Goal: Task Accomplishment & Management: Manage account settings

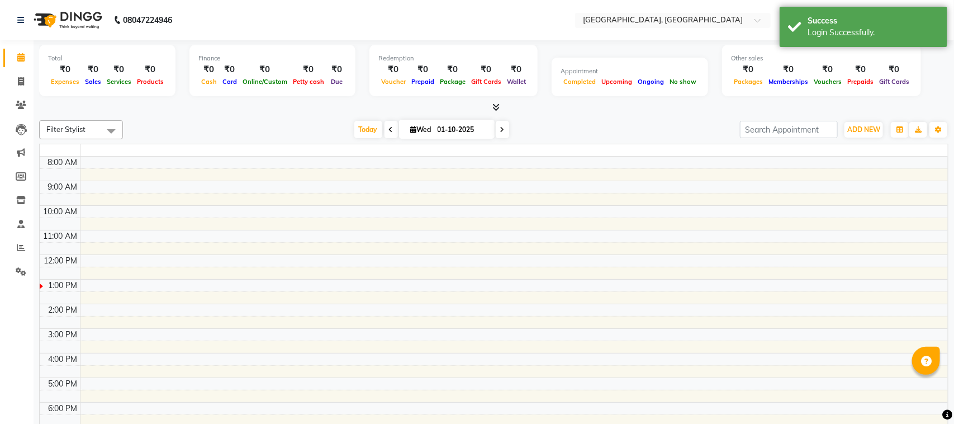
select select "en"
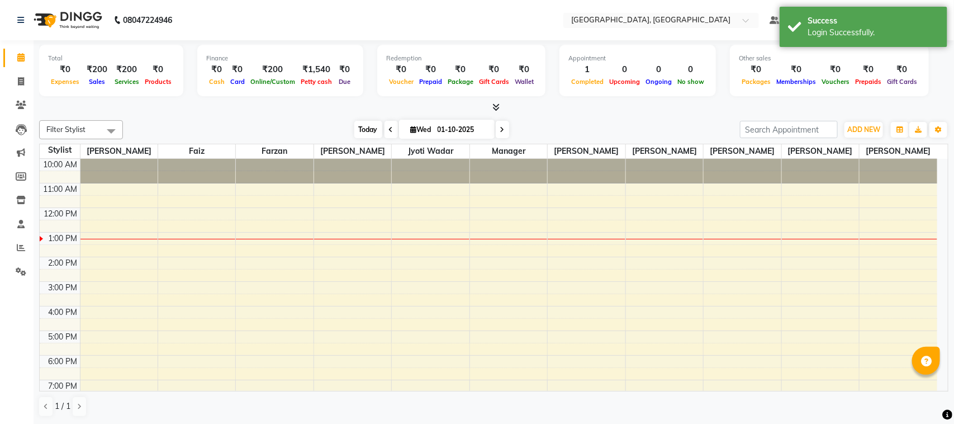
click at [359, 130] on span "Today" at bounding box center [368, 129] width 28 height 17
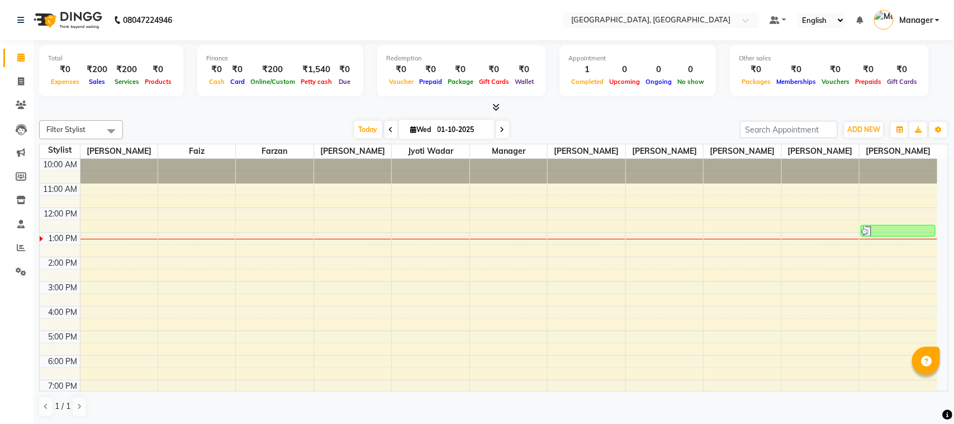
click at [914, 17] on span "Manager" at bounding box center [916, 21] width 34 height 12
click at [879, 75] on link "Sign out" at bounding box center [882, 80] width 102 height 17
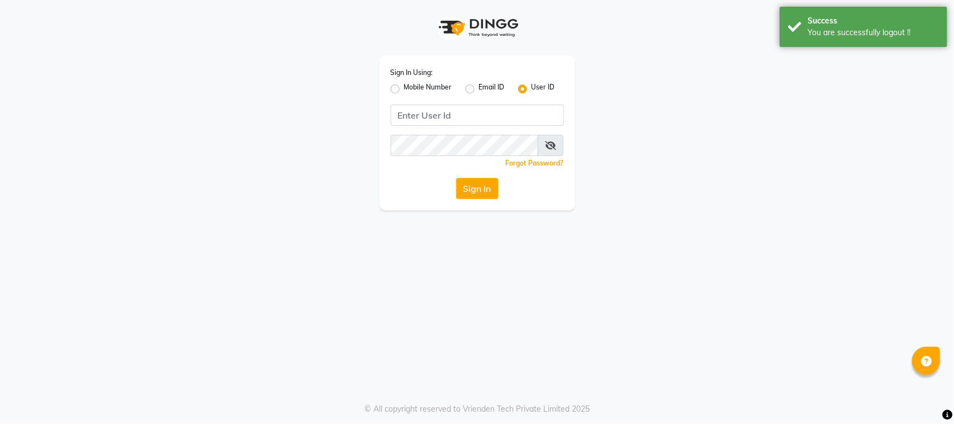
click at [404, 88] on label "Mobile Number" at bounding box center [428, 88] width 48 height 13
click at [404, 88] on input "Mobile Number" at bounding box center [407, 85] width 7 height 7
radio input "true"
radio input "false"
click at [434, 130] on div "Sign In Using: Mobile Number Email ID User ID Country Code × +91 Remember me Fo…" at bounding box center [477, 132] width 196 height 155
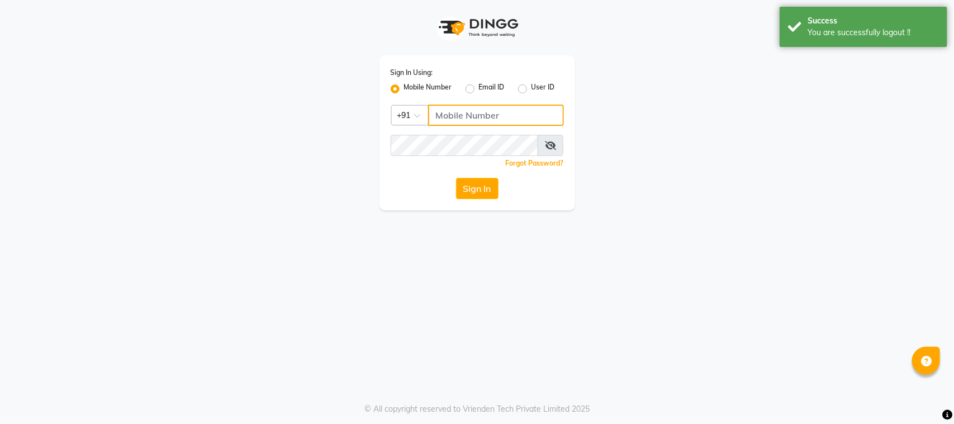
click at [453, 118] on input "Username" at bounding box center [496, 115] width 136 height 21
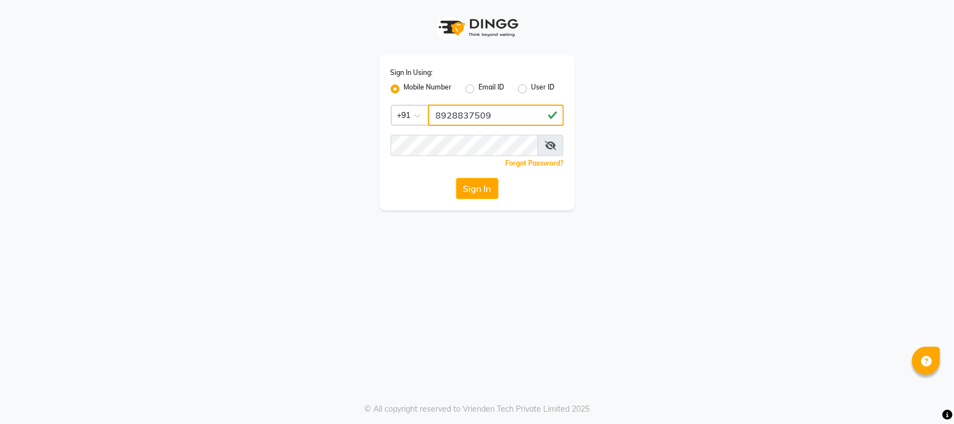
click at [473, 108] on input "8928837509" at bounding box center [496, 115] width 136 height 21
type input "8928837509"
click at [476, 181] on button "Sign In" at bounding box center [477, 188] width 42 height 21
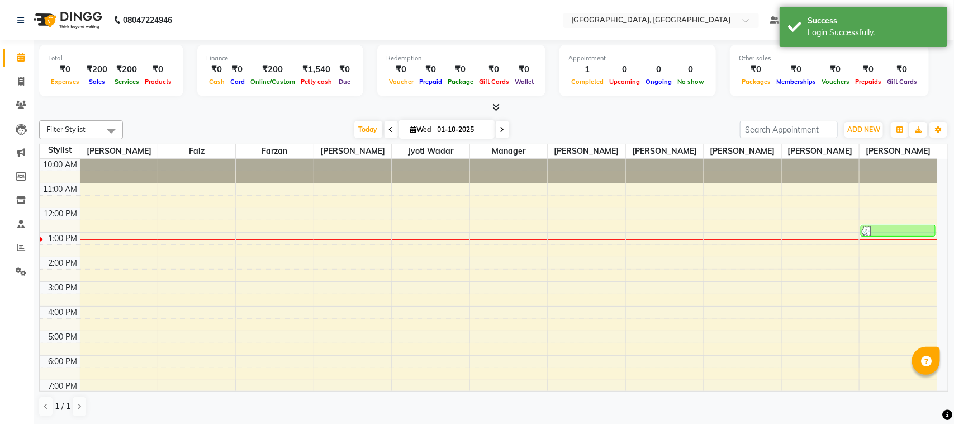
click at [356, 120] on div "Filter Stylist Select All Annu Navale Faiz Farzan Jyoti jaiswal Jyoti wadar Man…" at bounding box center [493, 129] width 909 height 19
click at [601, 23] on input "text" at bounding box center [650, 21] width 162 height 11
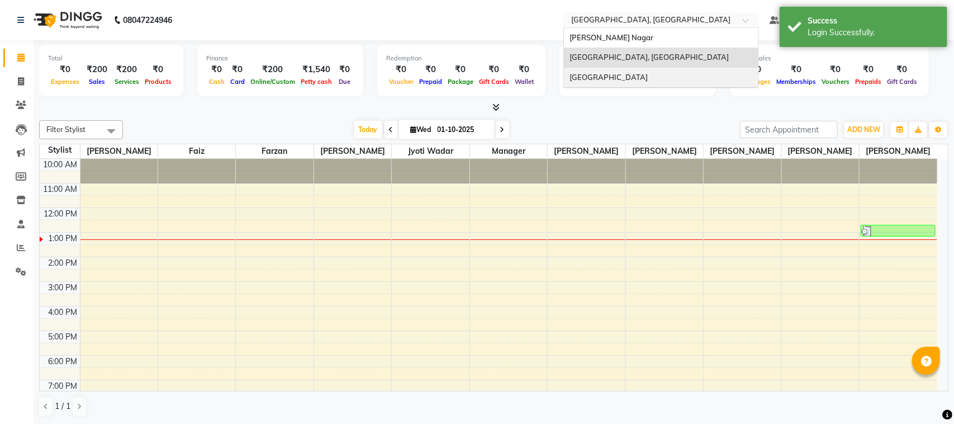
click at [605, 74] on span "Bbold Mg Road, Mg Road" at bounding box center [609, 77] width 78 height 9
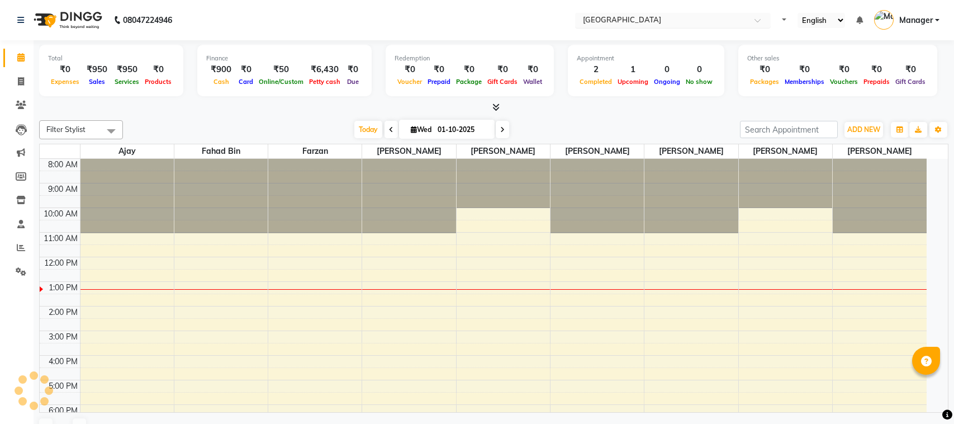
click at [634, 26] on input "text" at bounding box center [662, 21] width 162 height 11
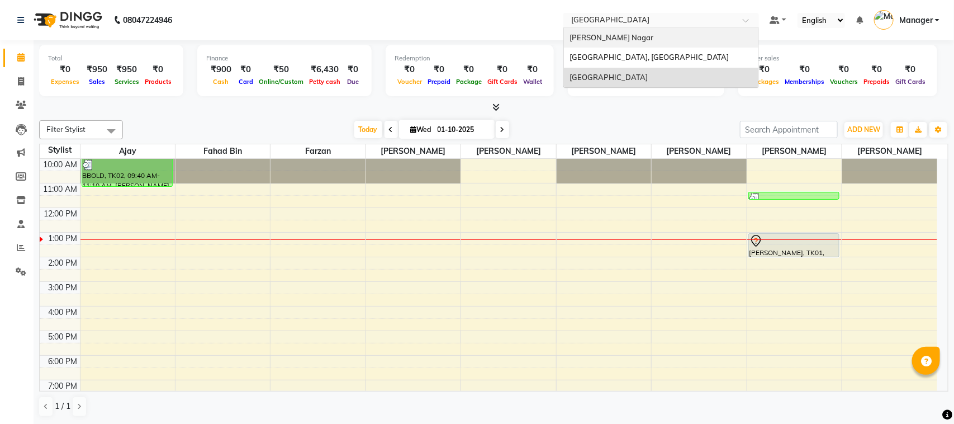
click at [618, 40] on span "[PERSON_NAME] Nagar" at bounding box center [612, 37] width 84 height 9
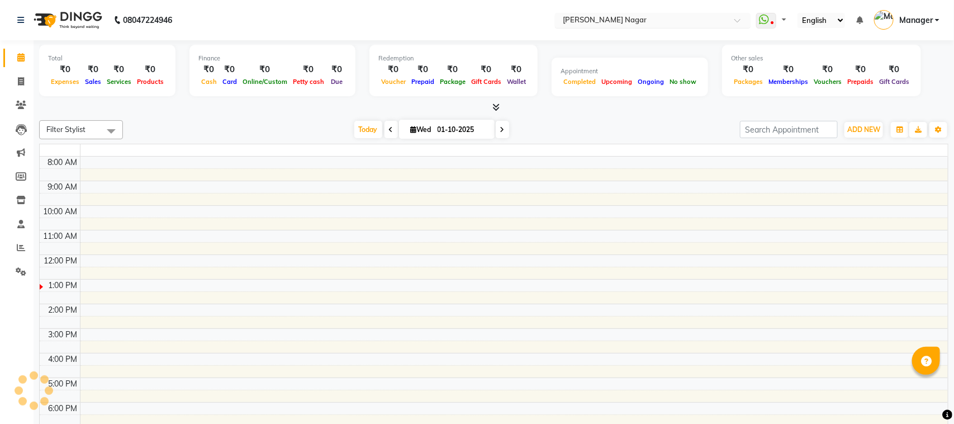
select select "en"
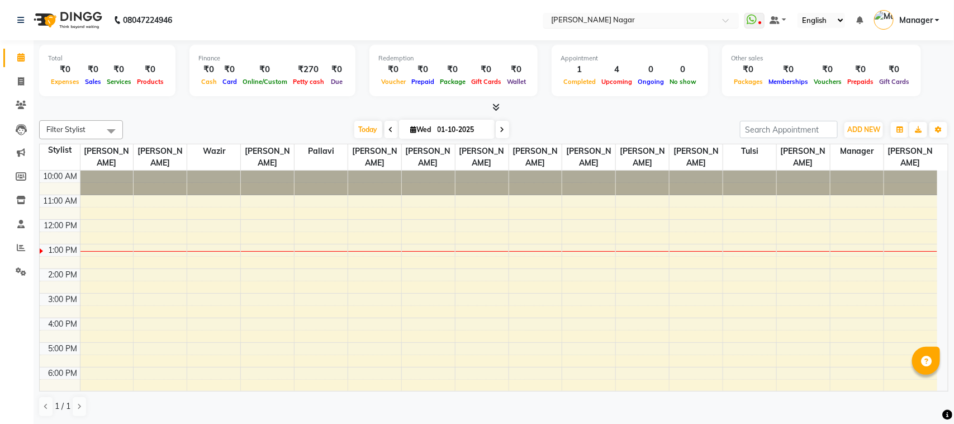
click at [580, 16] on input "text" at bounding box center [630, 21] width 162 height 11
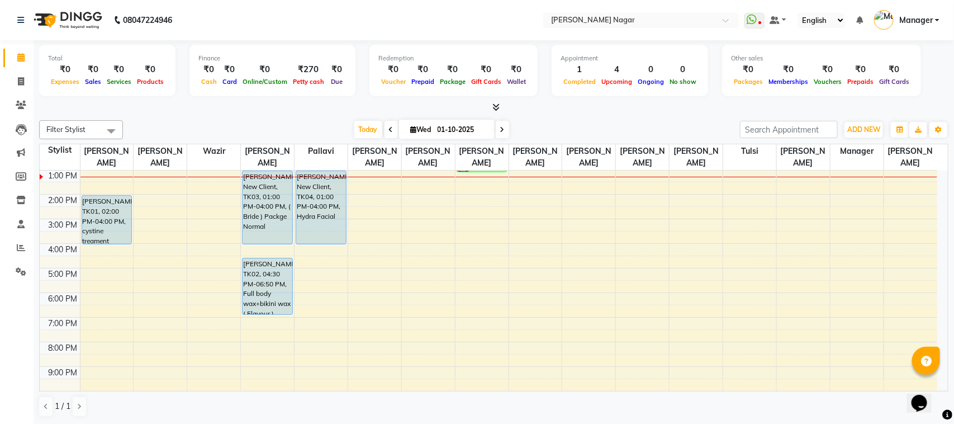
drag, startPoint x: 602, startPoint y: 125, endPoint x: 593, endPoint y: 126, distance: 9.6
click at [601, 125] on div "Today Wed 01-10-2025" at bounding box center [432, 129] width 606 height 17
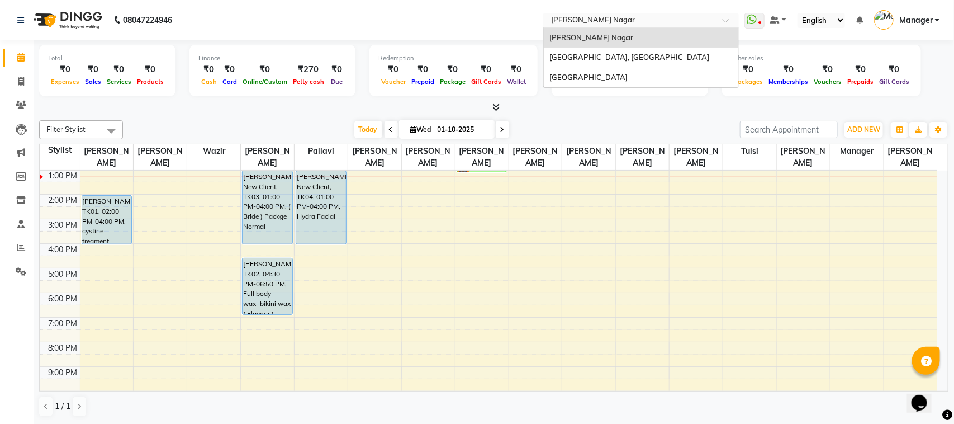
click at [610, 21] on input "text" at bounding box center [630, 21] width 162 height 11
click at [360, 133] on span "Today" at bounding box center [368, 129] width 28 height 17
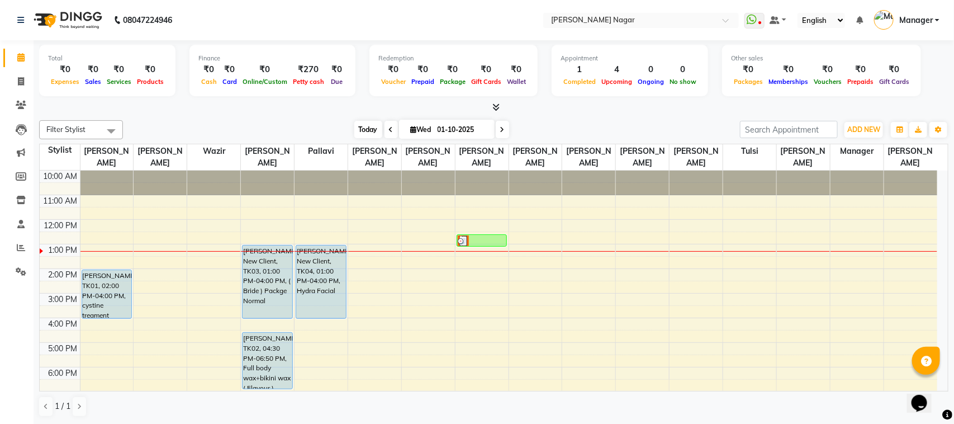
click at [369, 125] on span "Today" at bounding box center [368, 129] width 28 height 17
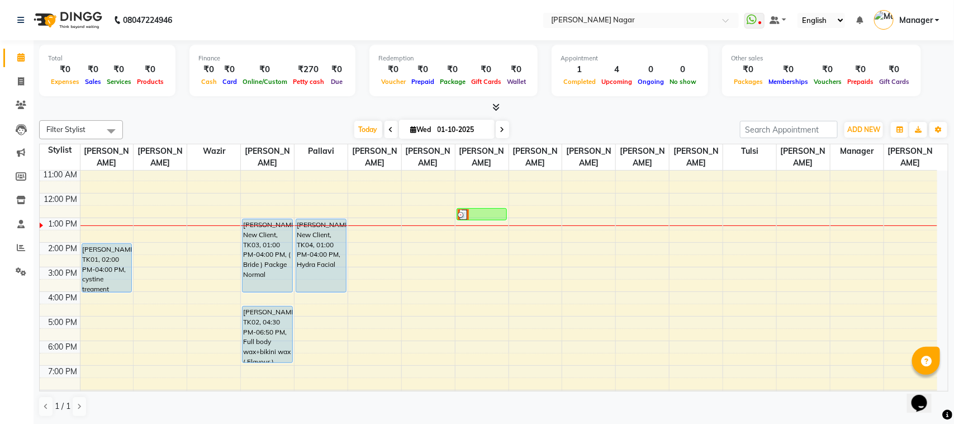
scroll to position [35, 0]
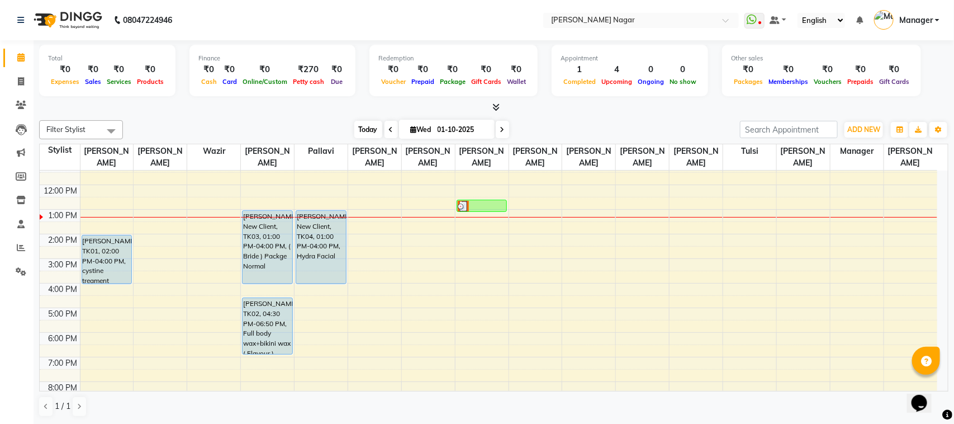
click at [365, 122] on span "Today" at bounding box center [368, 129] width 28 height 17
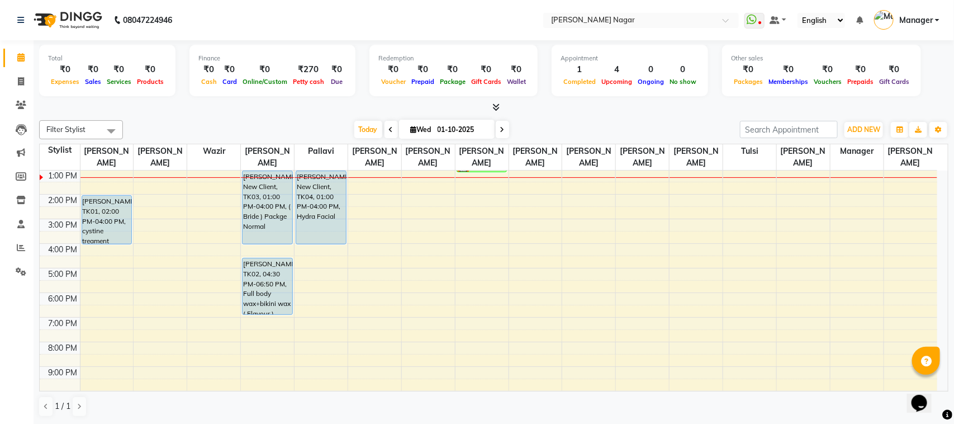
scroll to position [0, 0]
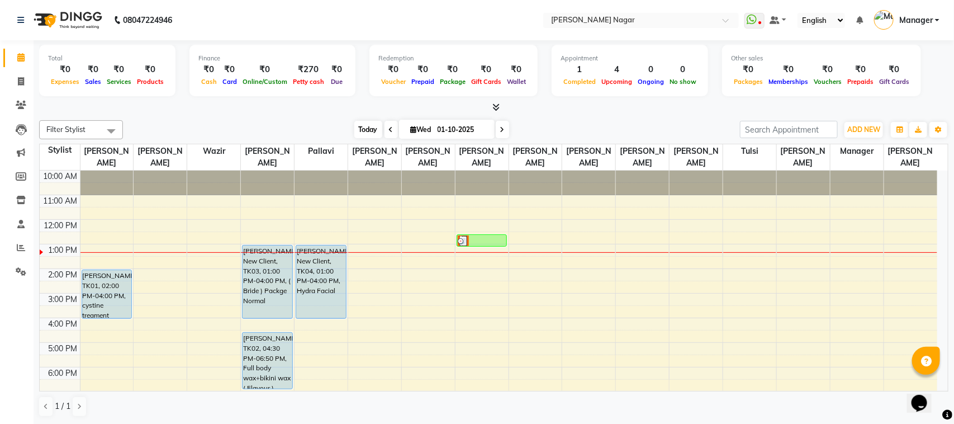
click at [358, 124] on span "Today" at bounding box center [368, 129] width 28 height 17
click at [366, 124] on span "Today" at bounding box center [368, 129] width 28 height 17
click at [367, 130] on span "Today" at bounding box center [368, 129] width 28 height 17
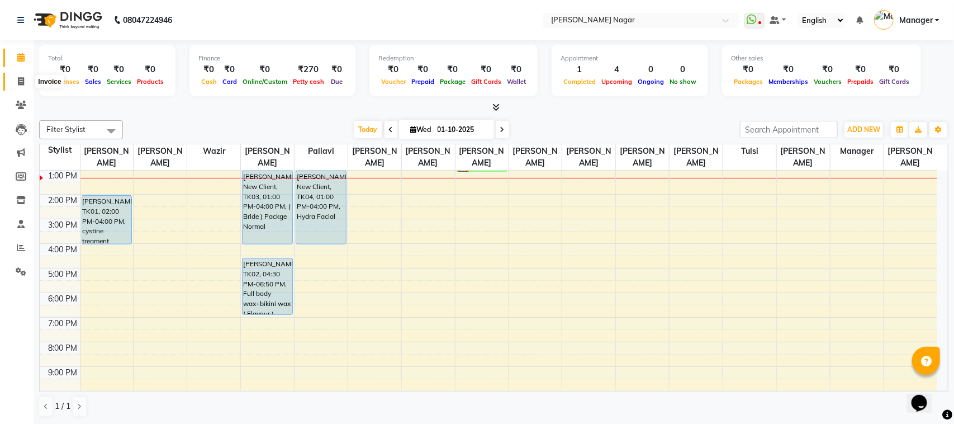
click at [14, 82] on span at bounding box center [21, 81] width 20 height 13
select select "7349"
select select "service"
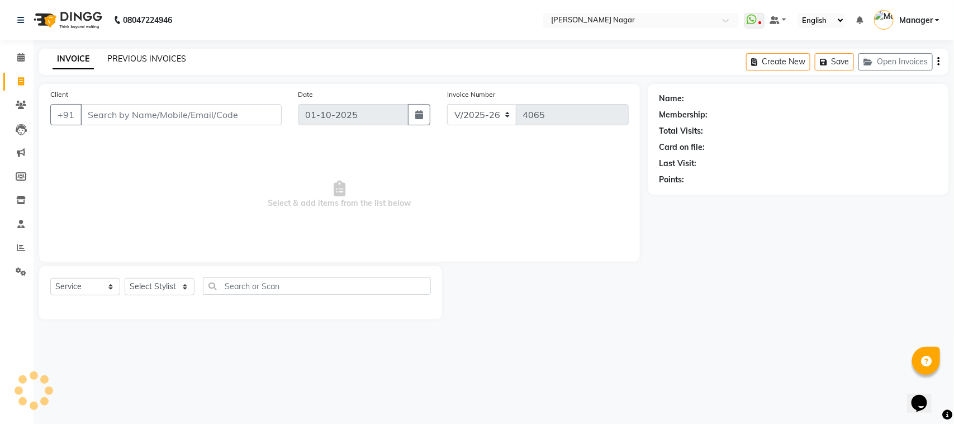
click at [165, 54] on link "PREVIOUS INVOICES" at bounding box center [146, 59] width 79 height 10
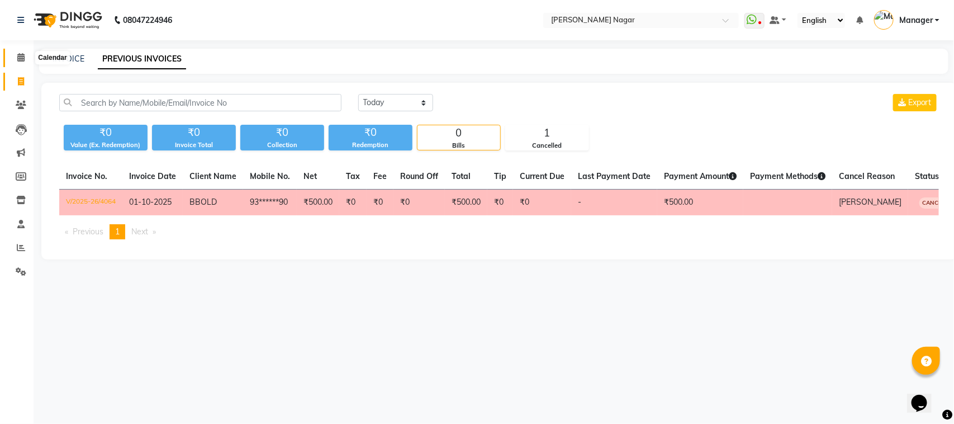
click at [12, 54] on span at bounding box center [21, 57] width 20 height 13
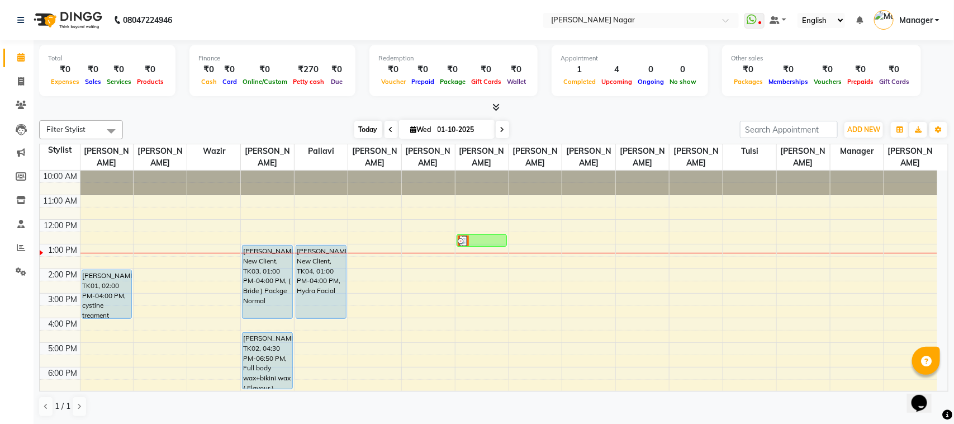
click at [359, 130] on span "Today" at bounding box center [368, 129] width 28 height 17
click at [115, 129] on span at bounding box center [111, 130] width 22 height 21
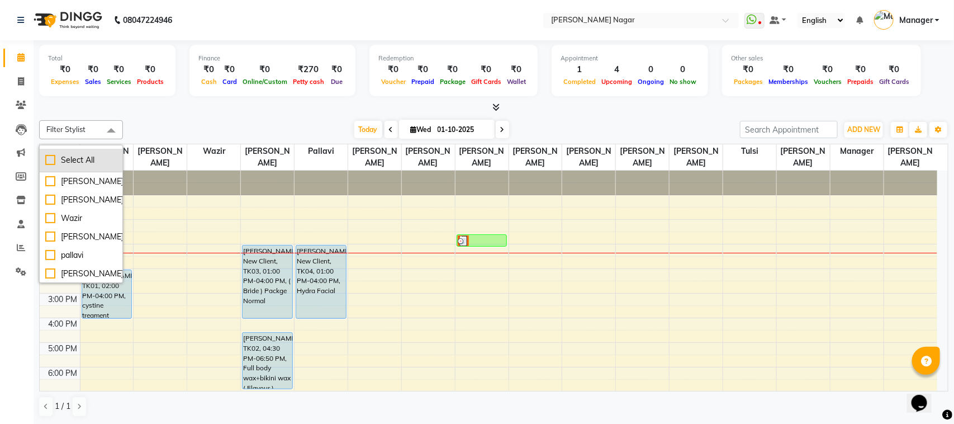
click at [48, 163] on div "Select All" at bounding box center [81, 160] width 72 height 12
checkbox input "true"
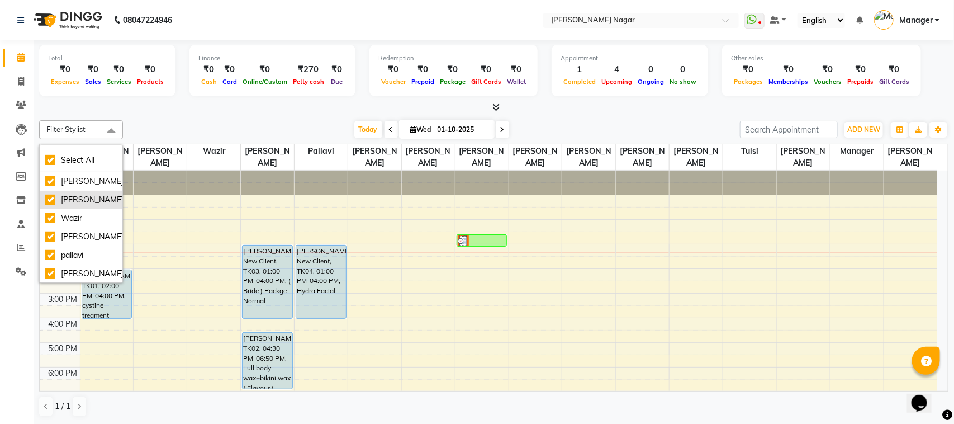
checkbox input "true"
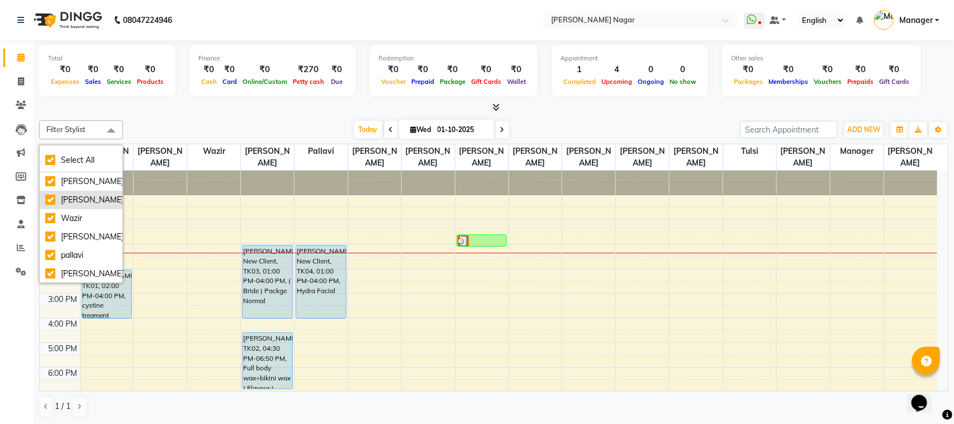
checkbox input "true"
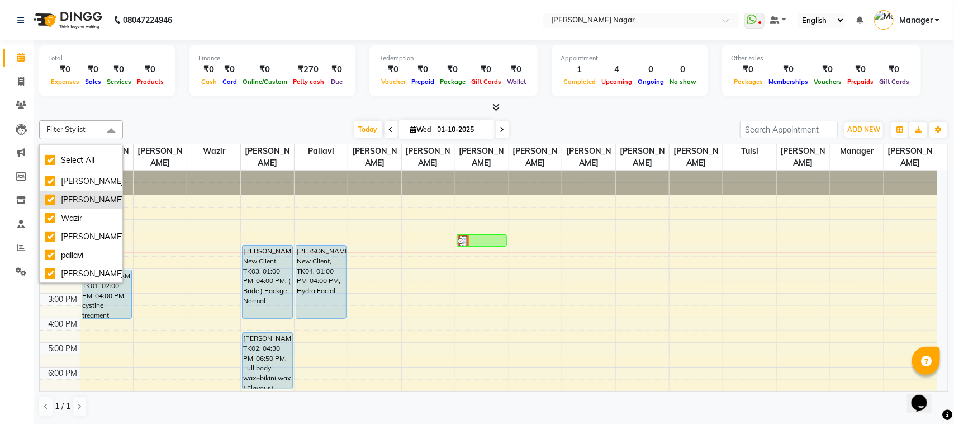
checkbox input "true"
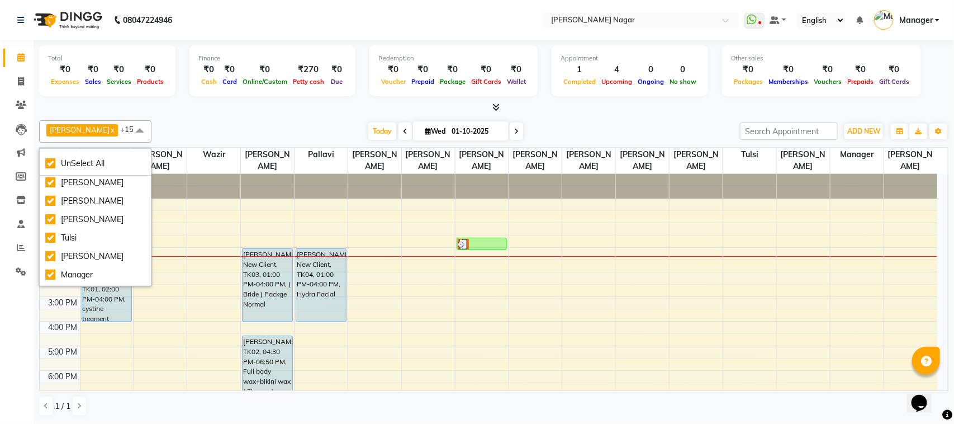
scroll to position [196, 0]
drag, startPoint x: 54, startPoint y: 257, endPoint x: 49, endPoint y: 247, distance: 11.2
click at [54, 256] on div "Manager" at bounding box center [95, 258] width 100 height 12
checkbox input "false"
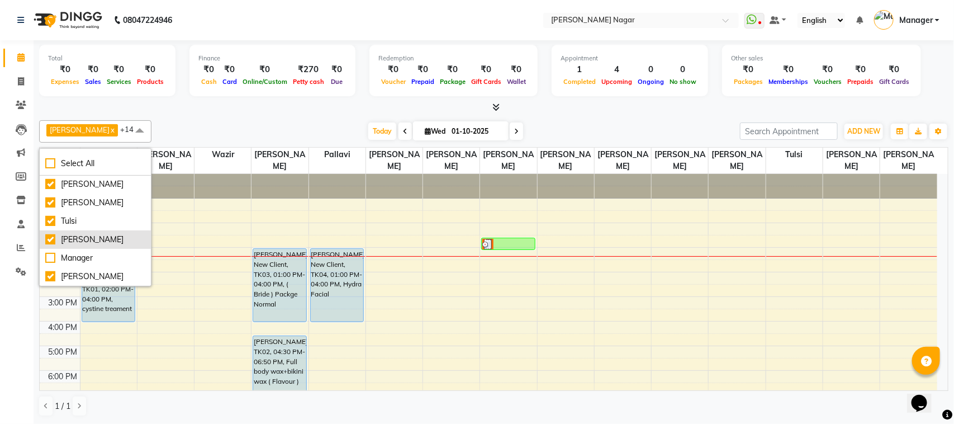
click at [49, 239] on div "[PERSON_NAME]" at bounding box center [95, 240] width 100 height 12
checkbox input "false"
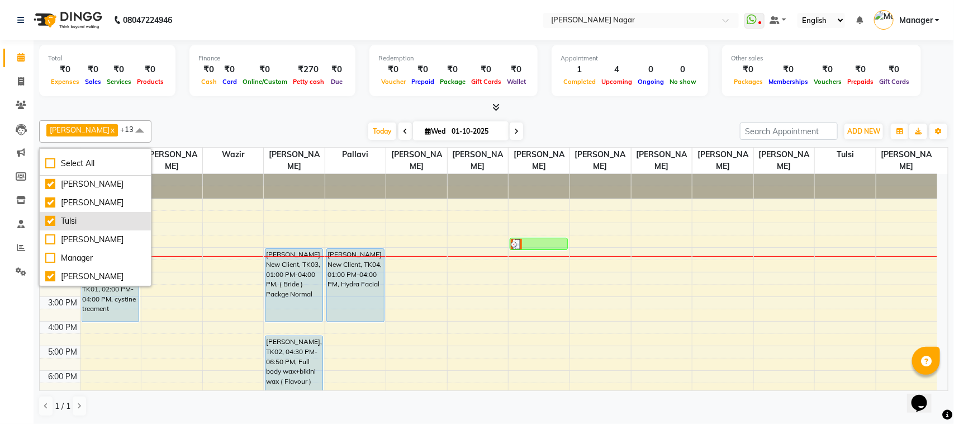
click at [50, 225] on div "Tulsi" at bounding box center [95, 221] width 100 height 12
checkbox input "false"
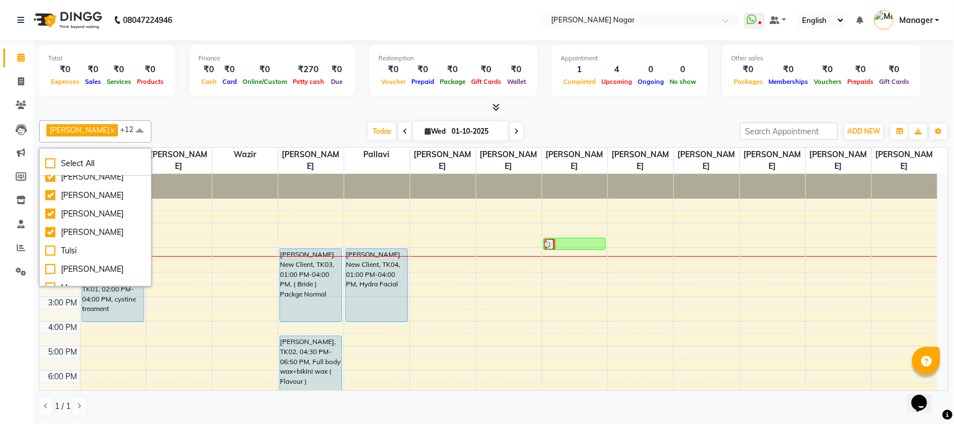
scroll to position [154, 0]
drag, startPoint x: 53, startPoint y: 245, endPoint x: 77, endPoint y: 239, distance: 24.7
click at [53, 240] on div "[PERSON_NAME]" at bounding box center [95, 234] width 100 height 12
checkbox input "false"
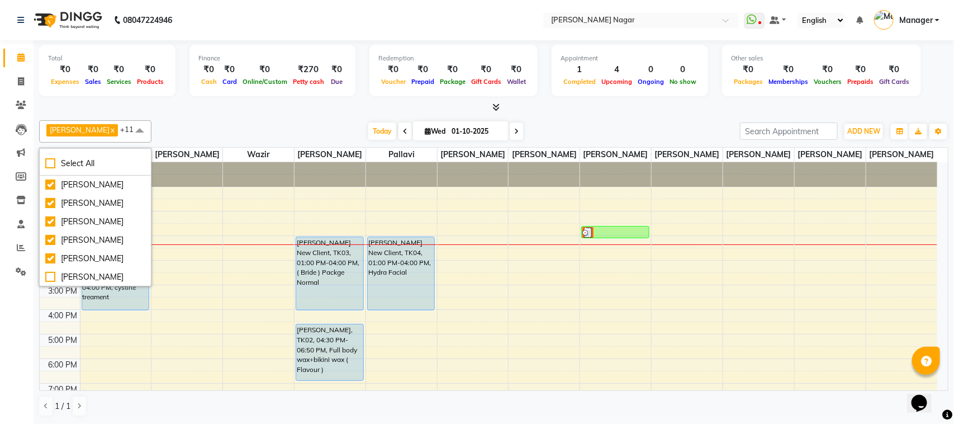
scroll to position [108, 0]
click at [46, 193] on div "[PERSON_NAME]" at bounding box center [95, 188] width 100 height 12
checkbox input "false"
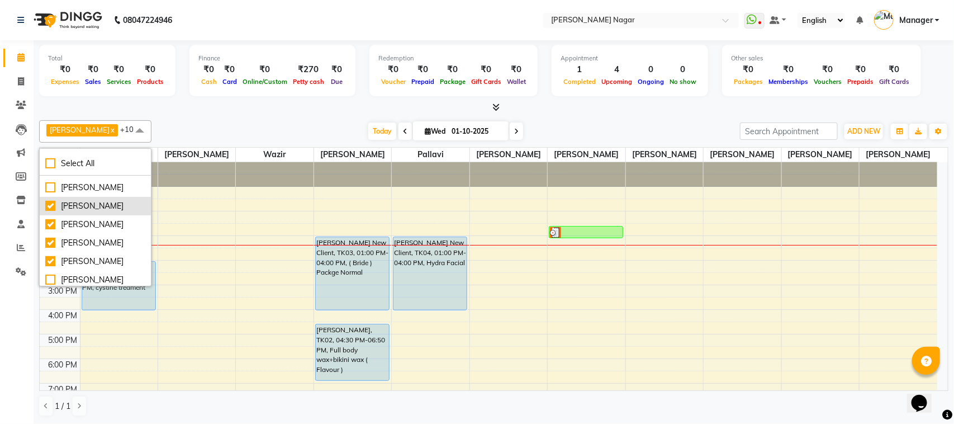
click at [46, 212] on div "[PERSON_NAME]" at bounding box center [95, 206] width 100 height 12
checkbox input "false"
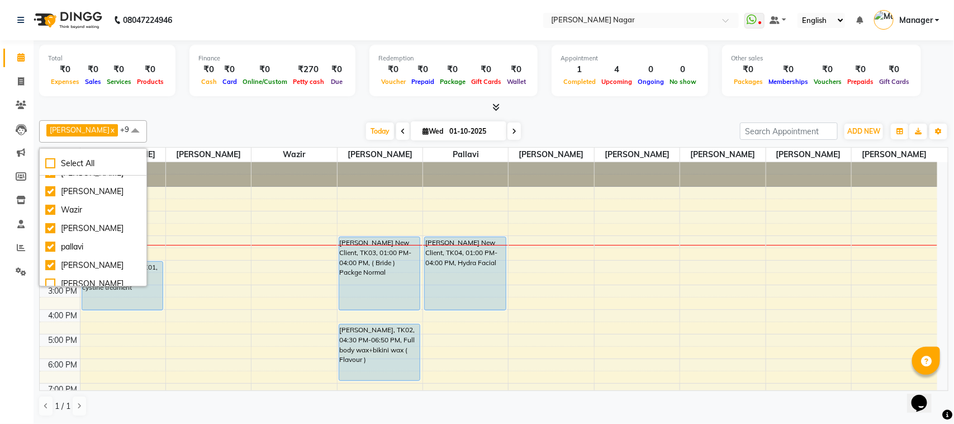
scroll to position [0, 0]
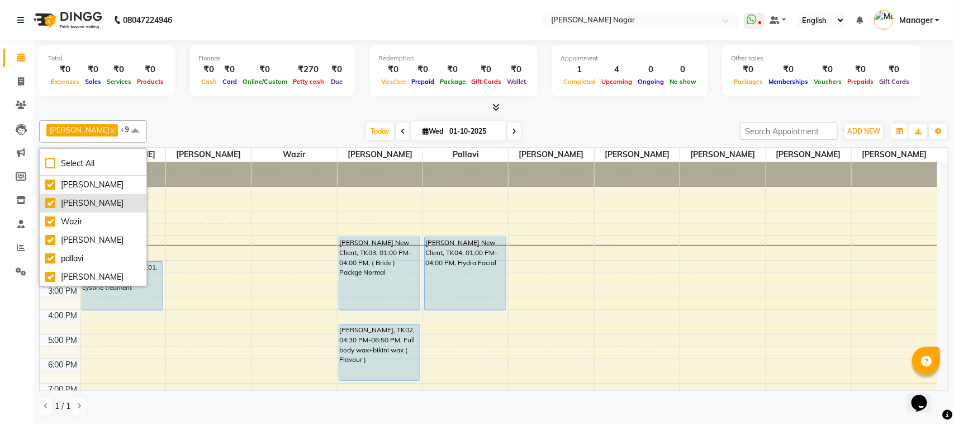
click at [51, 205] on div "[PERSON_NAME]" at bounding box center [93, 203] width 96 height 12
checkbox input "false"
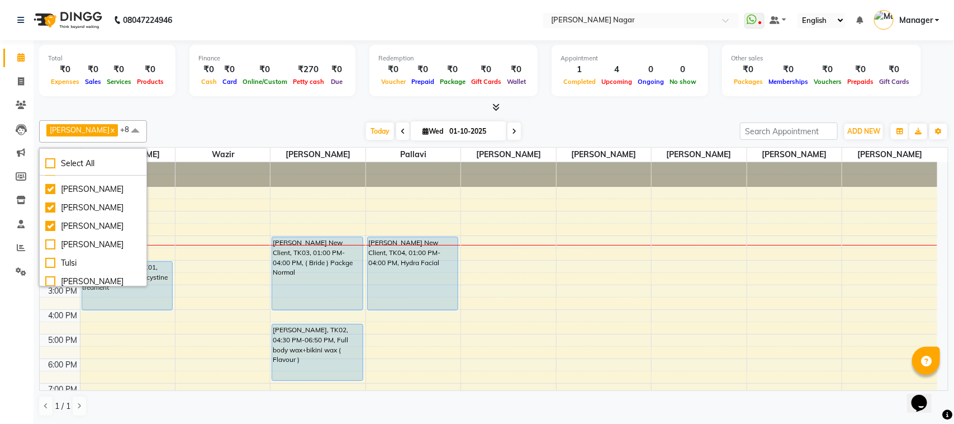
scroll to position [154, 0]
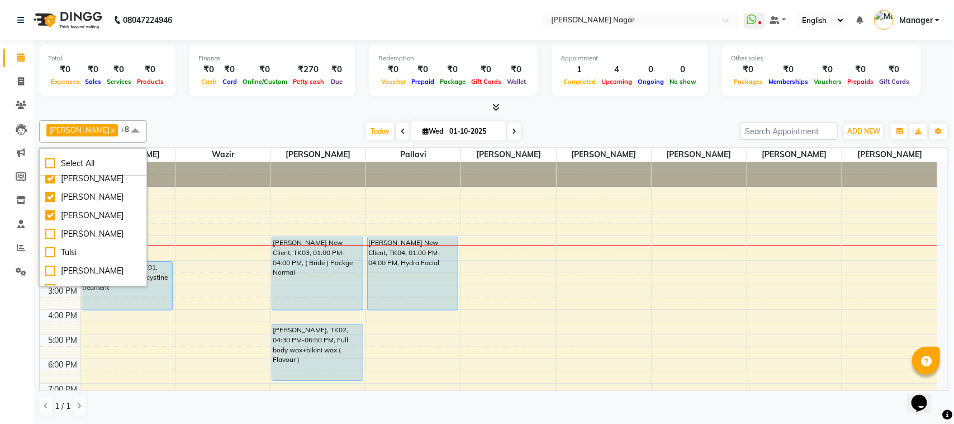
click at [292, 115] on div "Total ₹0 Expenses ₹0 Sales ₹0 Services ₹0 Products Finance ₹0 Cash ₹0 Card ₹0 O…" at bounding box center [494, 231] width 920 height 383
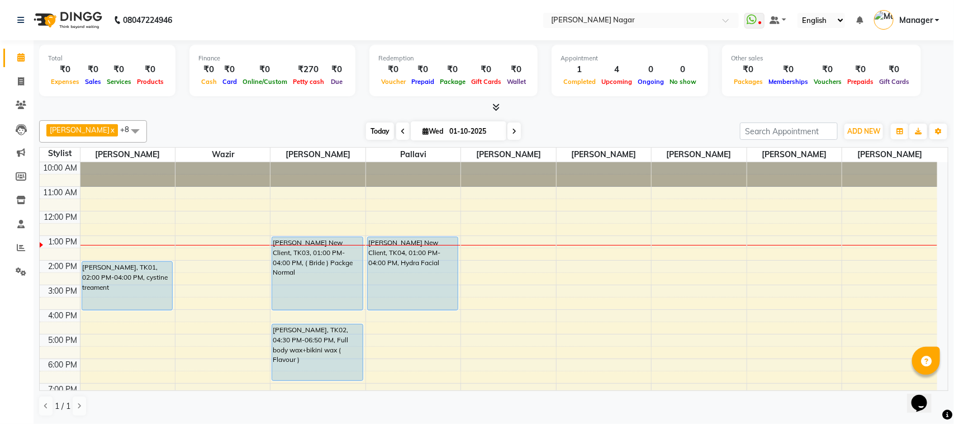
click at [371, 134] on span "Today" at bounding box center [380, 130] width 28 height 17
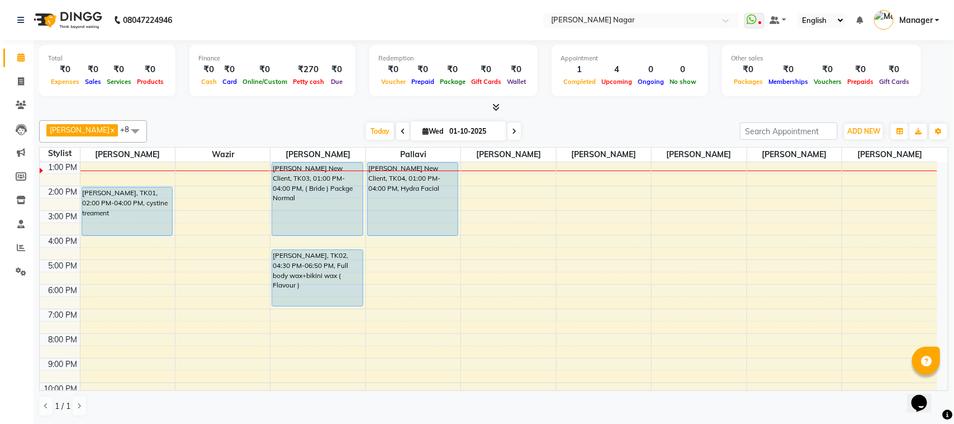
click at [632, 292] on div "10:00 AM 11:00 AM 12:00 PM 1:00 PM 2:00 PM 3:00 PM 4:00 PM 5:00 PM 6:00 PM 7:00…" at bounding box center [489, 260] width 898 height 344
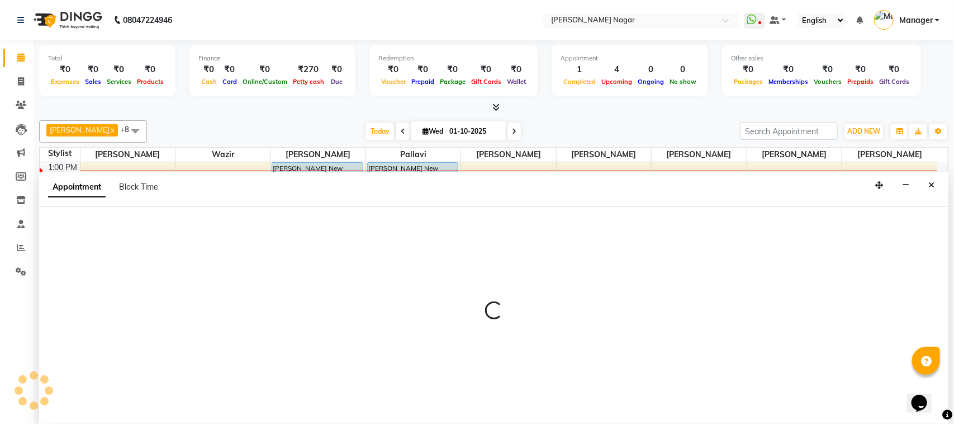
select select "85907"
select select "tentative"
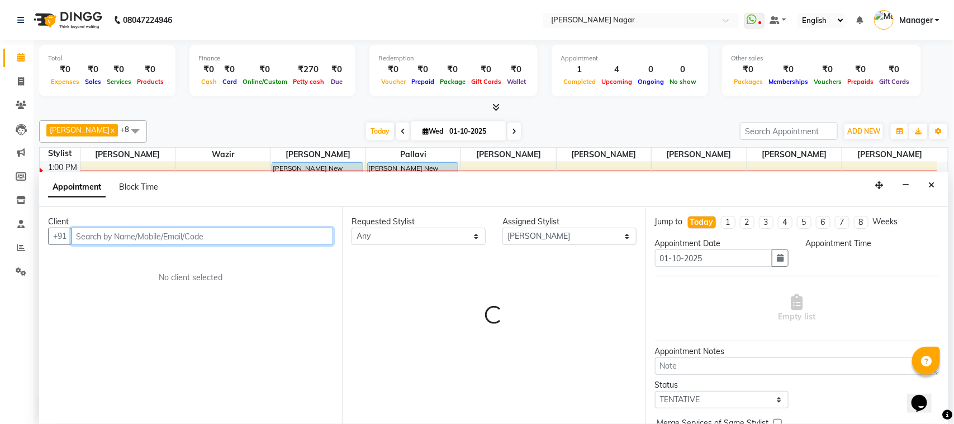
select select "1080"
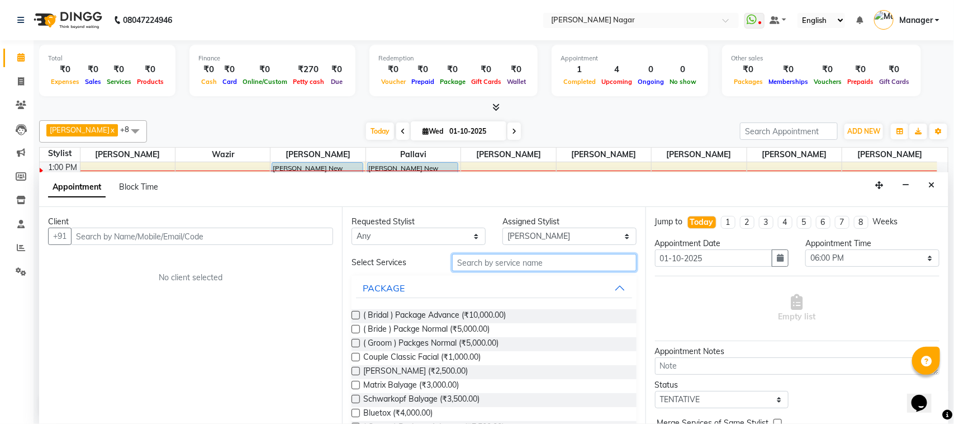
click at [500, 257] on input "text" at bounding box center [544, 262] width 184 height 17
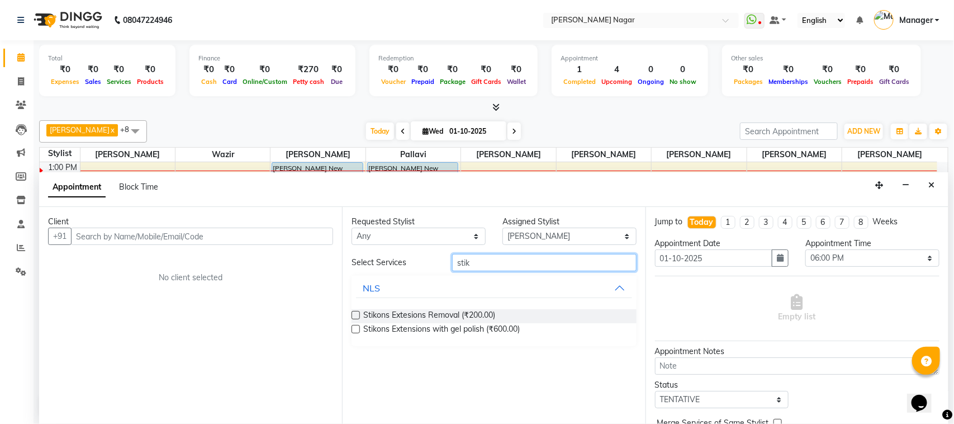
type input "stik"
click at [358, 331] on label at bounding box center [356, 329] width 8 height 8
click at [358, 331] on input "checkbox" at bounding box center [355, 329] width 7 height 7
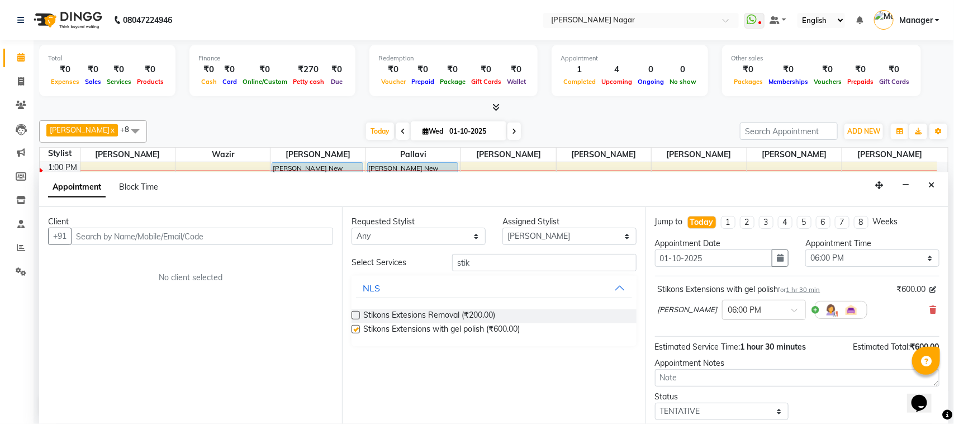
checkbox input "false"
click at [826, 265] on select "Select 11:00 AM 11:15 AM 11:30 AM 11:45 AM 12:00 PM 12:15 PM 12:30 PM 12:45 PM …" at bounding box center [872, 257] width 134 height 17
select select "1110"
click at [805, 250] on select "Select 11:00 AM 11:15 AM 11:30 AM 11:45 AM 12:00 PM 12:15 PM 12:30 PM 12:45 PM …" at bounding box center [872, 257] width 134 height 17
click at [221, 255] on div "Client +91 No client selected" at bounding box center [190, 315] width 303 height 217
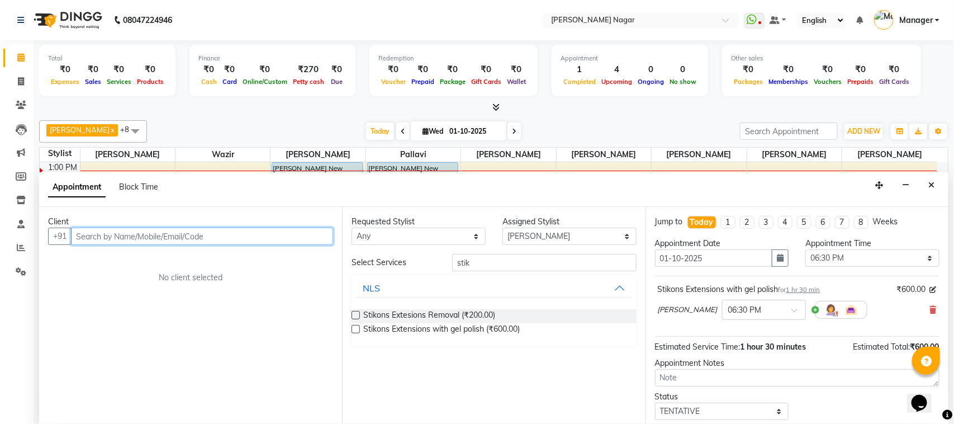
click at [236, 235] on input "text" at bounding box center [202, 235] width 262 height 17
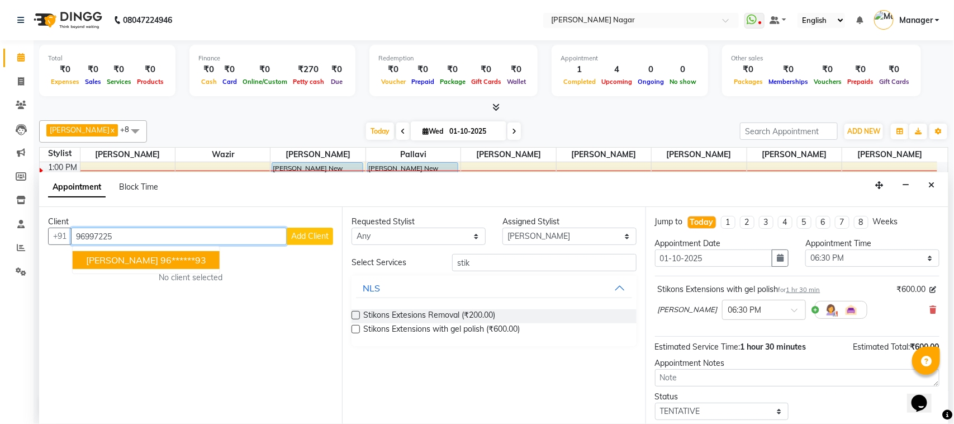
click at [183, 263] on button "Karamjyot 96******93" at bounding box center [146, 260] width 147 height 18
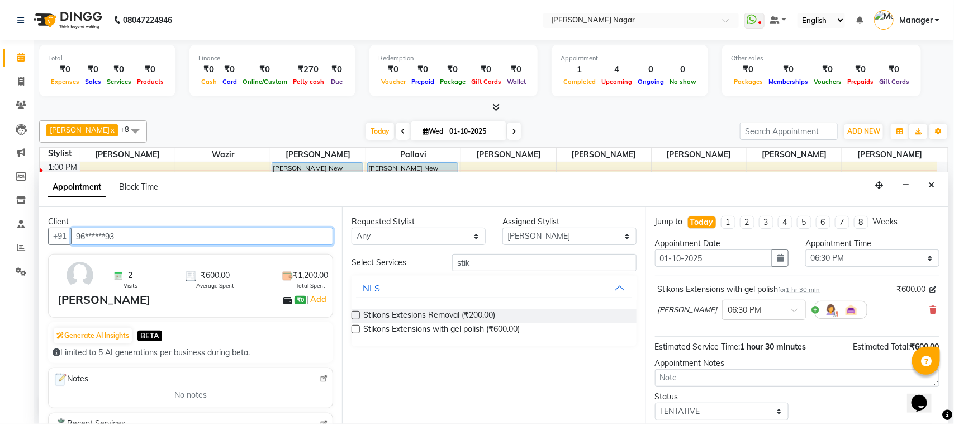
scroll to position [48, 0]
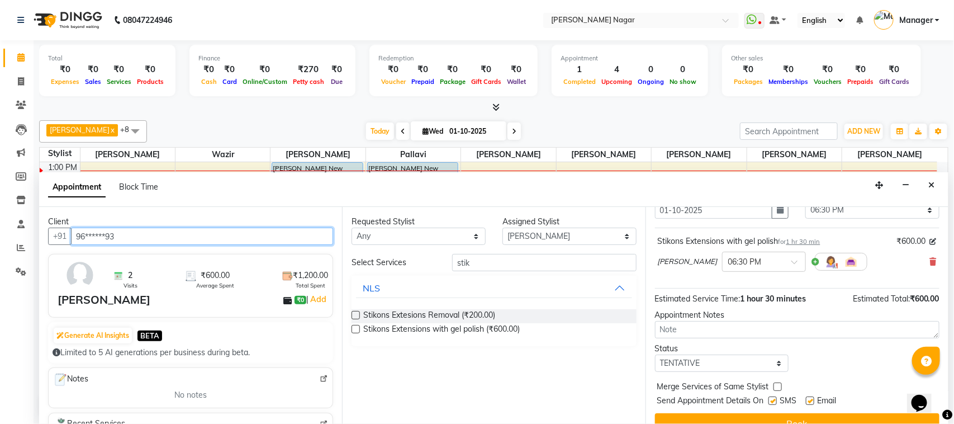
type input "96******93"
click at [742, 362] on select "Select TENTATIVE CONFIRM CHECK-IN UPCOMING" at bounding box center [722, 362] width 134 height 17
select select "upcoming"
click at [655, 355] on select "Select TENTATIVE CONFIRM CHECK-IN UPCOMING" at bounding box center [722, 362] width 134 height 17
click at [727, 411] on div "Jump to Today 1 2 3 4 5 6 7 8 Weeks Appointment Date 01-10-2025 Appointment Tim…" at bounding box center [797, 315] width 303 height 217
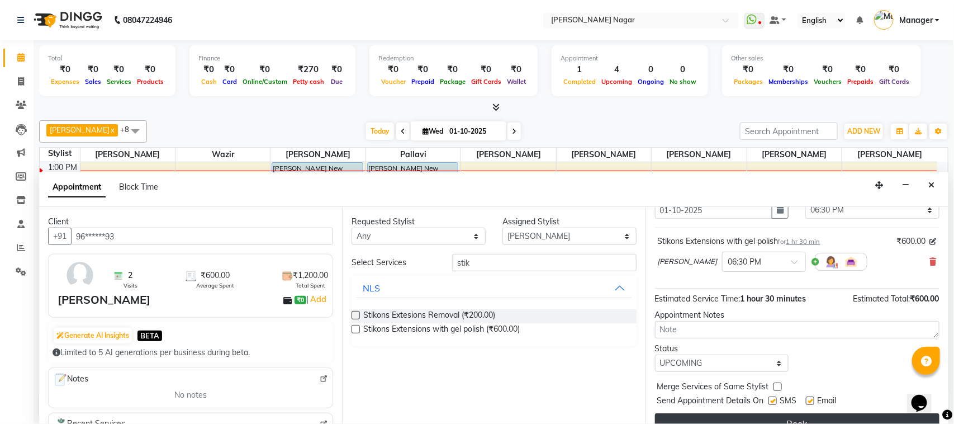
click at [728, 415] on button "Book" at bounding box center [797, 423] width 284 height 20
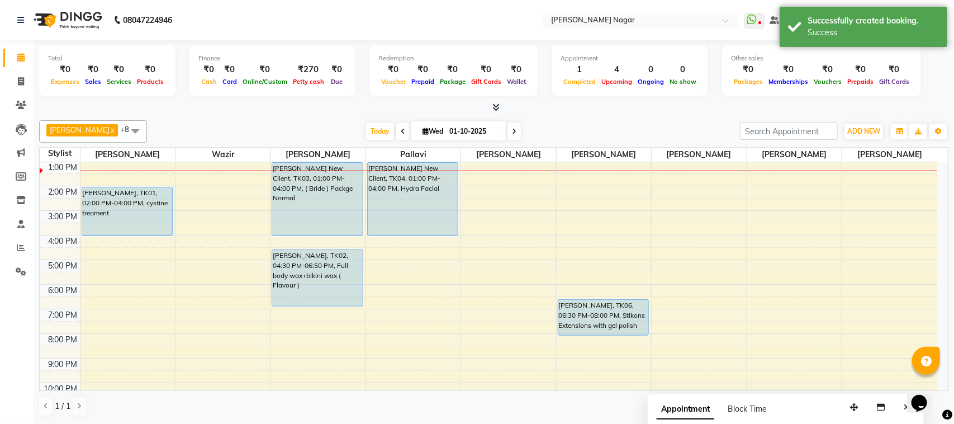
drag, startPoint x: 869, startPoint y: 401, endPoint x: 844, endPoint y: 404, distance: 24.7
click at [845, 404] on button "button" at bounding box center [854, 406] width 18 height 17
click at [909, 414] on button "Close" at bounding box center [907, 406] width 16 height 17
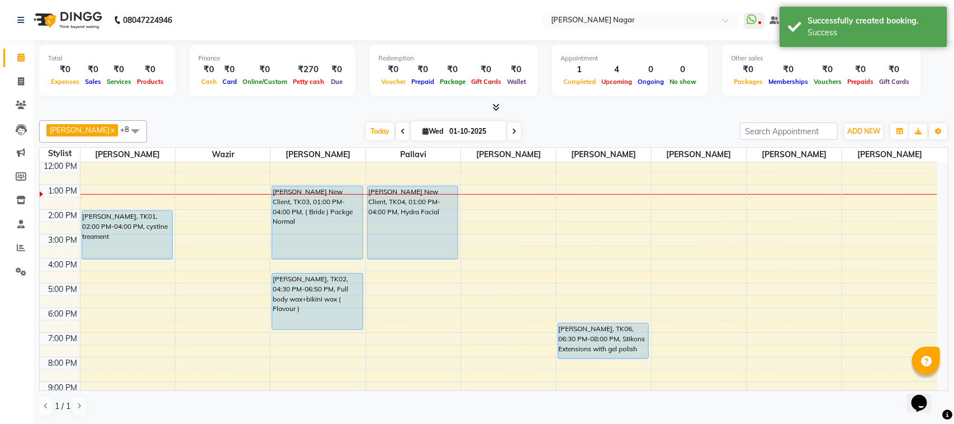
scroll to position [55, 0]
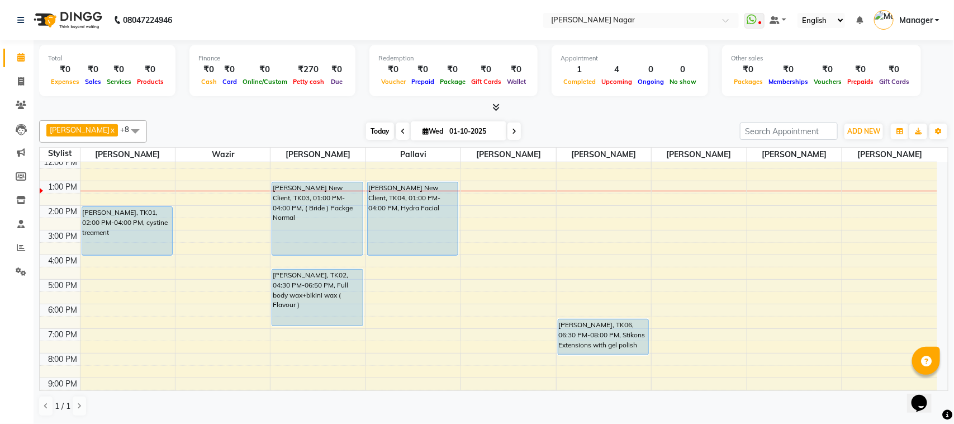
click at [366, 134] on span "Today" at bounding box center [380, 130] width 28 height 17
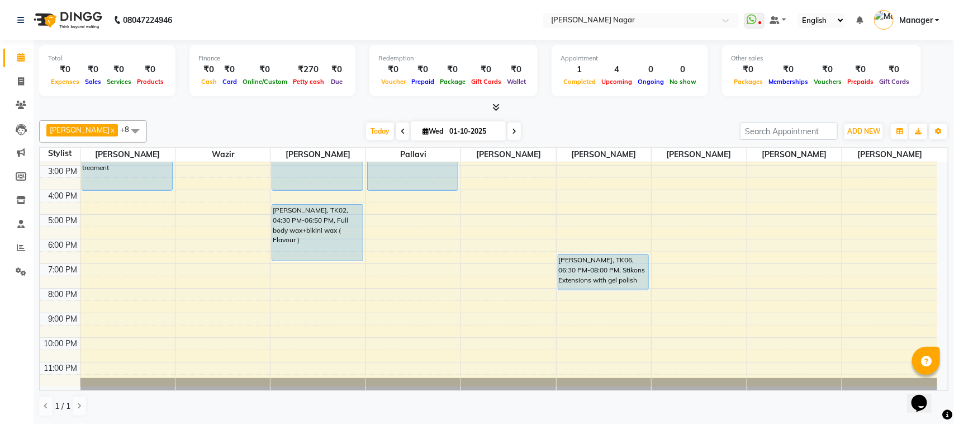
scroll to position [41, 0]
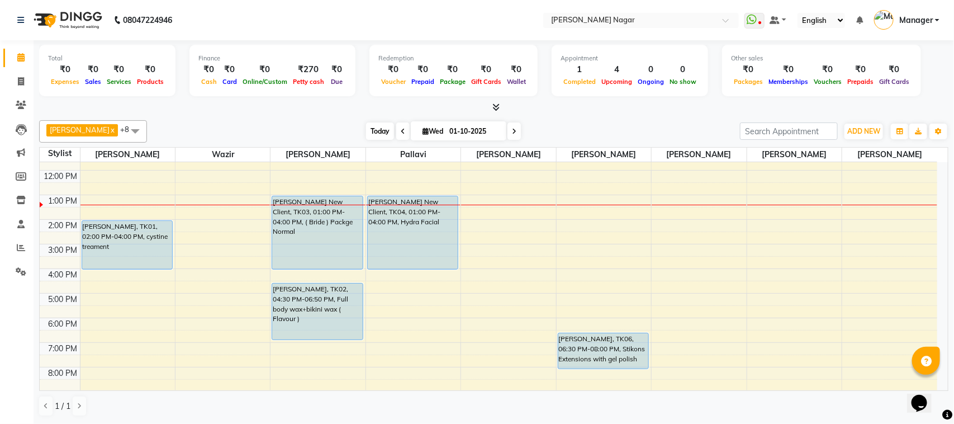
click at [372, 129] on span "Today" at bounding box center [380, 130] width 28 height 17
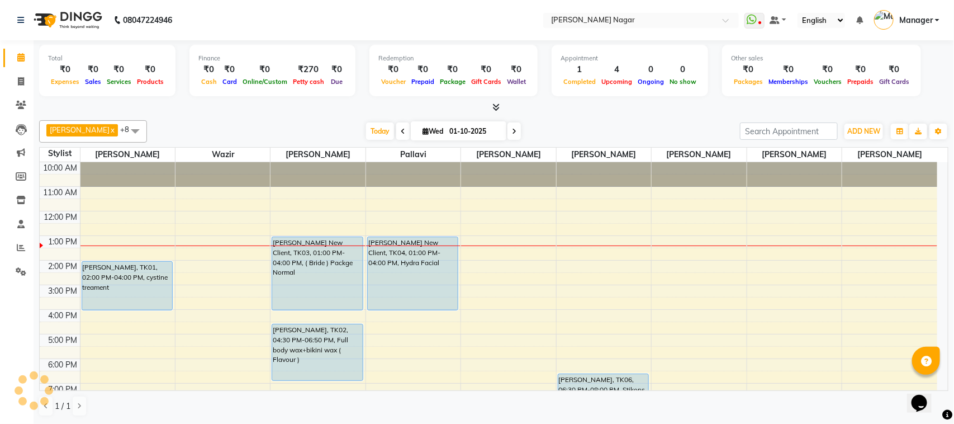
scroll to position [74, 0]
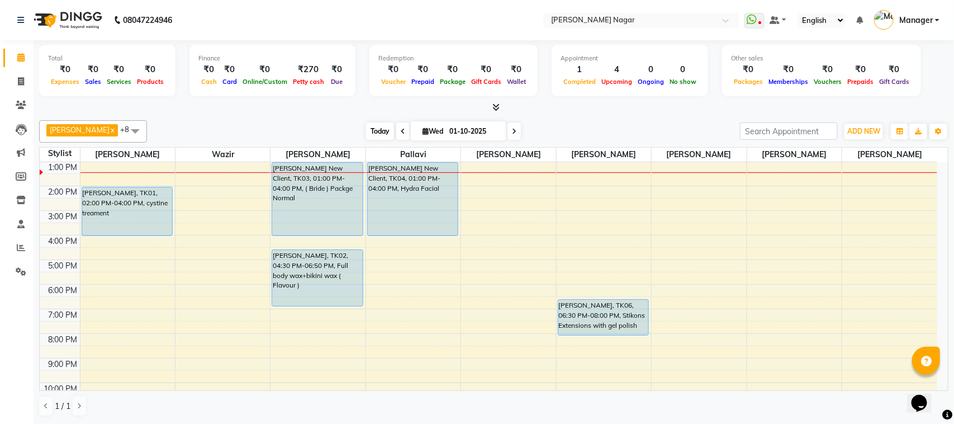
click at [376, 131] on span "Today" at bounding box center [380, 130] width 28 height 17
click at [856, 137] on button "ADD NEW Toggle Dropdown" at bounding box center [863, 132] width 39 height 16
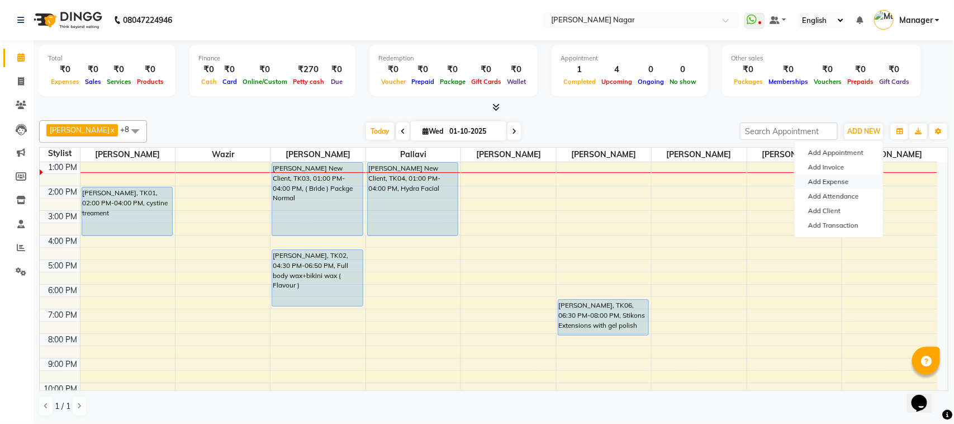
click at [832, 183] on link "Add Expense" at bounding box center [839, 181] width 88 height 15
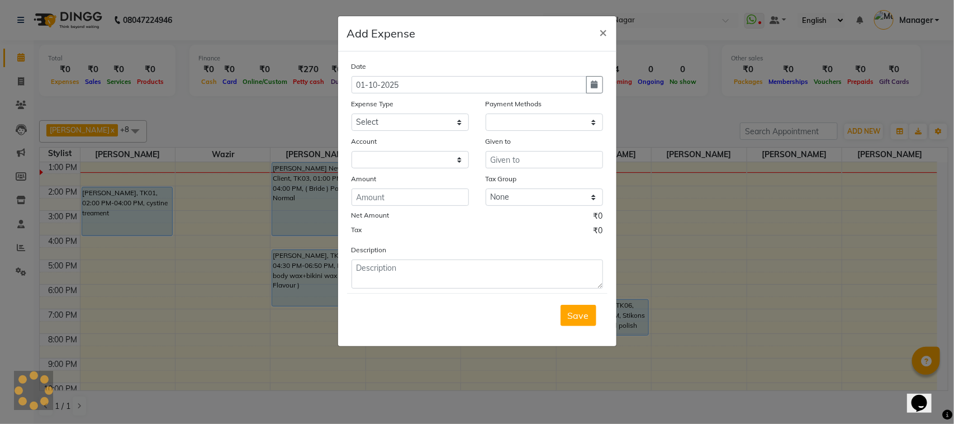
select select "1"
select select "6450"
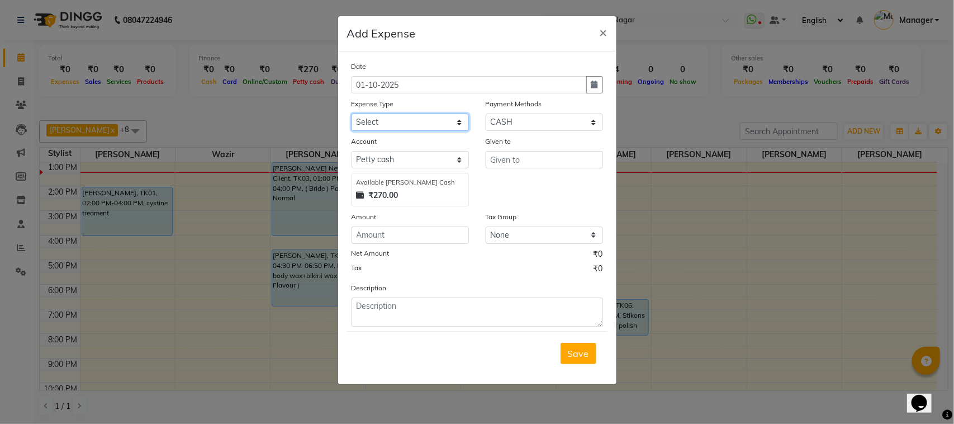
click at [418, 126] on select "Select 20 Advance Salary Bank charges Car maintenance Cash transfer to bank Cas…" at bounding box center [410, 121] width 117 height 17
select select "19573"
click at [352, 113] on select "Select 20 Advance Salary Bank charges Car maintenance Cash transfer to bank Cas…" at bounding box center [410, 121] width 117 height 17
click at [529, 164] on input "text" at bounding box center [544, 159] width 117 height 17
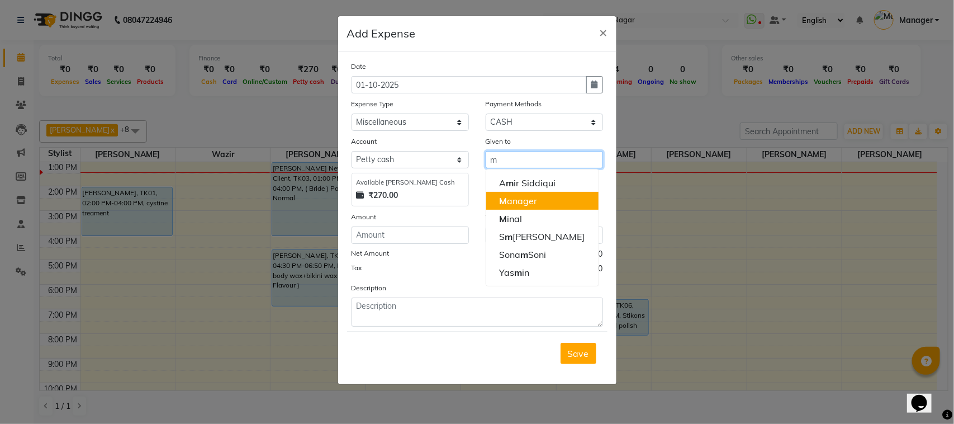
click at [526, 193] on button "M anager" at bounding box center [542, 201] width 112 height 18
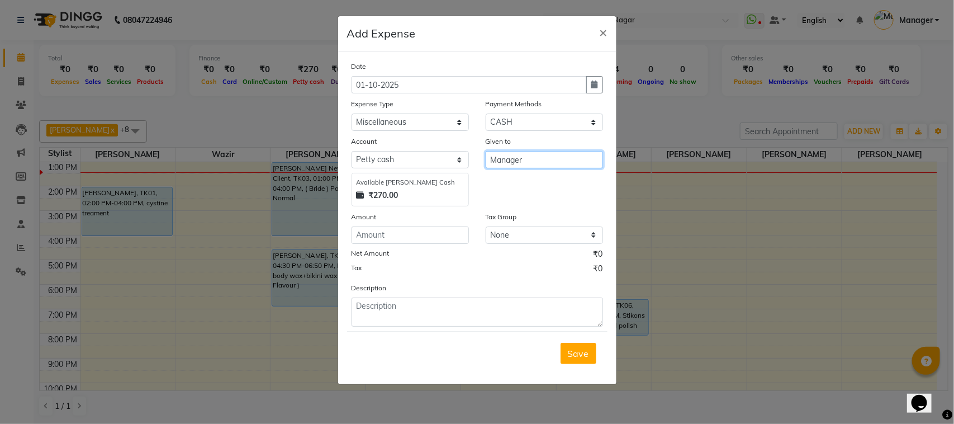
type input "Manager"
click at [398, 231] on input "number" at bounding box center [410, 234] width 117 height 17
type input "10"
click at [566, 345] on button "Save" at bounding box center [579, 353] width 36 height 21
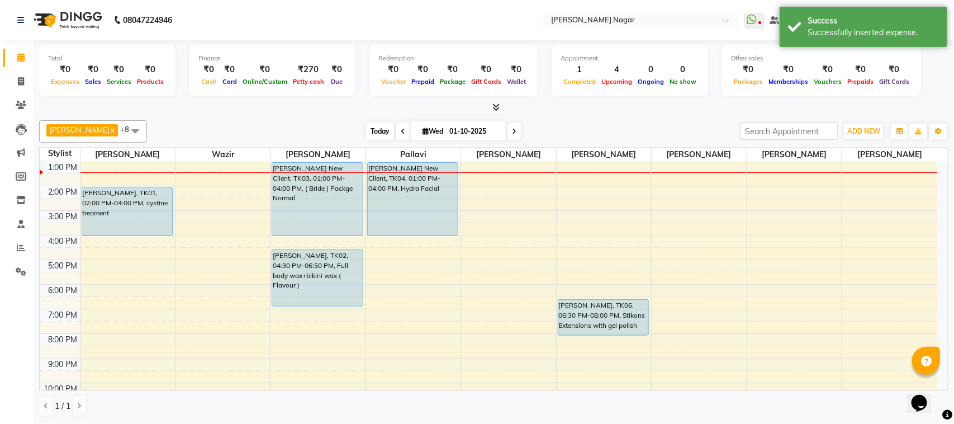
click at [372, 130] on span "Today" at bounding box center [380, 130] width 28 height 17
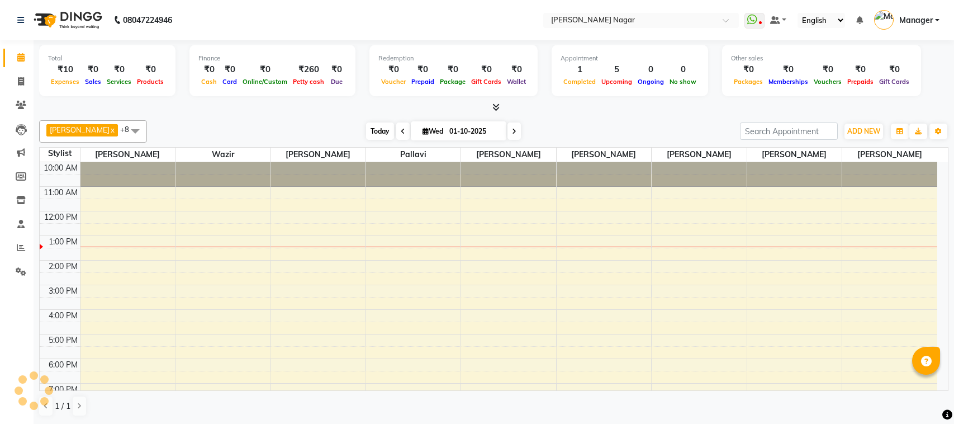
click at [371, 130] on span "Today" at bounding box center [380, 130] width 28 height 17
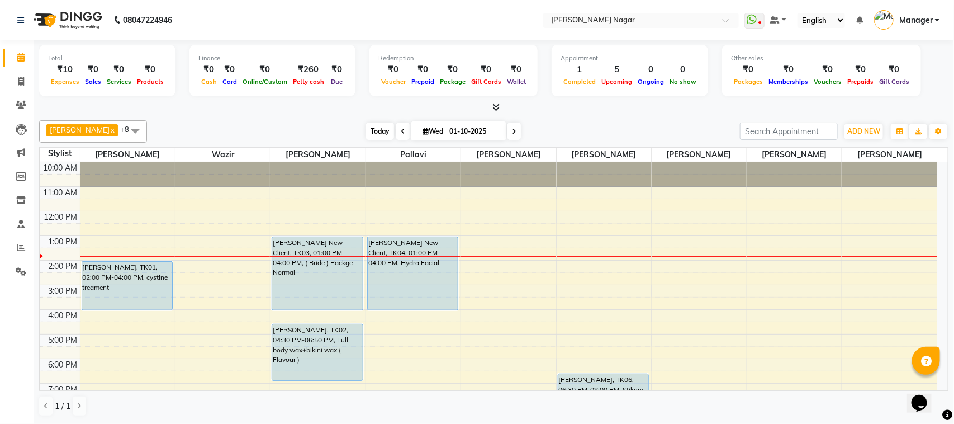
click at [384, 132] on span "Today" at bounding box center [380, 130] width 28 height 17
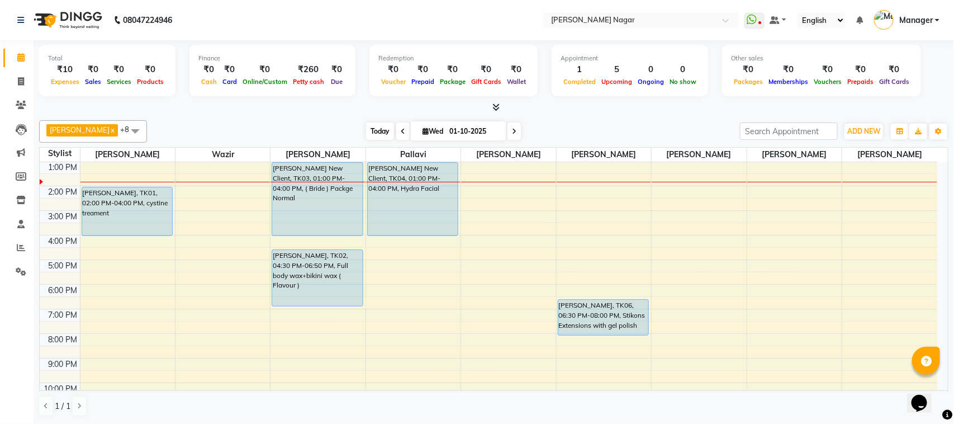
click at [378, 124] on span "Today" at bounding box center [380, 130] width 28 height 17
click at [382, 130] on span "Today" at bounding box center [380, 130] width 28 height 17
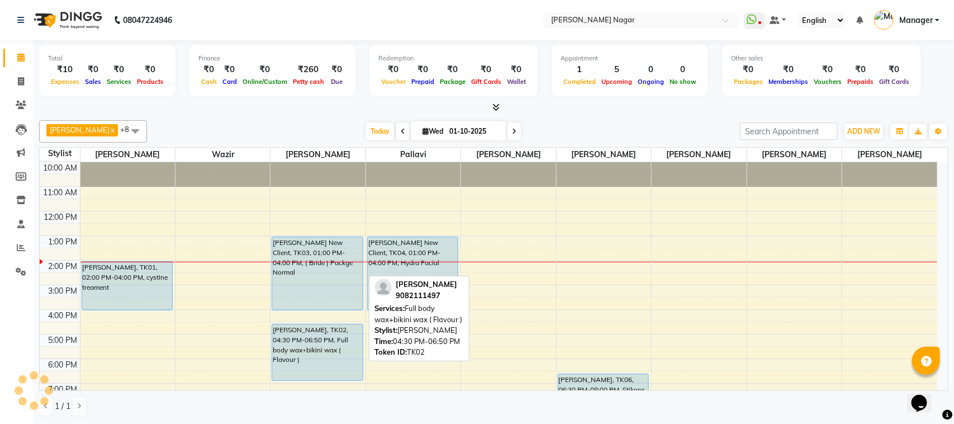
scroll to position [99, 0]
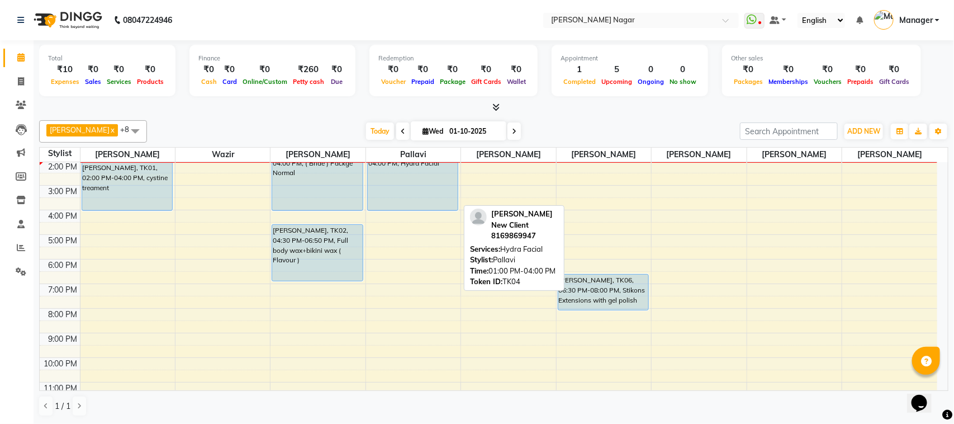
click at [333, 185] on div "[PERSON_NAME] New Client, TK03, 01:00 PM-04:00 PM, ( Bride ) Packge Normal" at bounding box center [317, 173] width 90 height 73
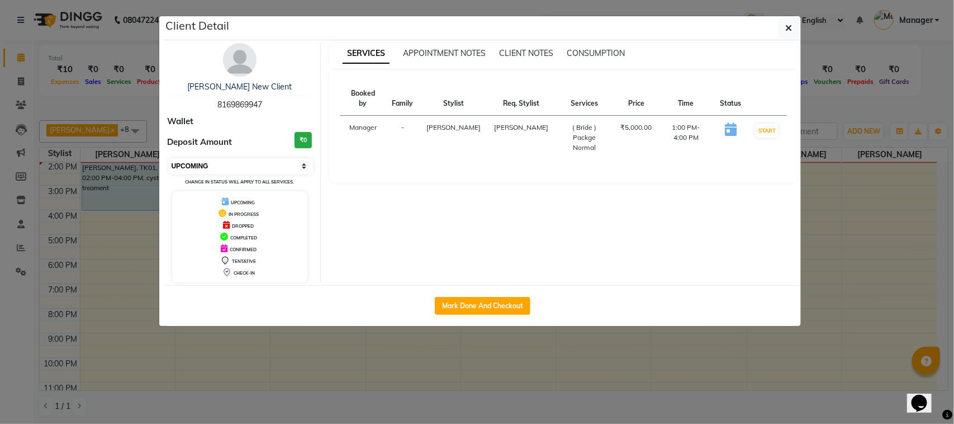
click at [221, 168] on select "Select IN SERVICE CONFIRMED TENTATIVE CHECK IN MARK DONE DROPPED UPCOMING" at bounding box center [241, 166] width 145 height 16
select select "2"
click at [169, 158] on select "Select IN SERVICE CONFIRMED TENTATIVE CHECK IN MARK DONE DROPPED UPCOMING" at bounding box center [241, 166] width 145 height 16
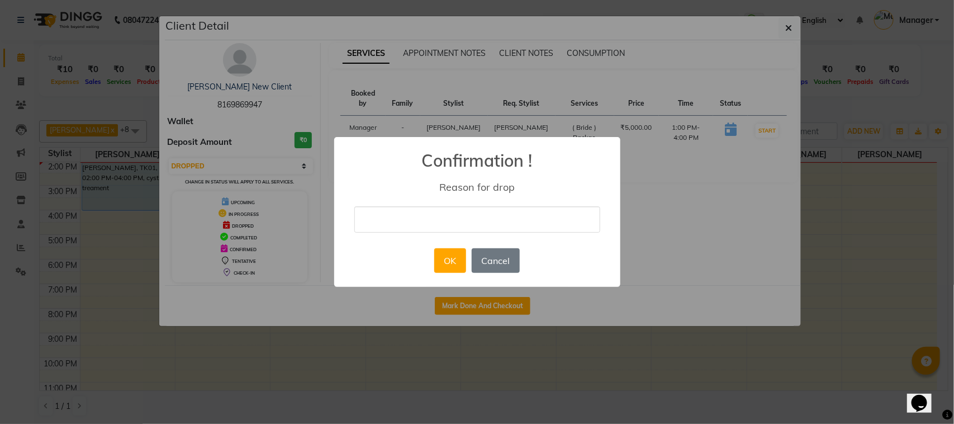
click at [470, 219] on input "text" at bounding box center [477, 219] width 246 height 26
type input "drop"
click at [439, 262] on button "OK" at bounding box center [450, 260] width 32 height 25
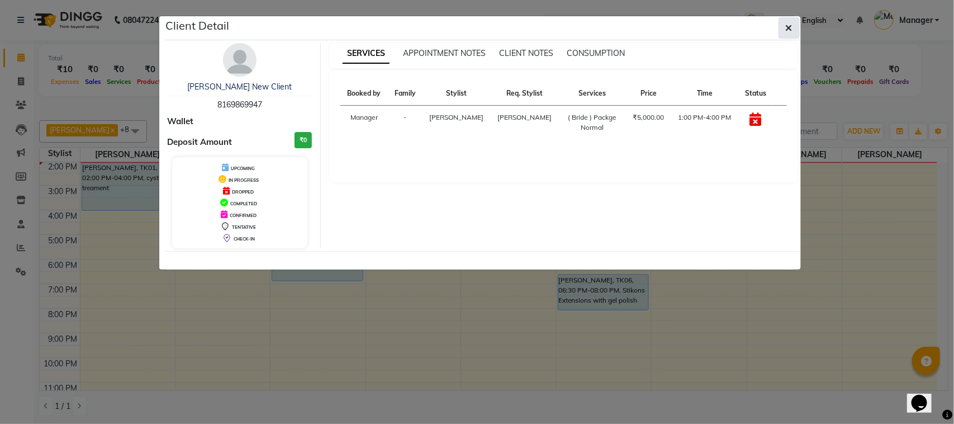
click at [782, 30] on button "button" at bounding box center [789, 27] width 21 height 21
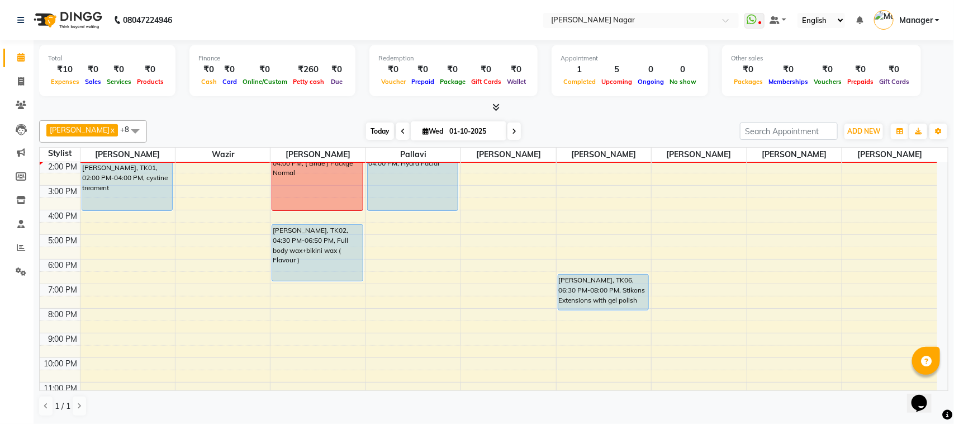
click at [366, 136] on span "Today" at bounding box center [380, 130] width 28 height 17
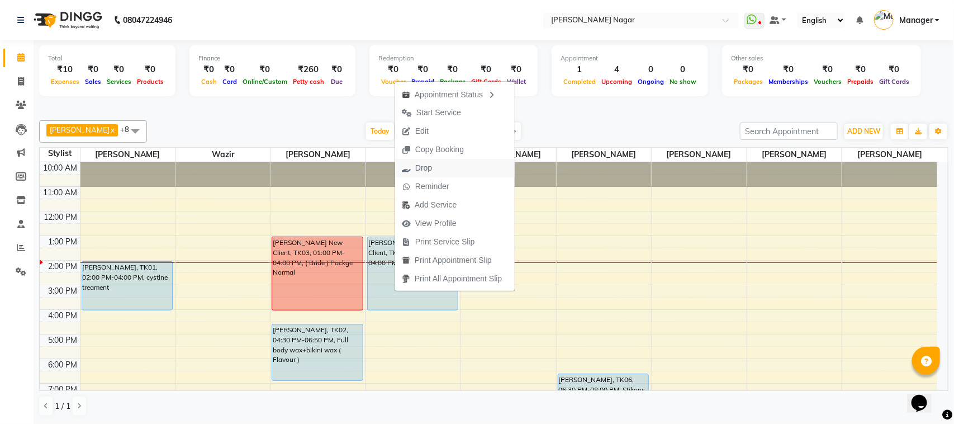
click at [429, 163] on span "Drop" at bounding box center [423, 168] width 17 height 12
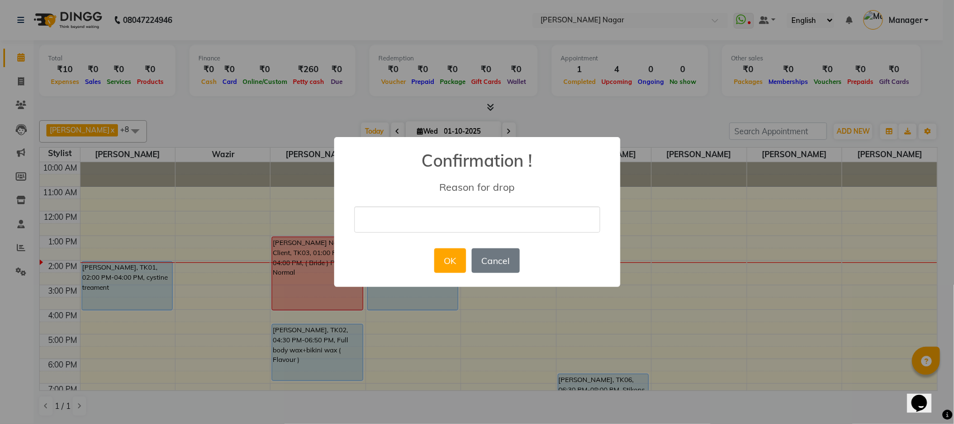
click at [454, 226] on input "text" at bounding box center [477, 219] width 246 height 26
type input "cancel"
click at [450, 262] on button "OK" at bounding box center [450, 260] width 32 height 25
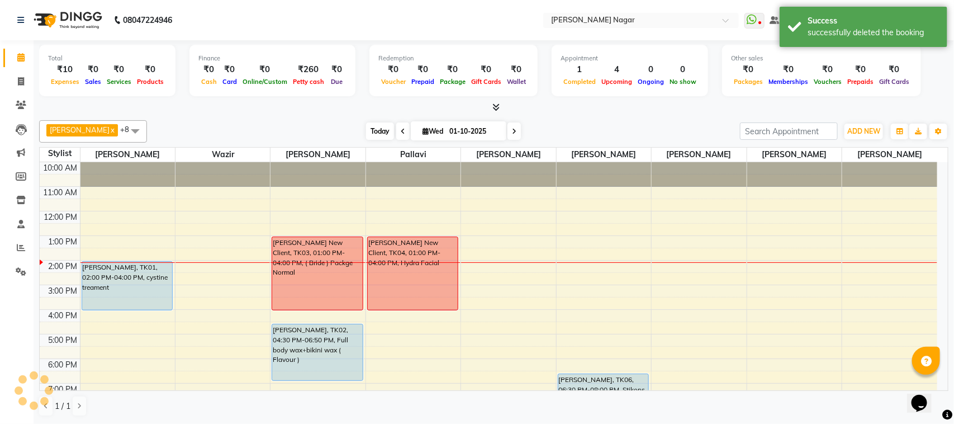
click at [366, 130] on span "Today" at bounding box center [380, 130] width 28 height 17
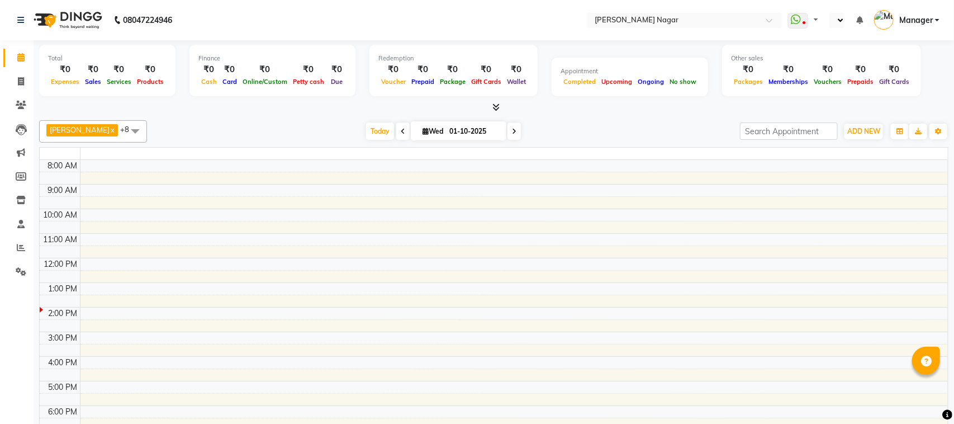
select select "en"
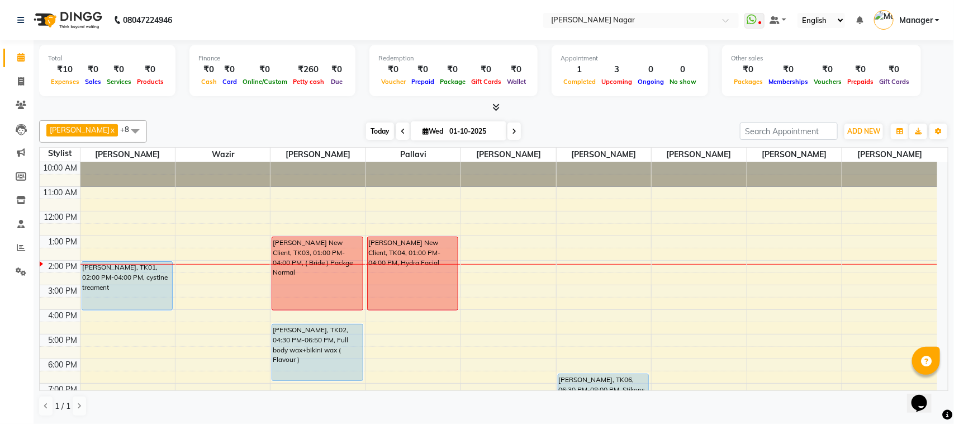
click at [383, 132] on span "Today" at bounding box center [380, 130] width 28 height 17
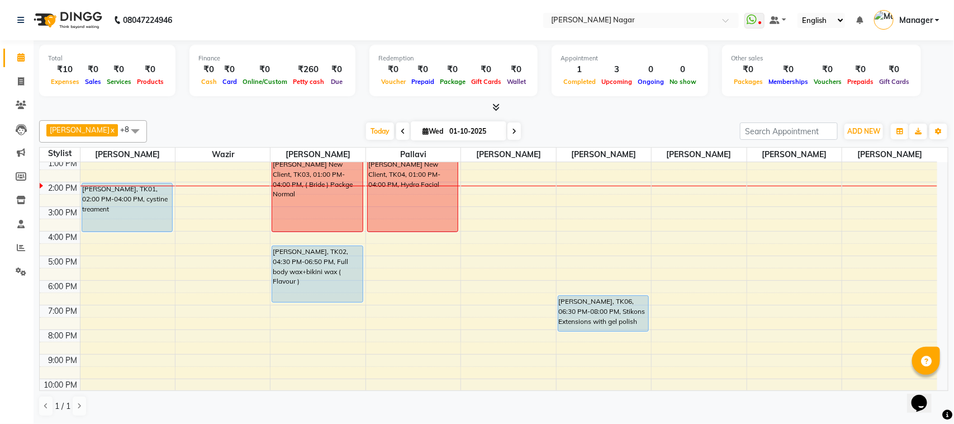
scroll to position [77, 0]
click at [373, 129] on span "Today" at bounding box center [380, 130] width 28 height 17
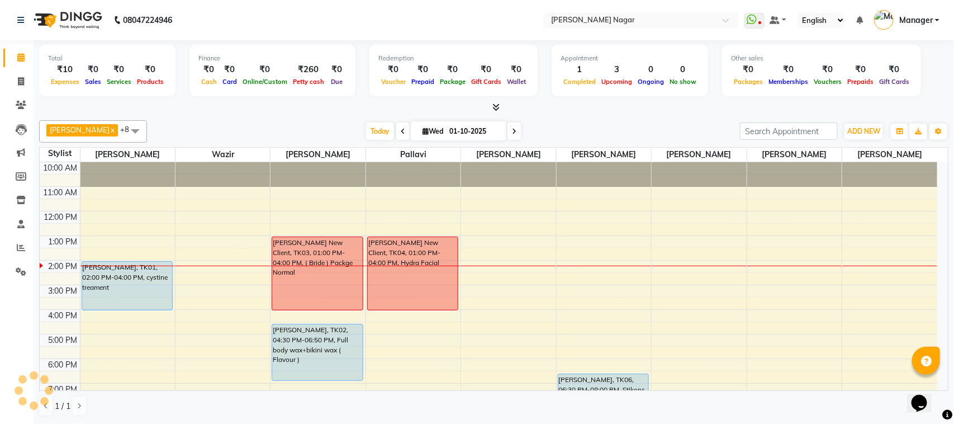
scroll to position [99, 0]
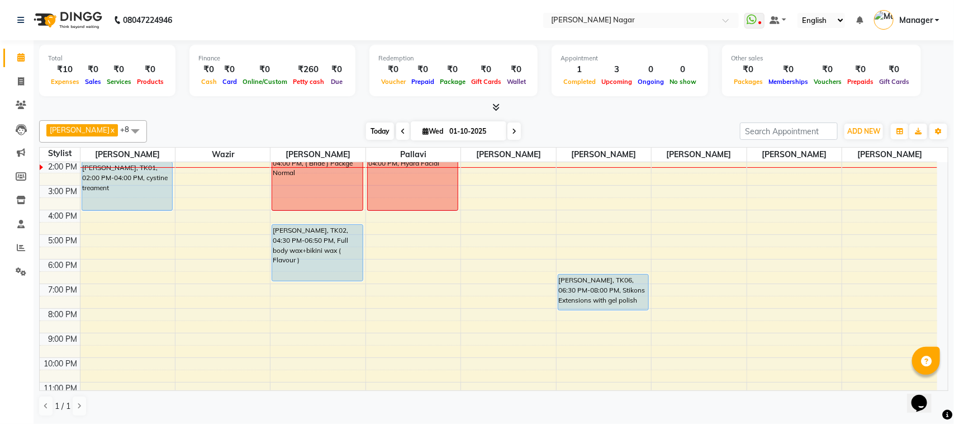
click at [369, 126] on span "Today" at bounding box center [380, 130] width 28 height 17
click at [366, 130] on span "Today" at bounding box center [380, 130] width 28 height 17
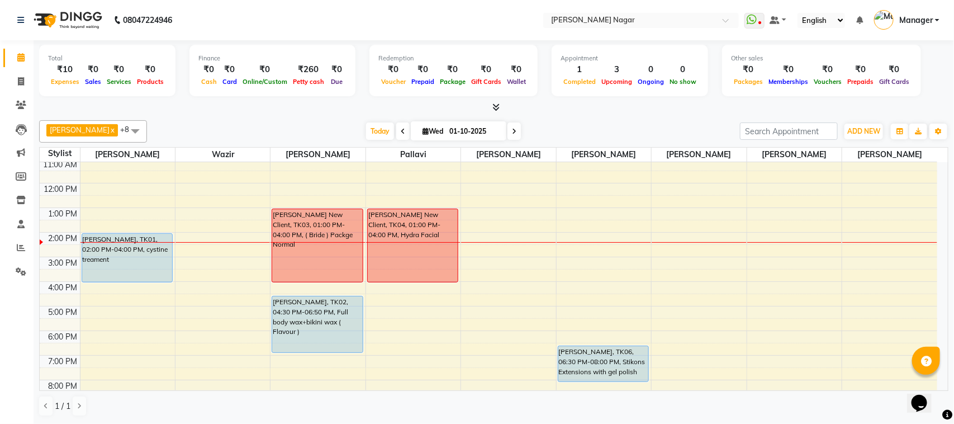
scroll to position [0, 0]
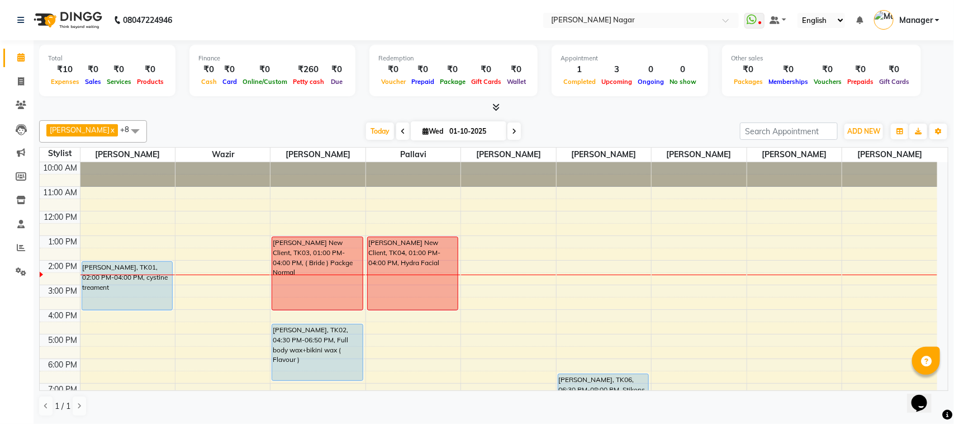
click at [953, 218] on div "Total ₹10 Expenses ₹0 Sales ₹0 Services ₹0 Products Finance ₹0 Cash ₹0 Card ₹0 …" at bounding box center [494, 231] width 920 height 383
click at [381, 134] on span "Today" at bounding box center [380, 130] width 28 height 17
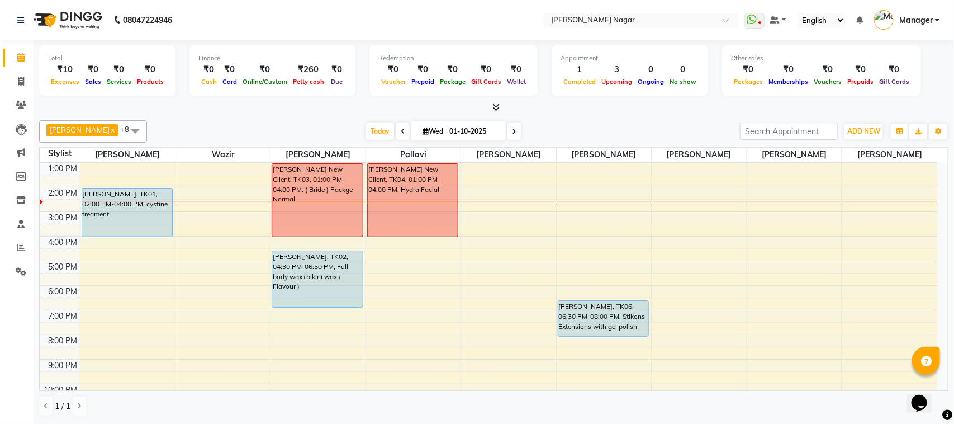
scroll to position [80, 0]
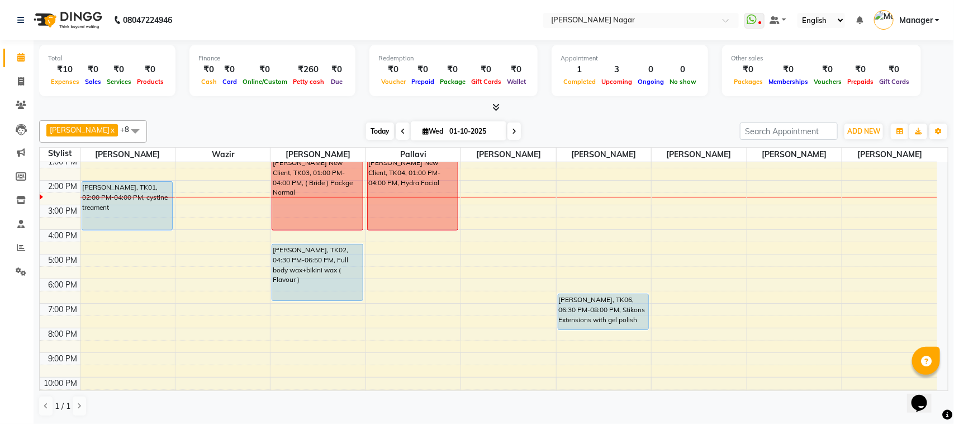
click at [384, 131] on span "Today" at bounding box center [380, 130] width 28 height 17
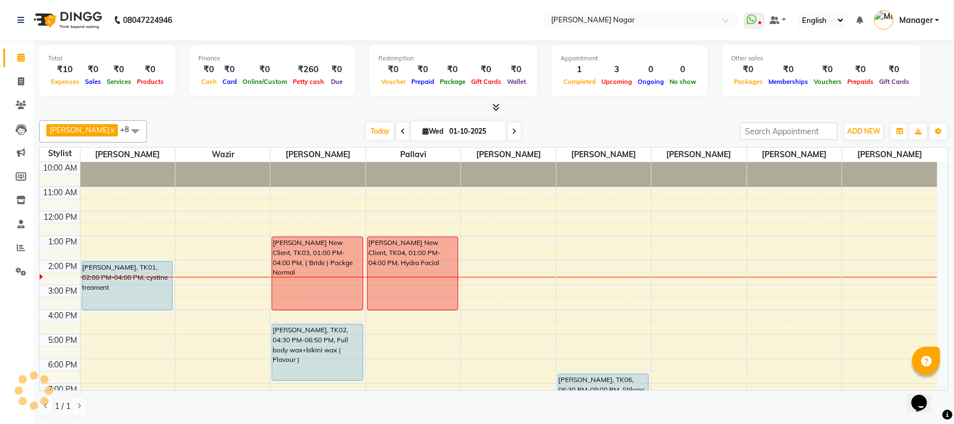
scroll to position [99, 0]
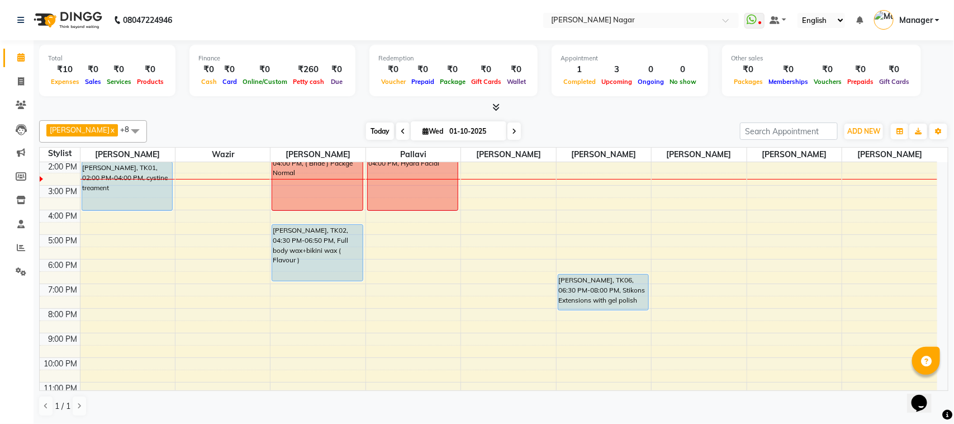
click at [370, 132] on span "Today" at bounding box center [380, 130] width 28 height 17
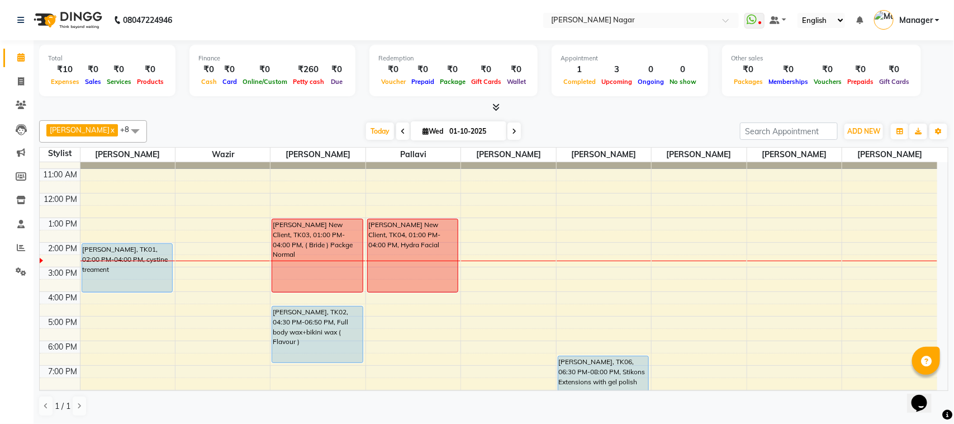
scroll to position [36, 0]
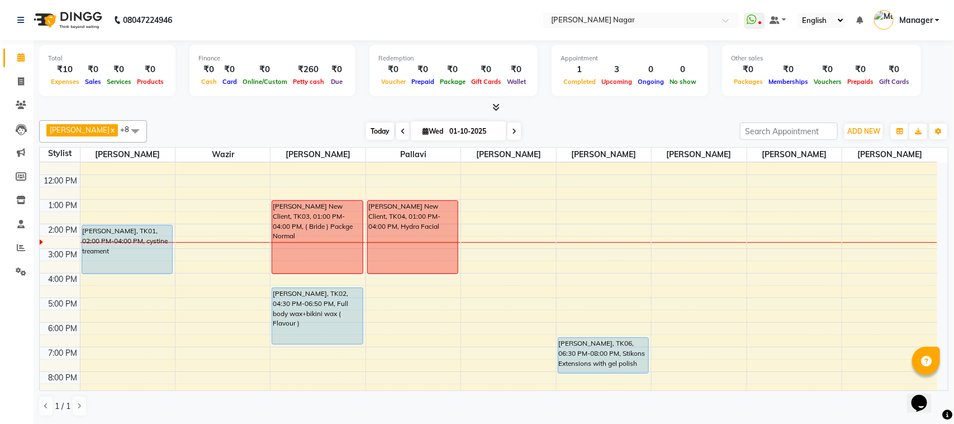
click at [372, 130] on span "Today" at bounding box center [380, 130] width 28 height 17
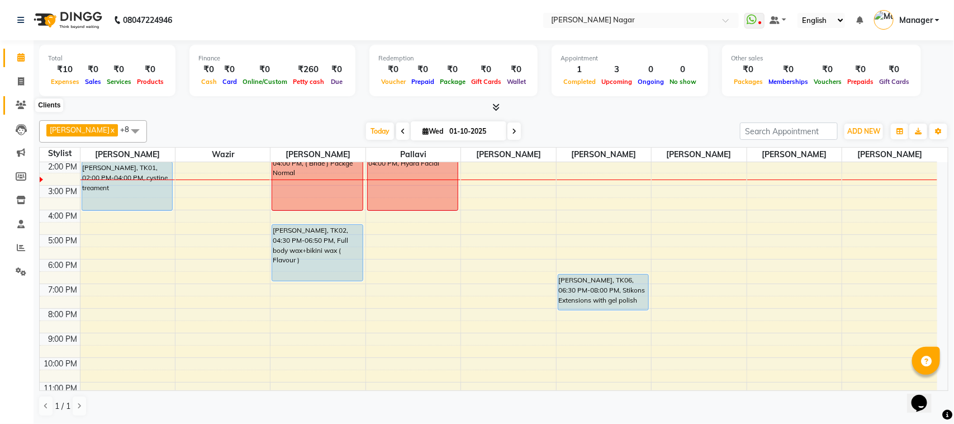
click at [15, 110] on span at bounding box center [21, 105] width 20 height 13
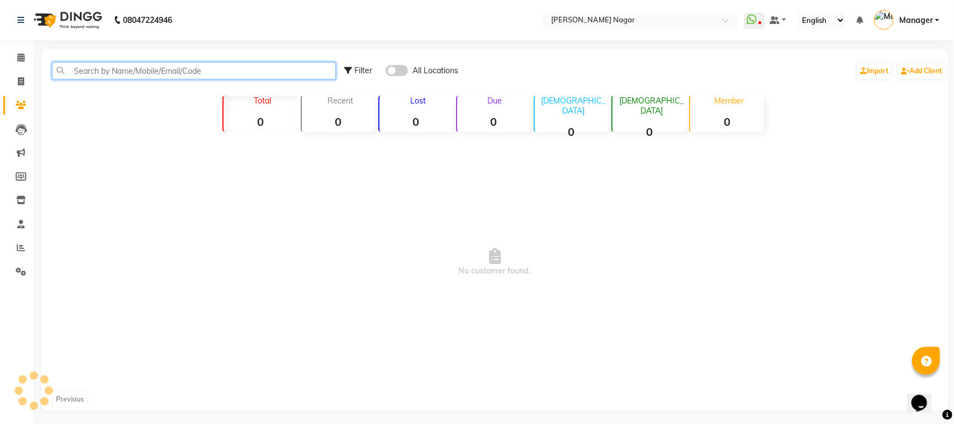
click at [130, 78] on input "text" at bounding box center [194, 70] width 284 height 17
click at [154, 70] on input "mansi pawaer" at bounding box center [192, 70] width 281 height 17
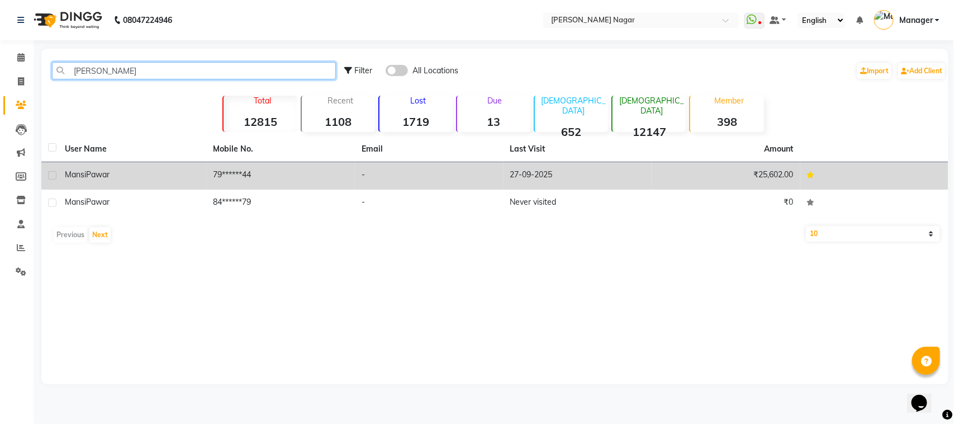
type input "mansi pawa"
click at [473, 176] on td "-" at bounding box center [429, 175] width 149 height 27
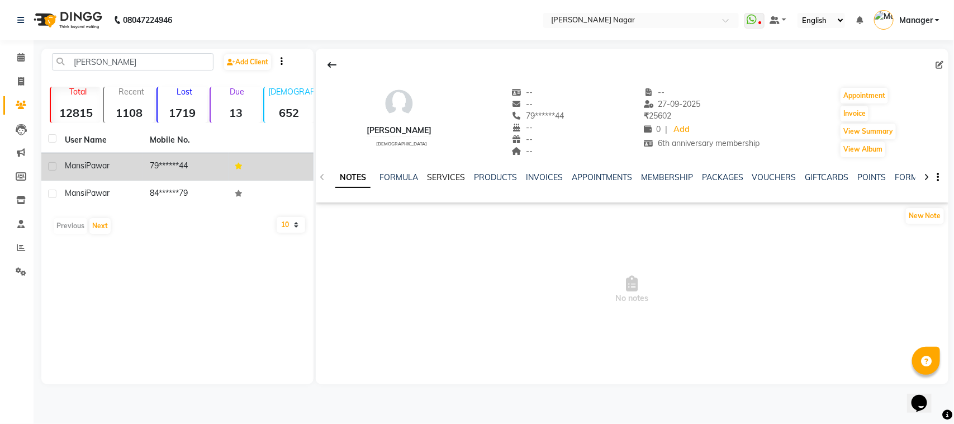
click at [438, 175] on link "SERVICES" at bounding box center [446, 177] width 38 height 10
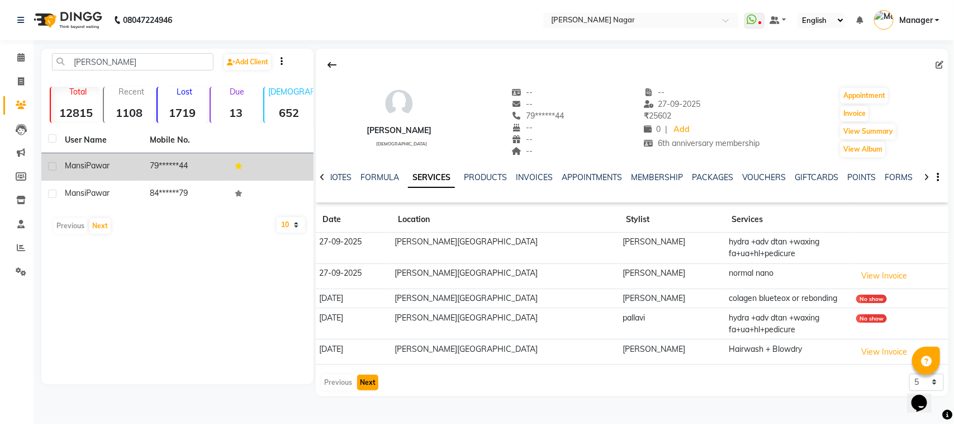
click at [369, 390] on button "Next" at bounding box center [367, 382] width 21 height 16
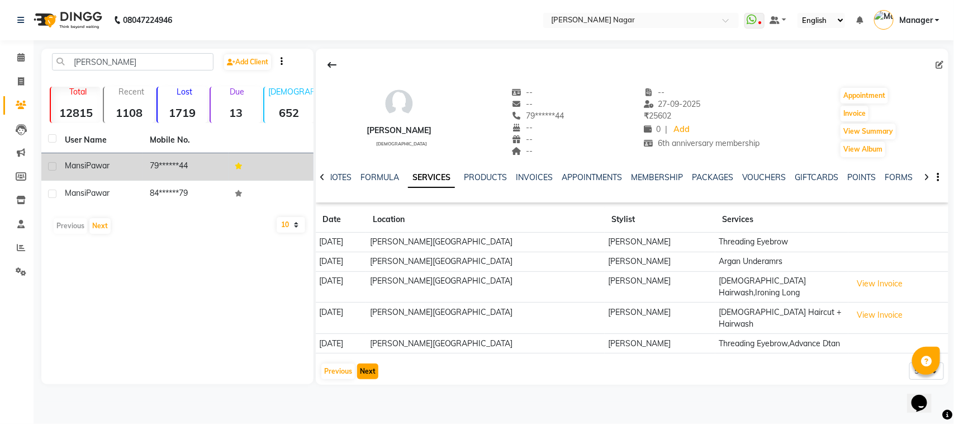
click at [372, 364] on button "Next" at bounding box center [367, 371] width 21 height 16
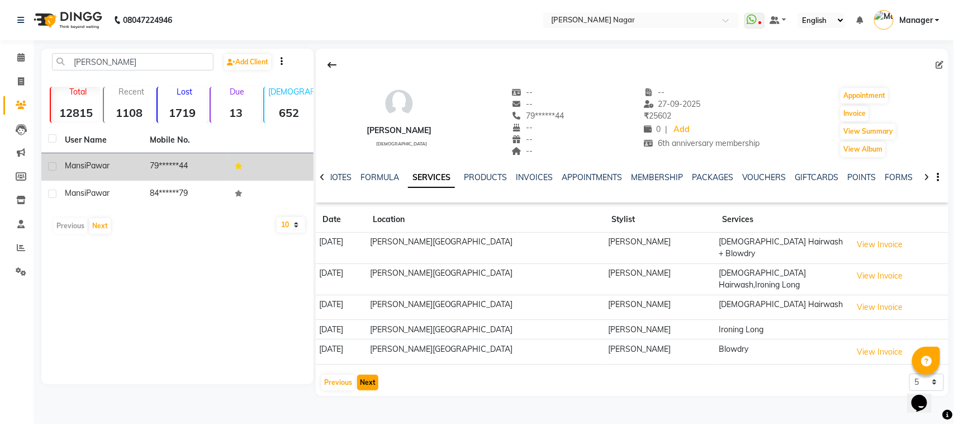
click at [372, 374] on button "Next" at bounding box center [367, 382] width 21 height 16
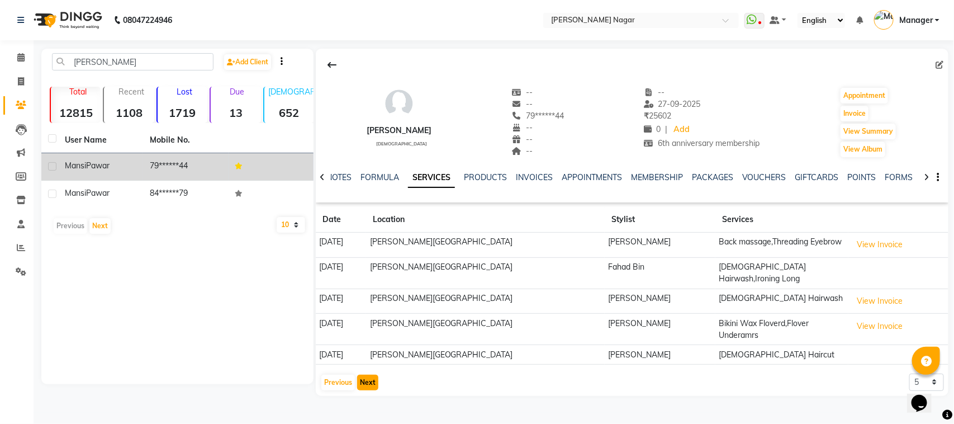
click at [372, 374] on button "Next" at bounding box center [367, 382] width 21 height 16
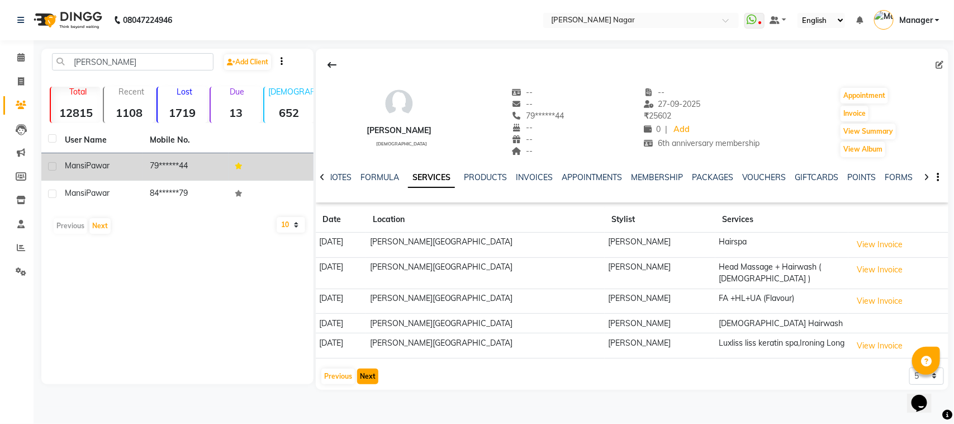
click at [367, 376] on button "Next" at bounding box center [367, 376] width 21 height 16
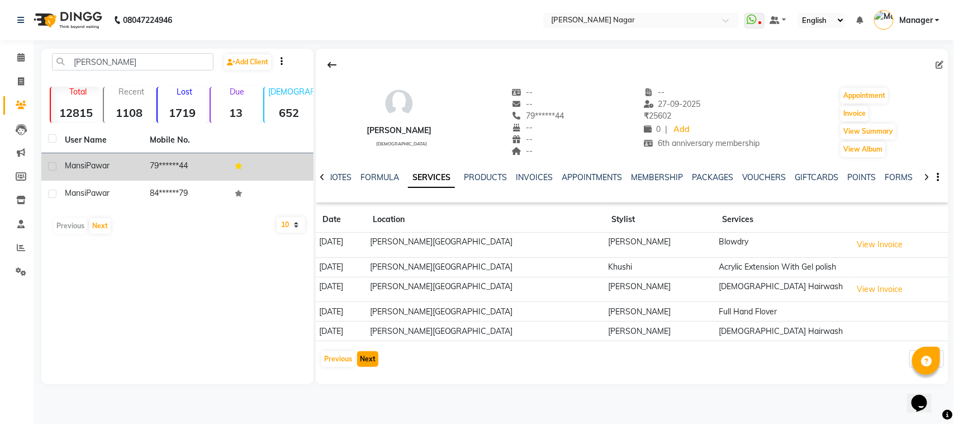
click at [370, 364] on button "Next" at bounding box center [367, 359] width 21 height 16
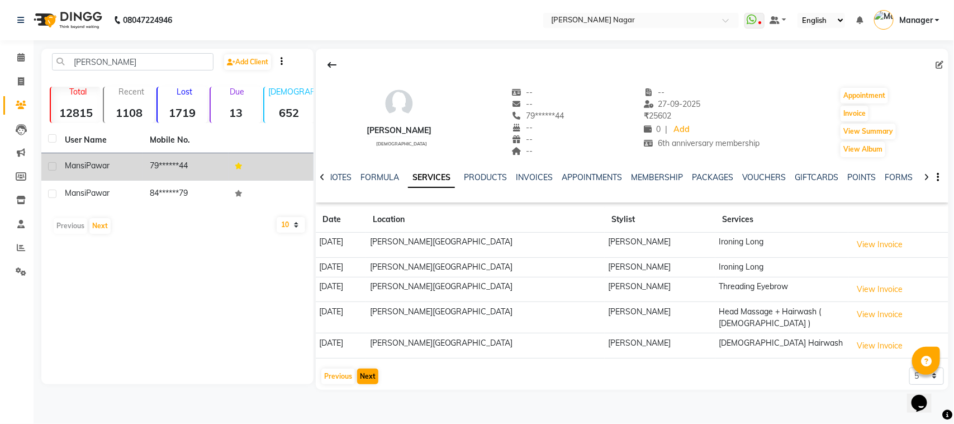
click at [370, 364] on app-client-history "Date Location Stylist Services 16-03-2025 Bbold Mahavir, Mahavir nagar Sadik Si…" at bounding box center [632, 296] width 633 height 178
click at [367, 370] on button "Next" at bounding box center [367, 376] width 21 height 16
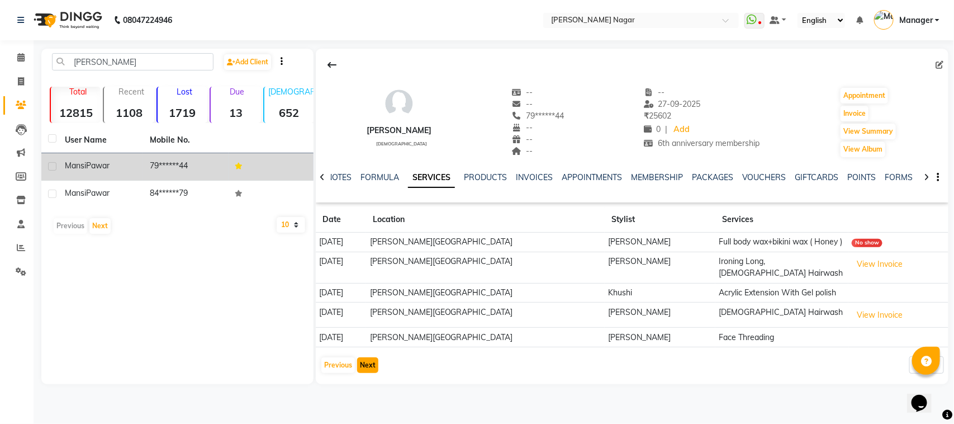
click at [370, 367] on button "Next" at bounding box center [367, 365] width 21 height 16
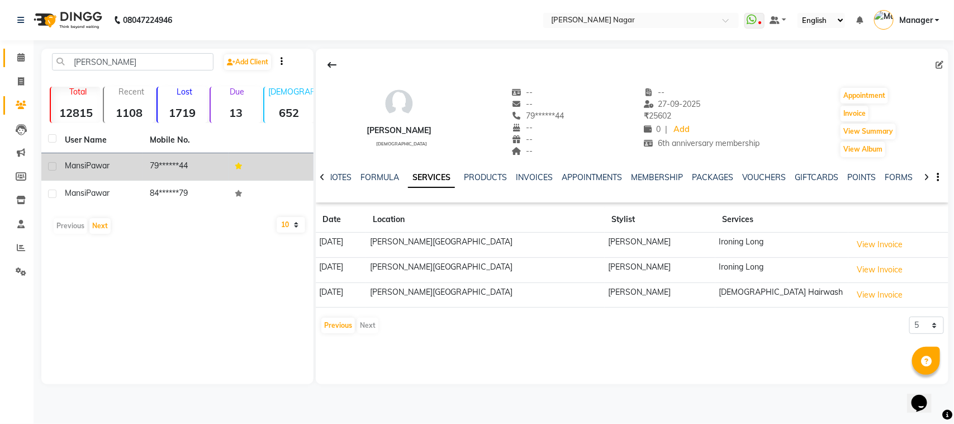
click at [4, 62] on link "Calendar" at bounding box center [16, 58] width 27 height 18
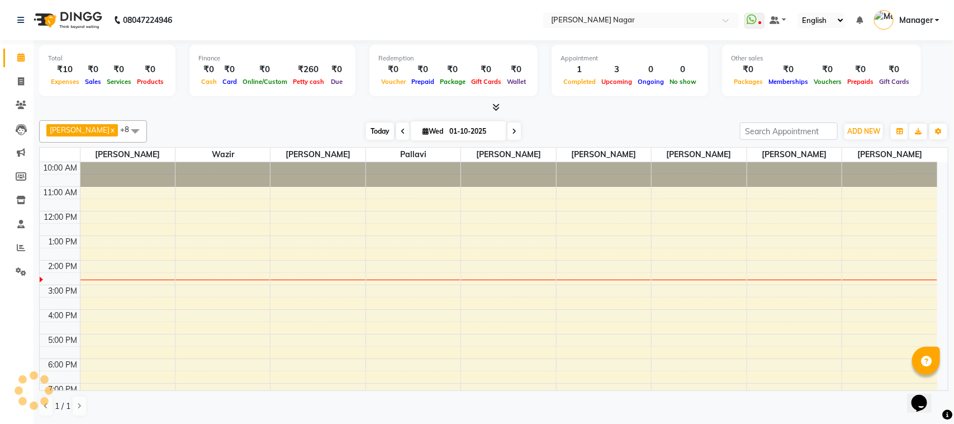
click at [367, 126] on span "Today" at bounding box center [380, 130] width 28 height 17
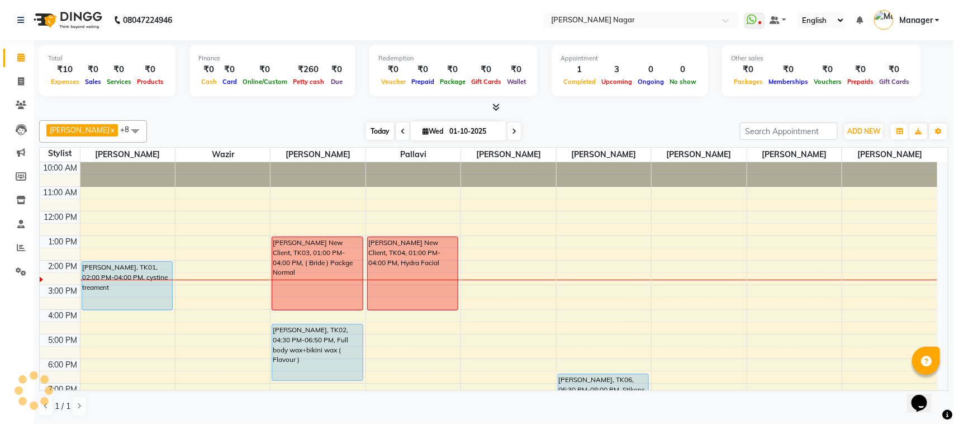
scroll to position [99, 0]
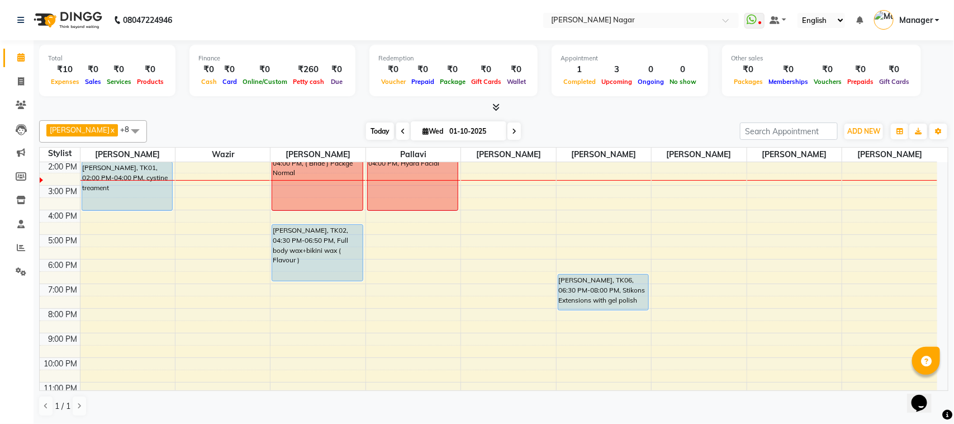
click at [367, 126] on span "Today" at bounding box center [380, 130] width 28 height 17
click at [212, 113] on div at bounding box center [493, 108] width 909 height 12
click at [367, 127] on span "Today" at bounding box center [380, 130] width 28 height 17
click at [936, 267] on div "10:00 AM 11:00 AM 12:00 PM 1:00 PM 2:00 PM 3:00 PM 4:00 PM 5:00 PM 6:00 PM 7:00…" at bounding box center [489, 235] width 898 height 344
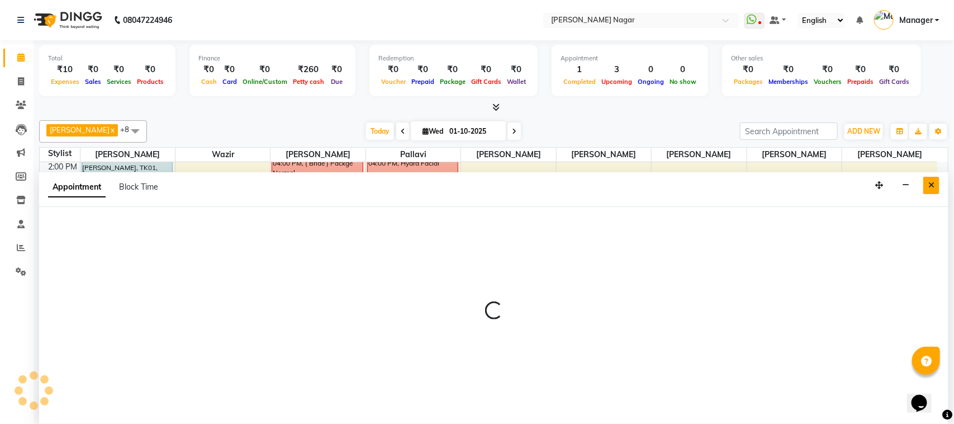
click at [929, 174] on div "Appointment Block Time" at bounding box center [493, 189] width 909 height 35
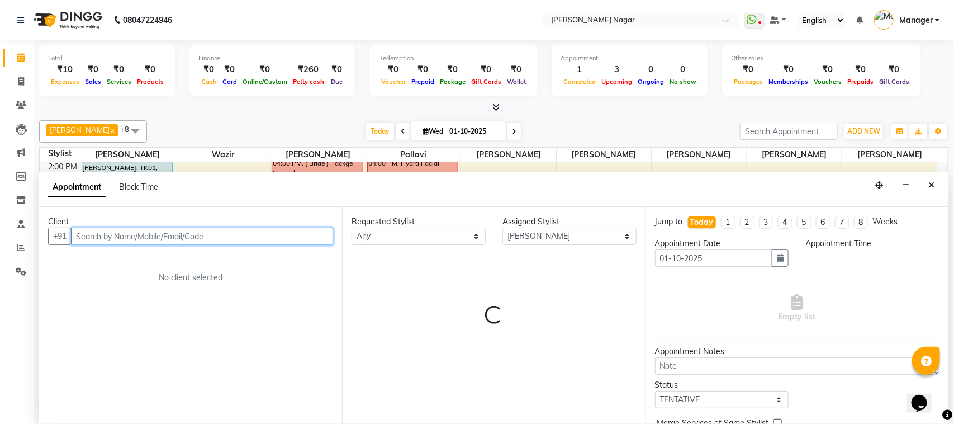
click at [938, 183] on button "Close" at bounding box center [931, 185] width 16 height 17
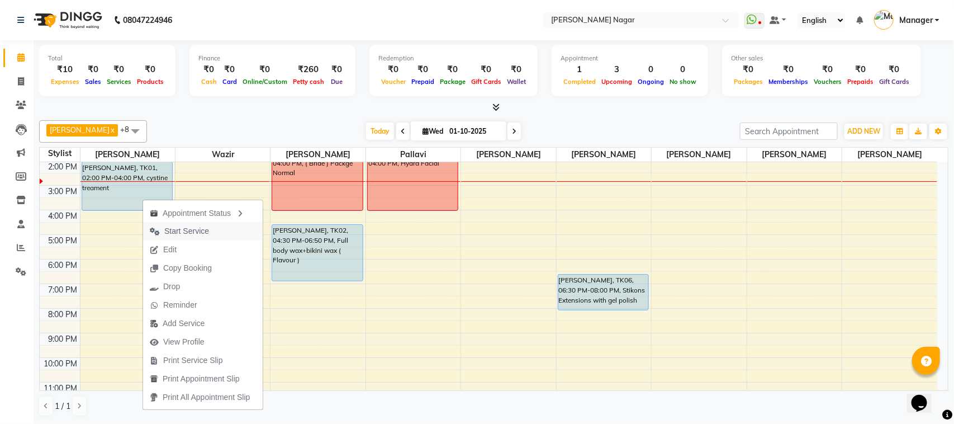
click at [177, 236] on span "Start Service" at bounding box center [186, 231] width 45 height 12
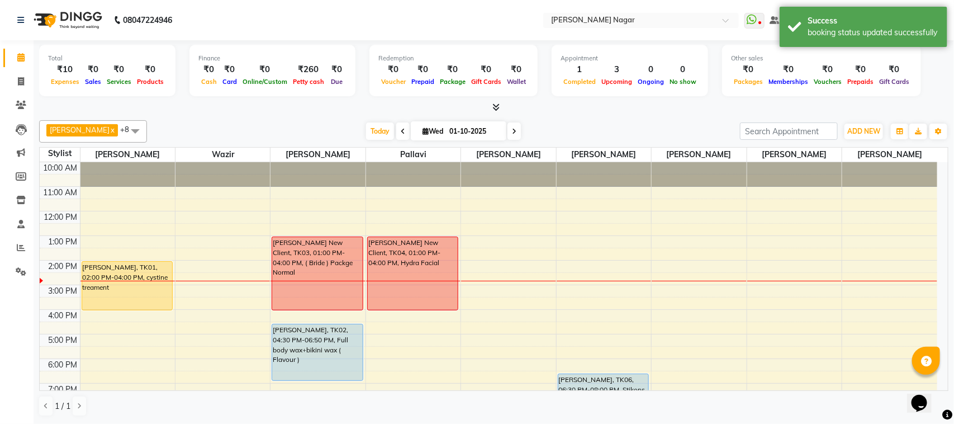
scroll to position [120, 0]
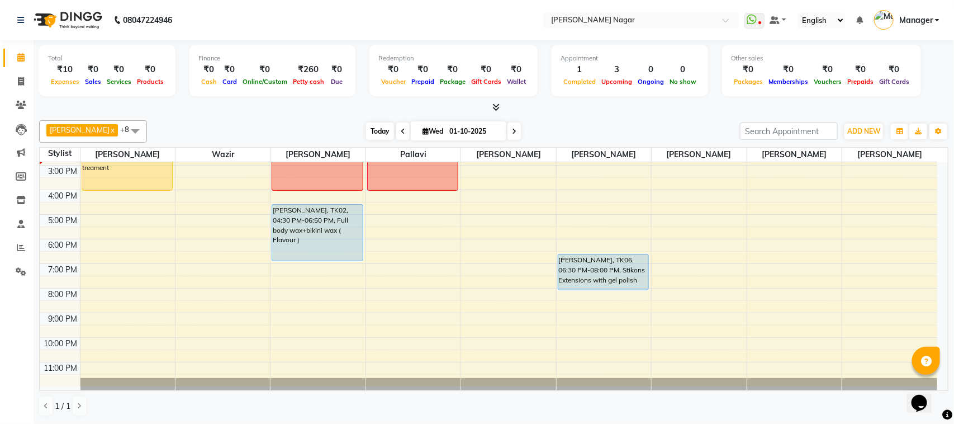
click at [369, 129] on span "Today" at bounding box center [380, 130] width 28 height 17
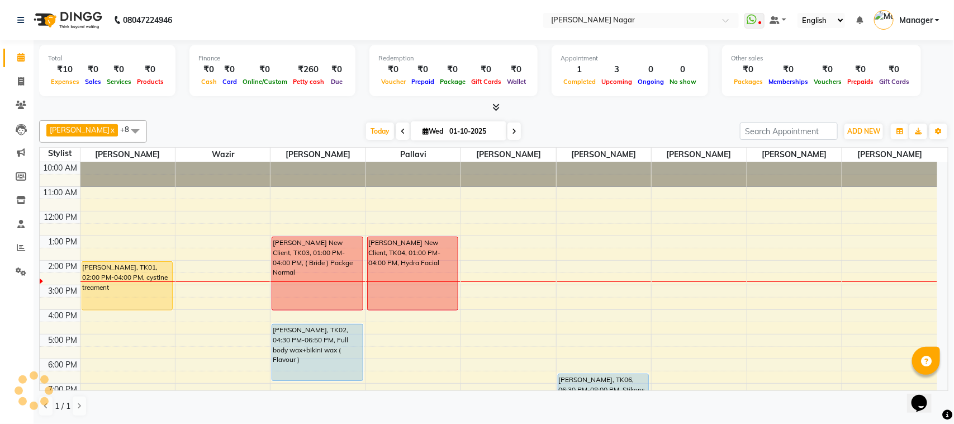
scroll to position [99, 0]
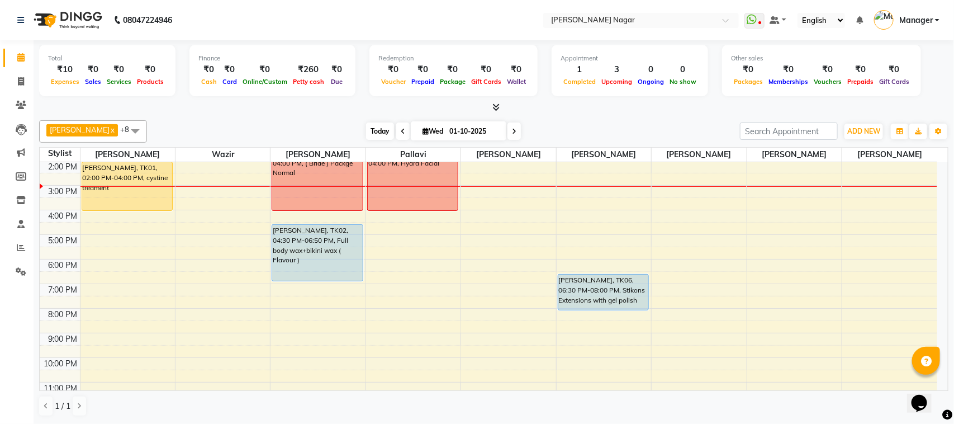
click at [378, 129] on span "Today" at bounding box center [380, 130] width 28 height 17
click at [15, 81] on span at bounding box center [21, 81] width 20 height 13
select select "service"
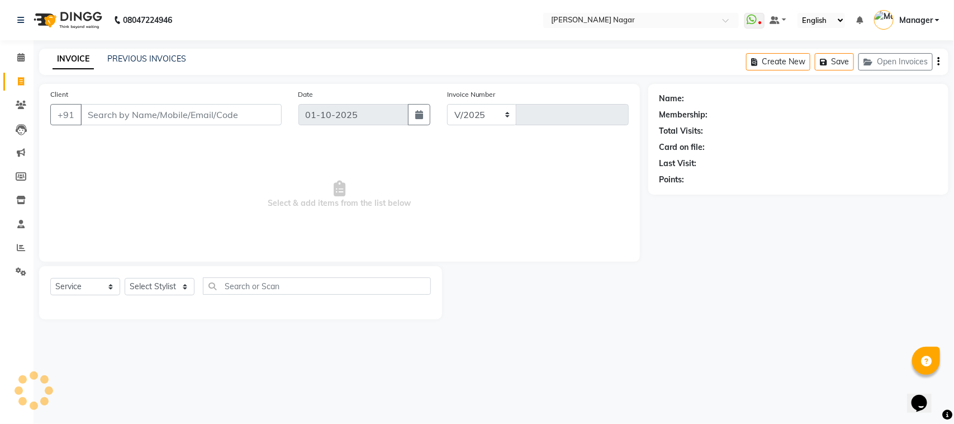
select select "7349"
type input "4065"
click at [176, 118] on input "Client" at bounding box center [180, 114] width 201 height 21
type input "vedh"
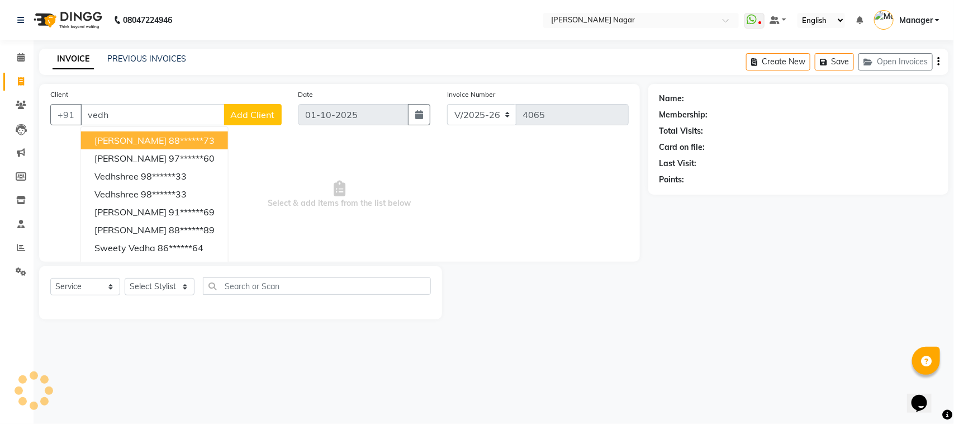
select select "membership"
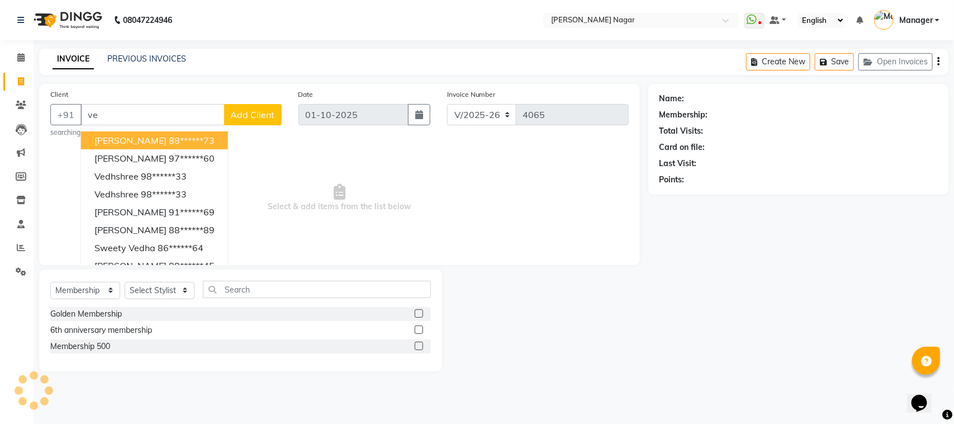
type input "v"
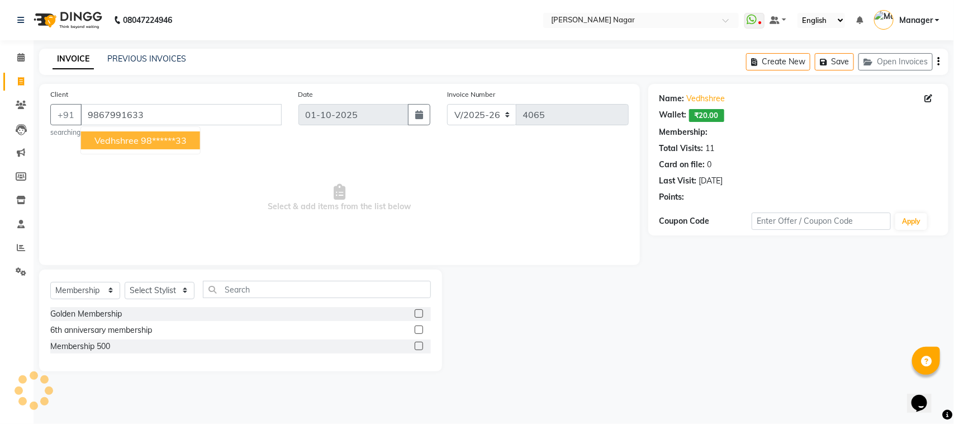
click at [139, 140] on button "vedhshree 98******33" at bounding box center [140, 140] width 119 height 18
type input "98******33"
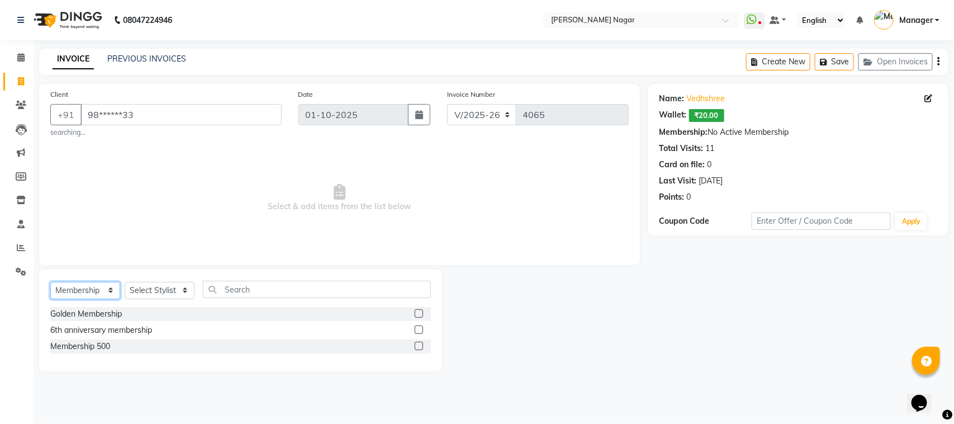
click at [89, 286] on select "Select Service Product Membership Package Voucher Prepaid Gift Card" at bounding box center [85, 290] width 70 height 17
select select "service"
click at [50, 282] on select "Select Service Product Membership Package Voucher Prepaid Gift Card" at bounding box center [85, 290] width 70 height 17
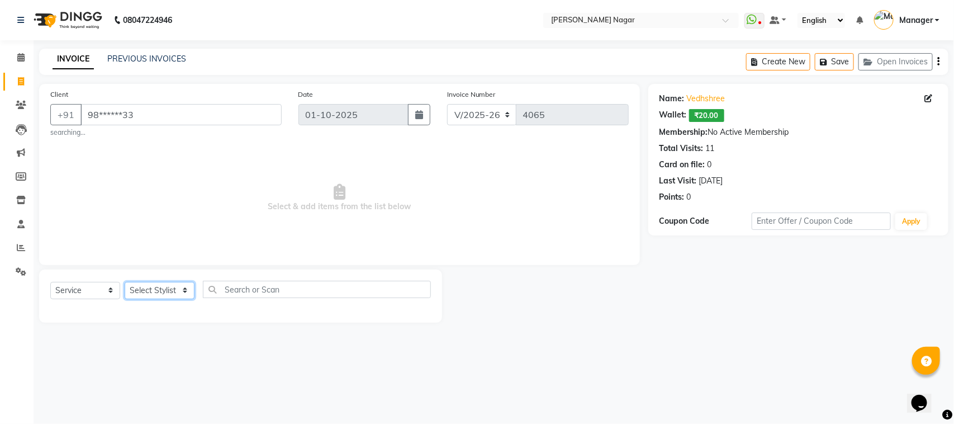
drag, startPoint x: 159, startPoint y: 292, endPoint x: 154, endPoint y: 289, distance: 6.0
click at [159, 292] on select "Select Stylist Alfiya bilkhiya Amir Siddiqui Daraksha Sardar Faizan Shaikh Kanc…" at bounding box center [160, 290] width 70 height 17
select select "63663"
click at [125, 282] on select "Select Stylist Alfiya bilkhiya Amir Siddiqui Daraksha Sardar Faizan Shaikh Kanc…" at bounding box center [160, 290] width 70 height 17
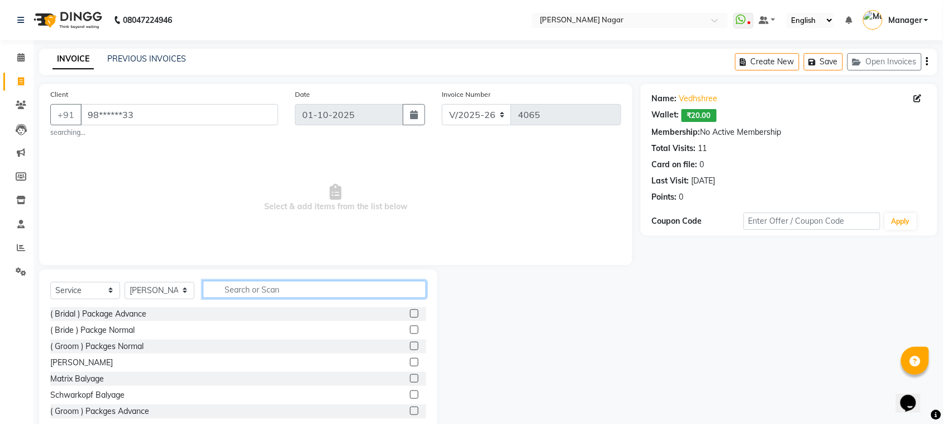
click at [270, 293] on input "text" at bounding box center [315, 289] width 224 height 17
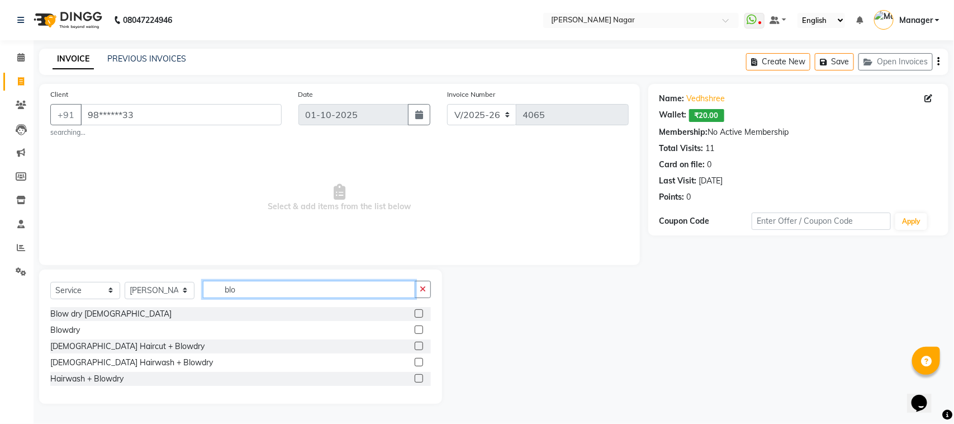
type input "blo"
click at [415, 329] on label at bounding box center [419, 329] width 8 height 8
click at [415, 329] on input "checkbox" at bounding box center [418, 329] width 7 height 7
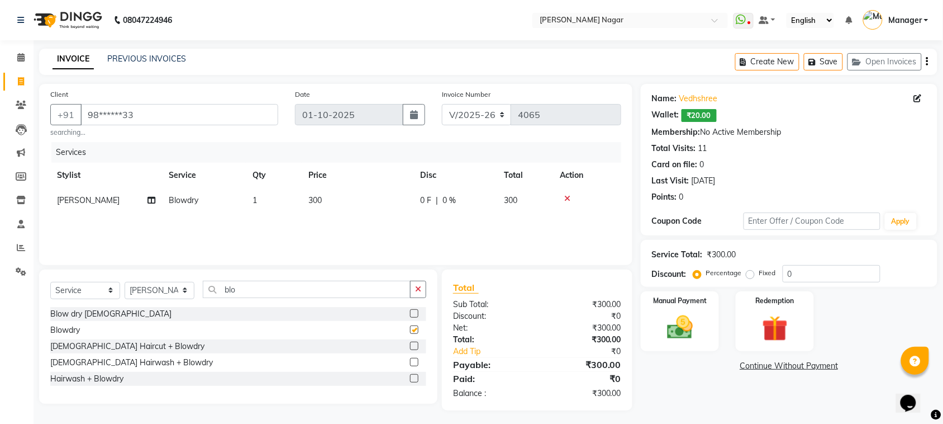
checkbox input "false"
click at [696, 310] on div "Manual Payment" at bounding box center [680, 321] width 82 height 63
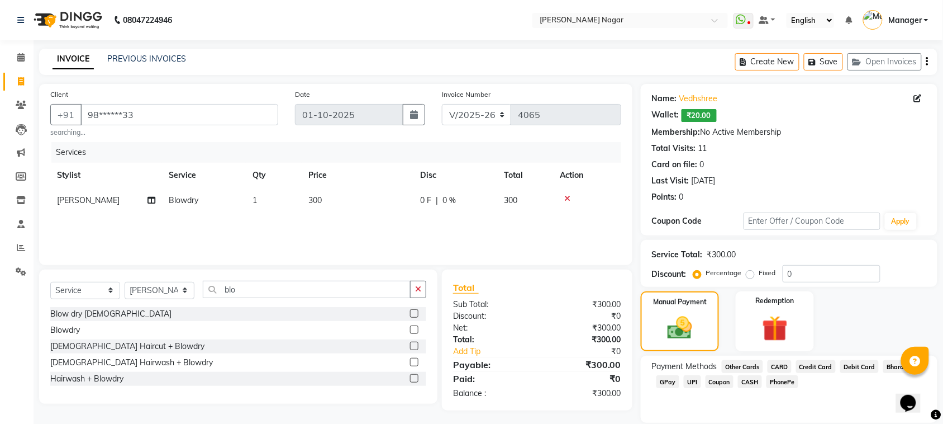
click at [658, 383] on span "GPay" at bounding box center [668, 381] width 23 height 13
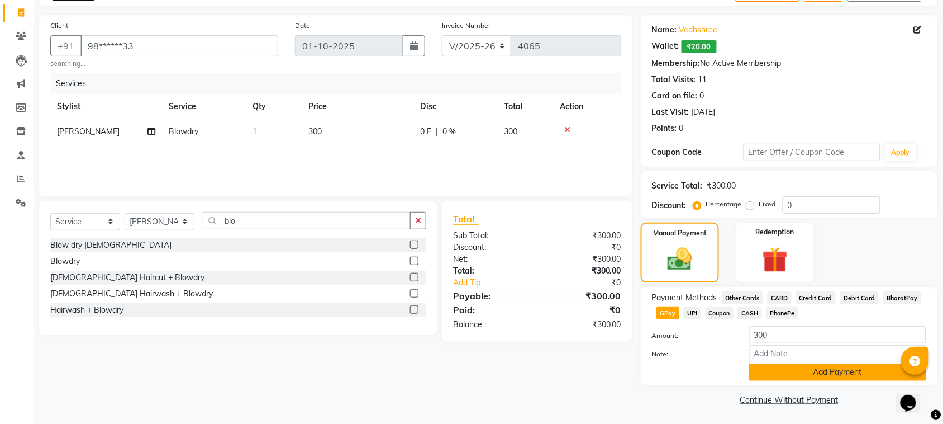
click at [777, 366] on button "Add Payment" at bounding box center [837, 371] width 177 height 17
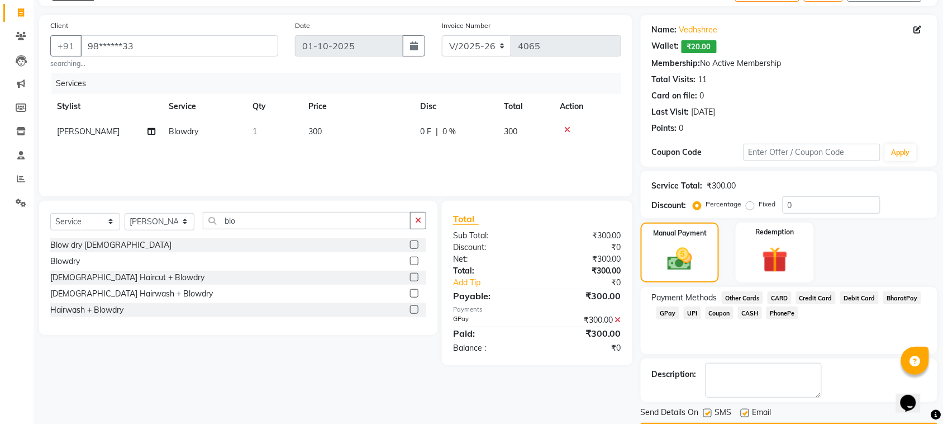
scroll to position [102, 0]
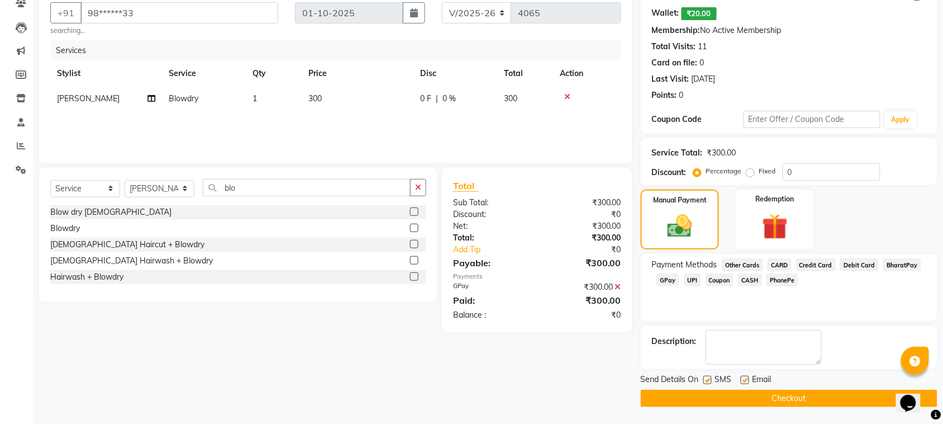
click at [839, 403] on button "Checkout" at bounding box center [789, 398] width 297 height 17
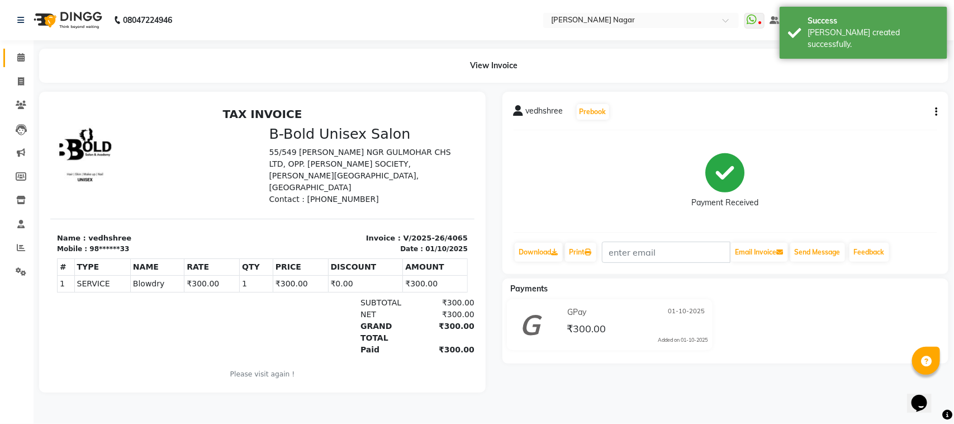
click at [7, 65] on link "Calendar" at bounding box center [16, 58] width 27 height 18
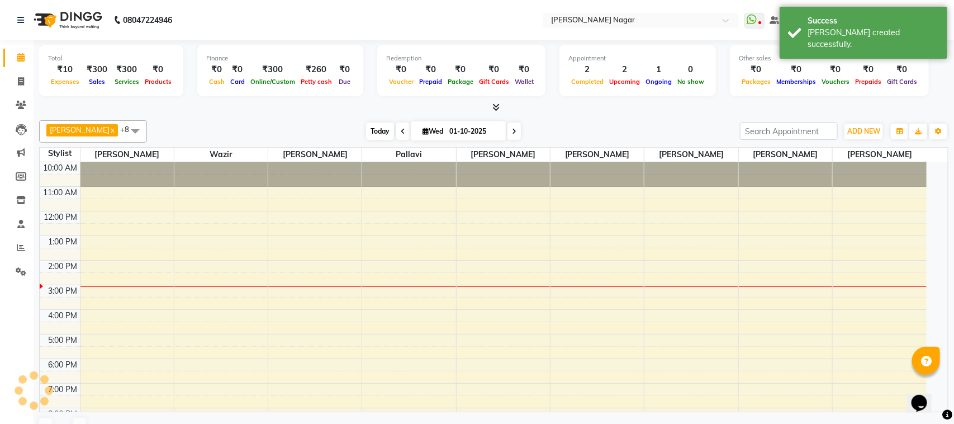
click at [374, 136] on span "Today" at bounding box center [380, 130] width 28 height 17
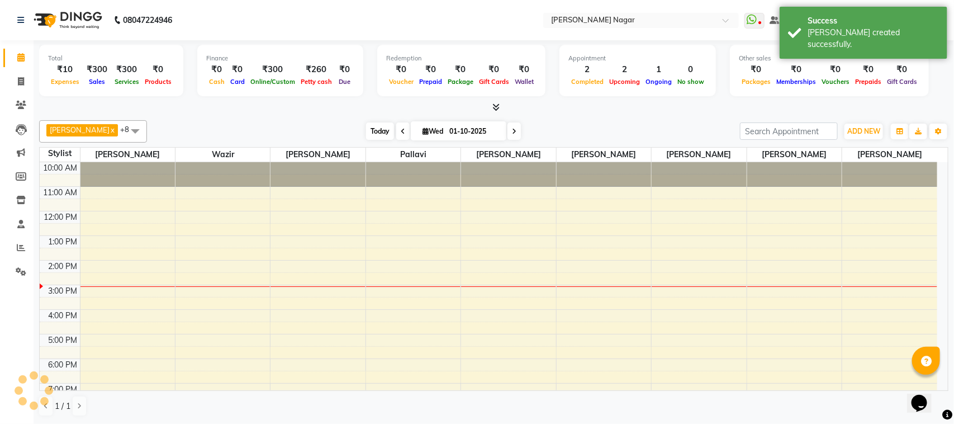
scroll to position [120, 0]
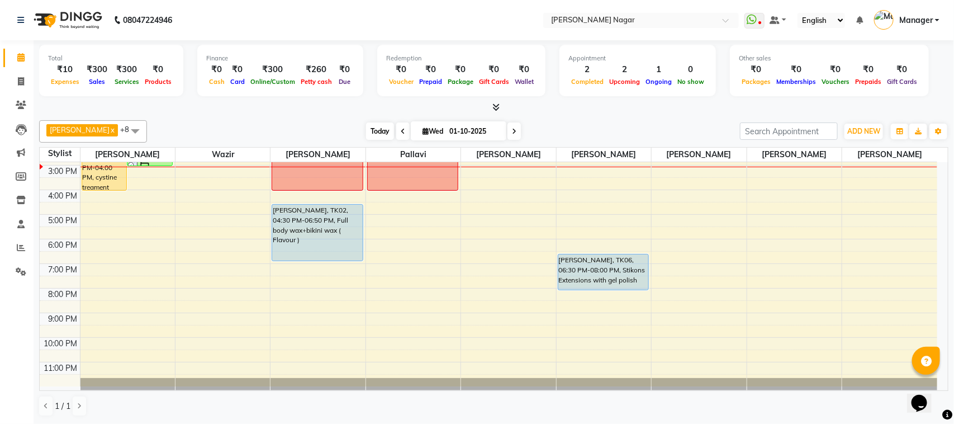
click at [379, 138] on span "Today" at bounding box center [380, 130] width 28 height 17
click at [660, 116] on div "Faizan Shaikh x Wazir x Minal x pallavi x Riya Saroj x Daraksha Sardar x Kanika…" at bounding box center [493, 268] width 909 height 305
click at [383, 126] on span "Today" at bounding box center [380, 130] width 28 height 17
click at [367, 130] on span "Today" at bounding box center [380, 130] width 28 height 17
click at [571, 406] on div "1 / 1" at bounding box center [493, 405] width 909 height 21
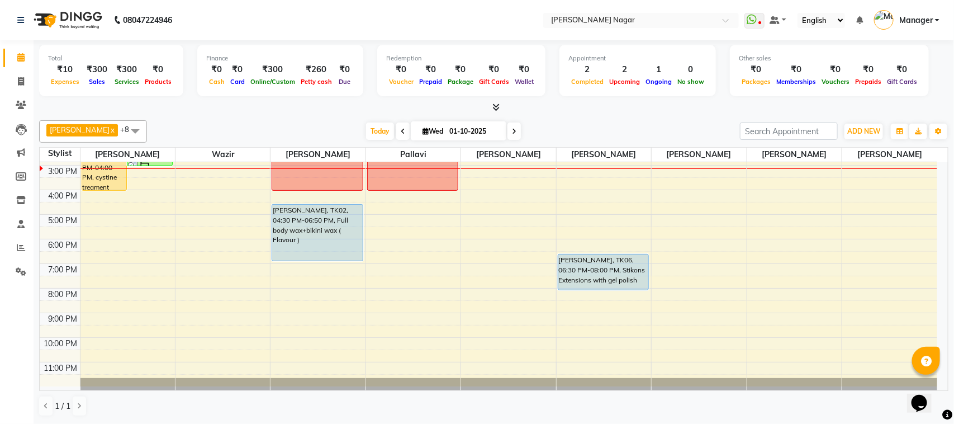
click at [490, 42] on div "Total ₹10 Expenses ₹300 Sales ₹300 Services ₹0 Products Finance ₹0 Cash ₹0 Card…" at bounding box center [493, 76] width 909 height 73
click at [373, 127] on span "Today" at bounding box center [380, 130] width 28 height 17
click at [366, 135] on span "Today" at bounding box center [380, 130] width 28 height 17
drag, startPoint x: 543, startPoint y: 54, endPoint x: 656, endPoint y: 67, distance: 113.6
click at [366, 133] on span "Today" at bounding box center [380, 130] width 28 height 17
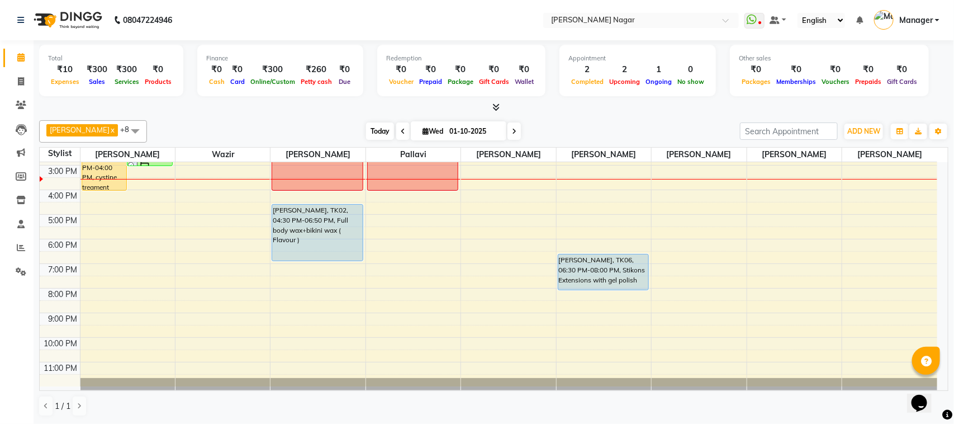
click at [369, 132] on span "Today" at bounding box center [380, 130] width 28 height 17
click at [18, 239] on link "Reports" at bounding box center [16, 248] width 27 height 18
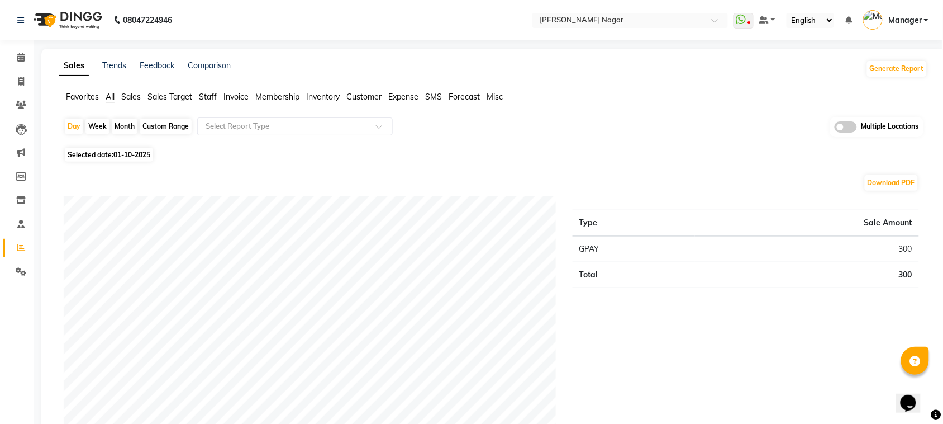
click at [208, 99] on span "Staff" at bounding box center [208, 97] width 18 height 10
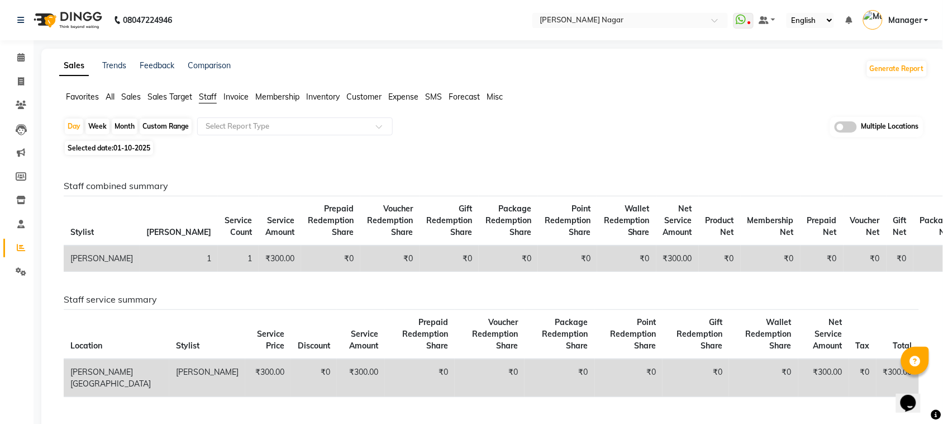
click at [126, 126] on div "Month" at bounding box center [125, 126] width 26 height 16
select select "10"
select select "2025"
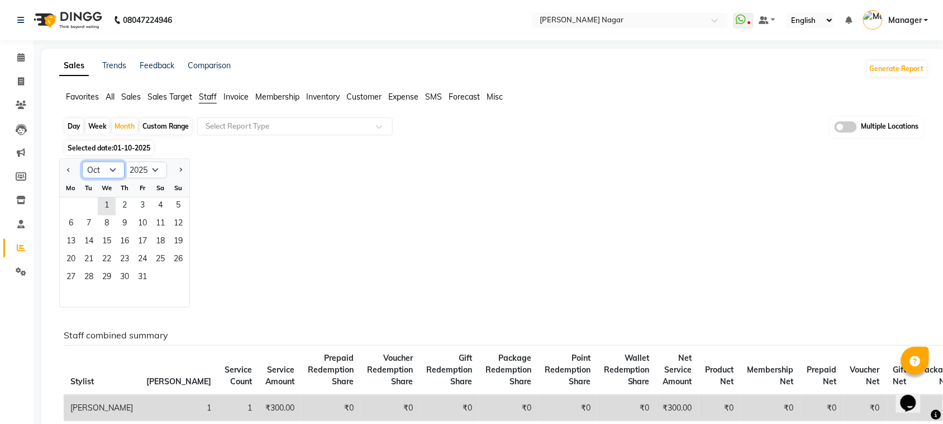
click at [108, 164] on select "Jan Feb Mar Apr May Jun Jul Aug Sep Oct Nov Dec" at bounding box center [103, 170] width 42 height 17
select select "9"
click at [82, 162] on select "Jan Feb Mar Apr May Jun Jul Aug Sep Oct Nov Dec" at bounding box center [103, 170] width 42 height 17
click at [88, 292] on div at bounding box center [125, 297] width 130 height 20
click at [88, 286] on span "30" at bounding box center [89, 278] width 18 height 18
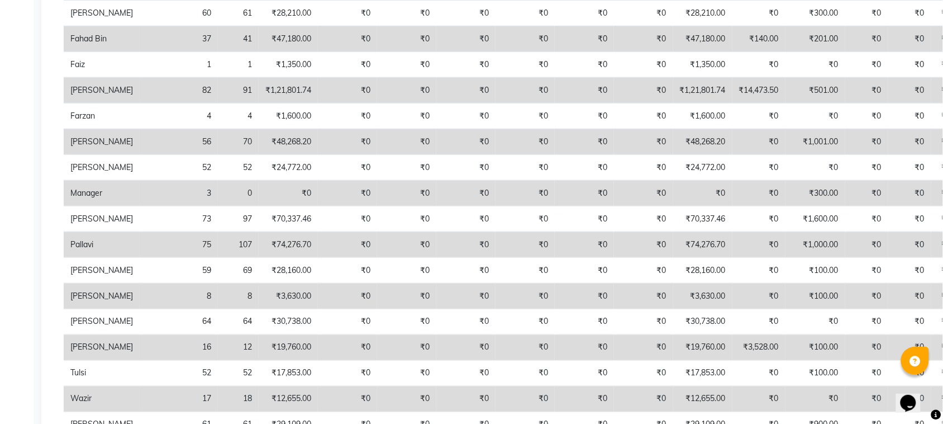
scroll to position [127, 0]
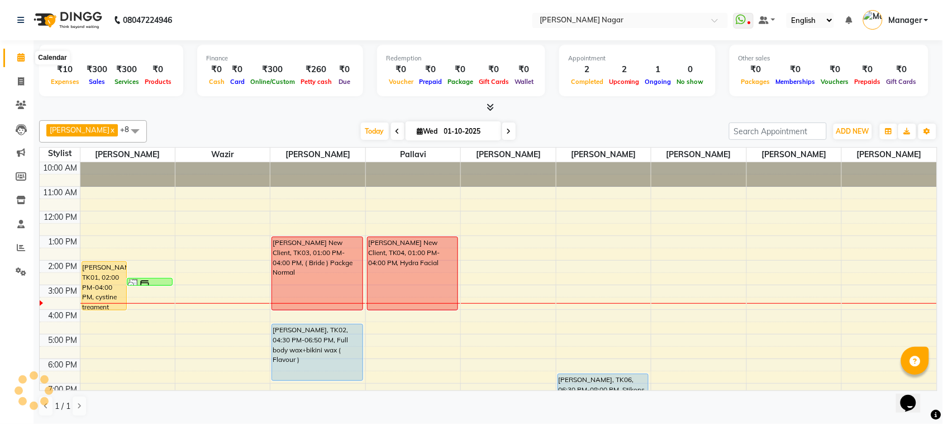
click at [20, 54] on icon at bounding box center [20, 57] width 7 height 8
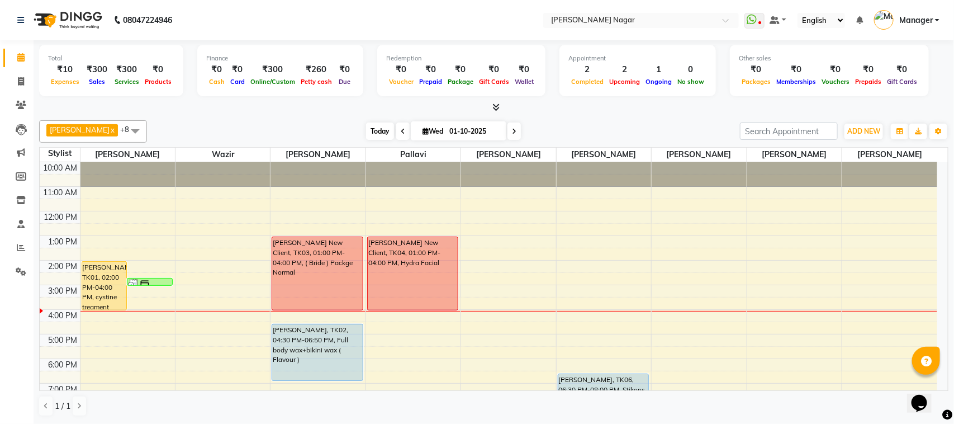
drag, startPoint x: 372, startPoint y: 127, endPoint x: 362, endPoint y: 130, distance: 9.8
click at [367, 129] on span "Today" at bounding box center [380, 130] width 28 height 17
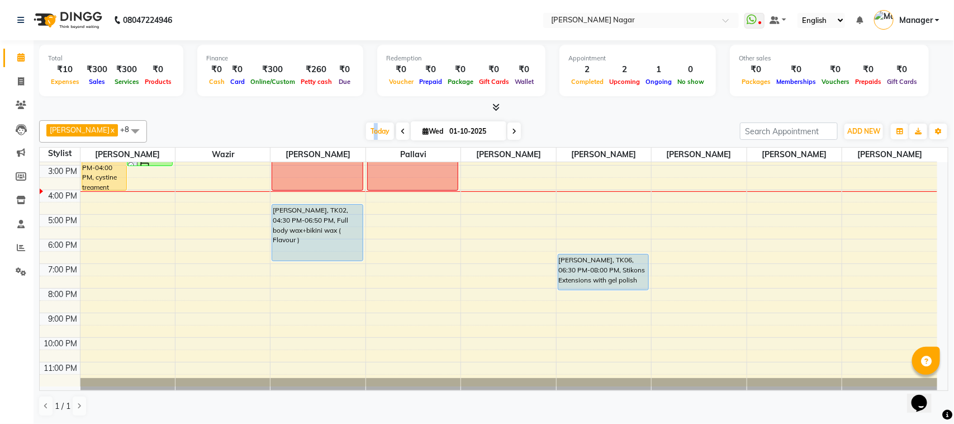
scroll to position [85, 0]
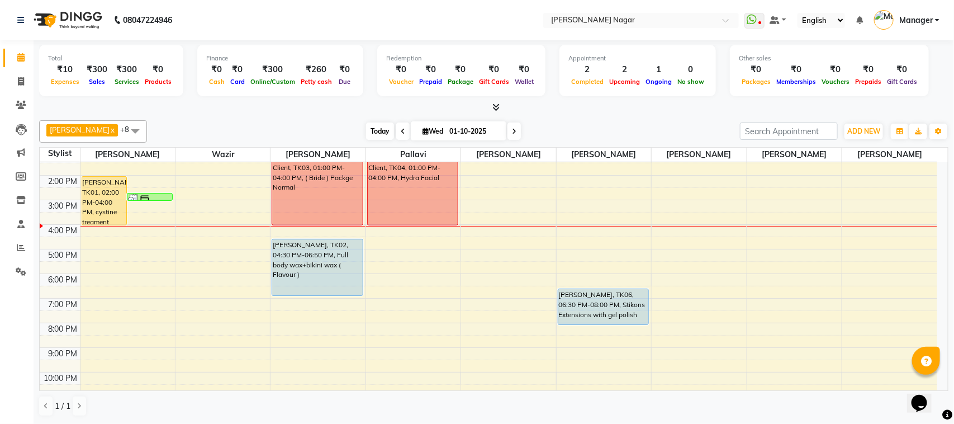
click at [366, 126] on span "Today" at bounding box center [380, 130] width 28 height 17
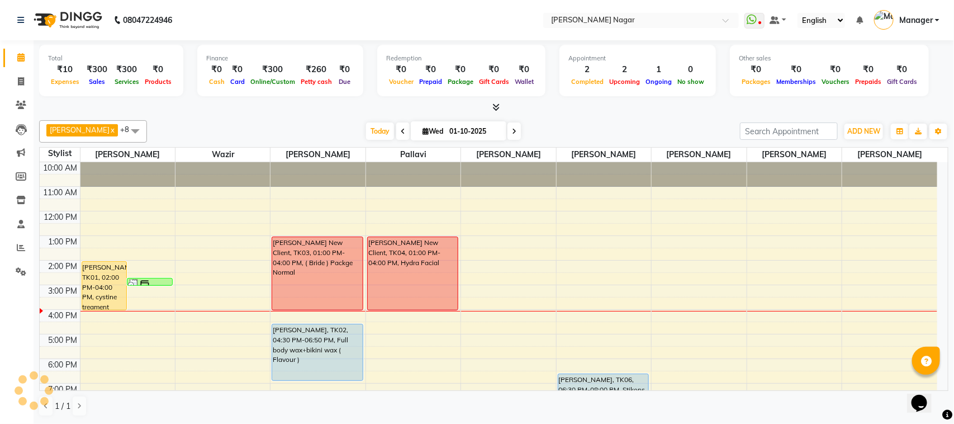
scroll to position [120, 0]
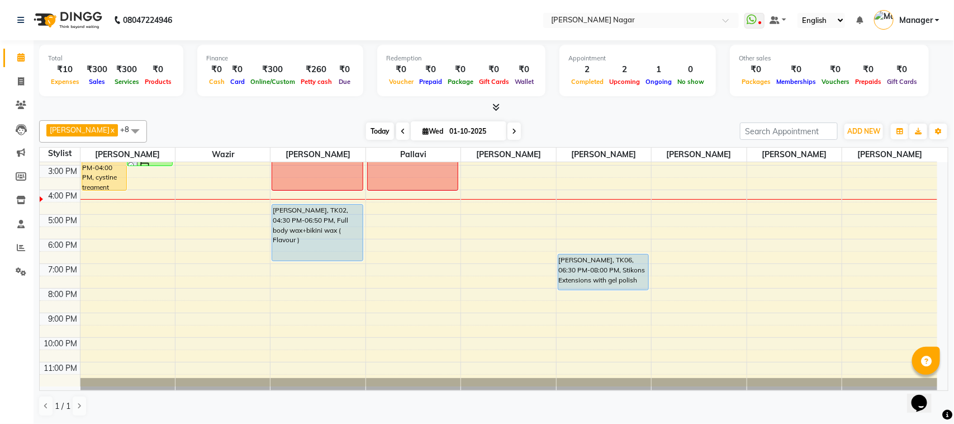
click at [386, 135] on span "Today" at bounding box center [380, 130] width 28 height 17
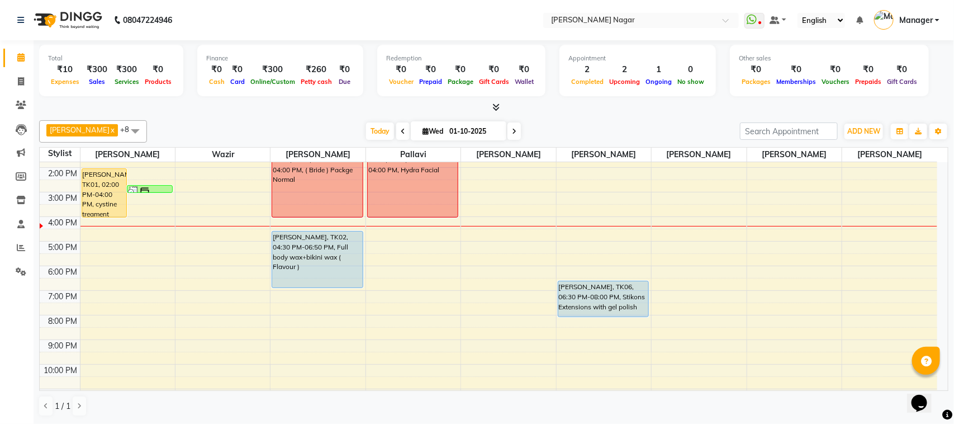
scroll to position [105, 0]
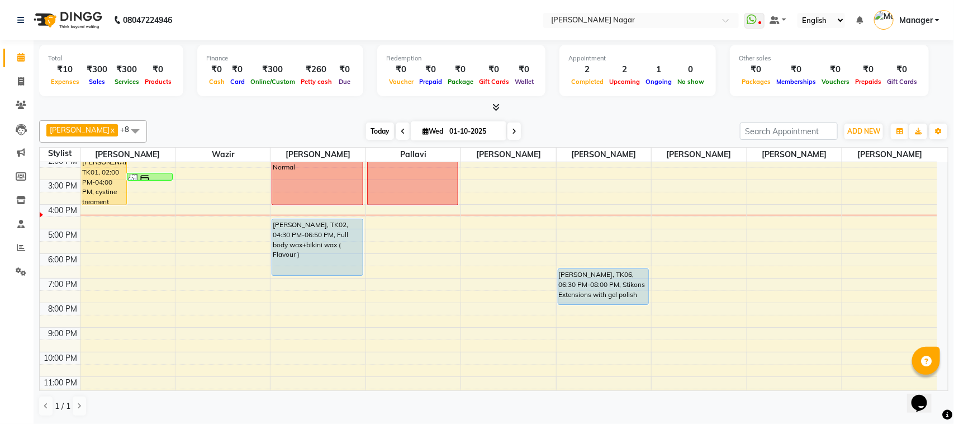
click at [383, 136] on span "Today" at bounding box center [380, 130] width 28 height 17
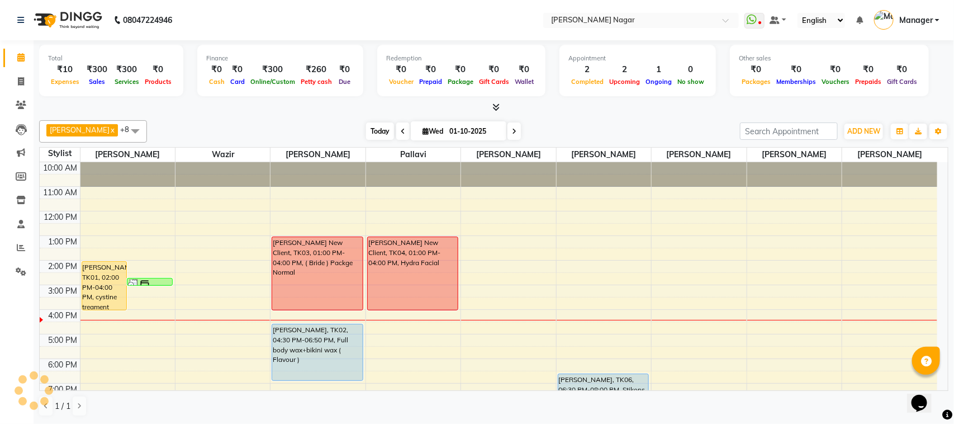
scroll to position [120, 0]
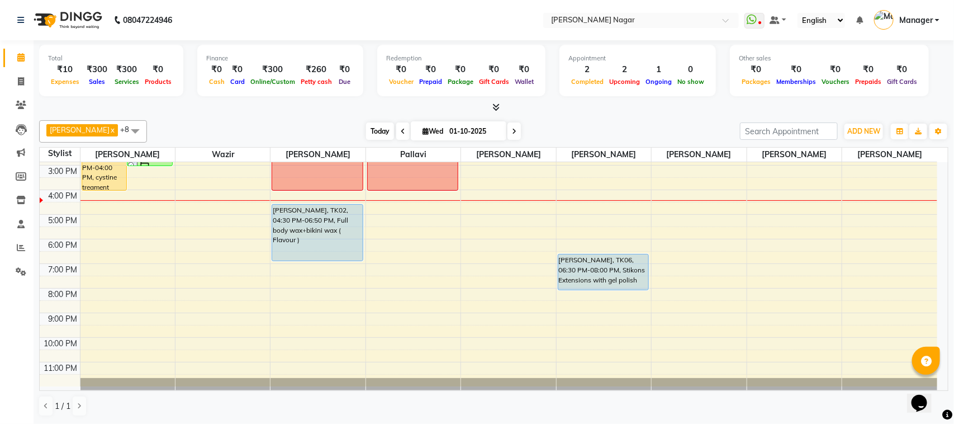
click at [375, 131] on span "Today" at bounding box center [380, 130] width 28 height 17
click at [366, 138] on span "Today" at bounding box center [380, 130] width 28 height 17
click at [366, 132] on span "Today" at bounding box center [380, 130] width 28 height 17
click at [372, 120] on div "Faizan Shaikh x Wazir x Minal x pallavi x Riya Saroj x Daraksha Sardar x Kanika…" at bounding box center [493, 131] width 909 height 22
click at [370, 125] on span "Today" at bounding box center [380, 130] width 28 height 17
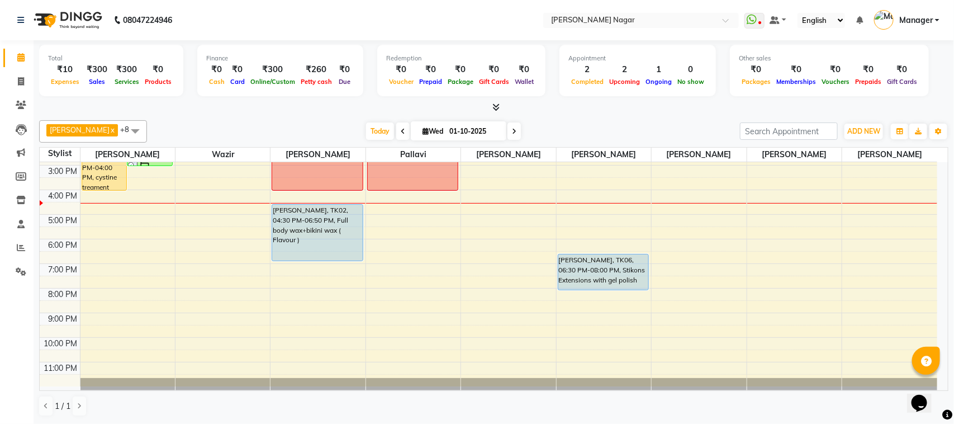
click at [373, 141] on div "Faizan Shaikh x Wazir x Minal x pallavi x Riya Saroj x Daraksha Sardar x Kanika…" at bounding box center [493, 131] width 909 height 22
click at [373, 129] on span "Today" at bounding box center [380, 130] width 28 height 17
click at [375, 138] on span "Today" at bounding box center [380, 130] width 28 height 17
click at [15, 84] on span at bounding box center [21, 81] width 20 height 13
select select "service"
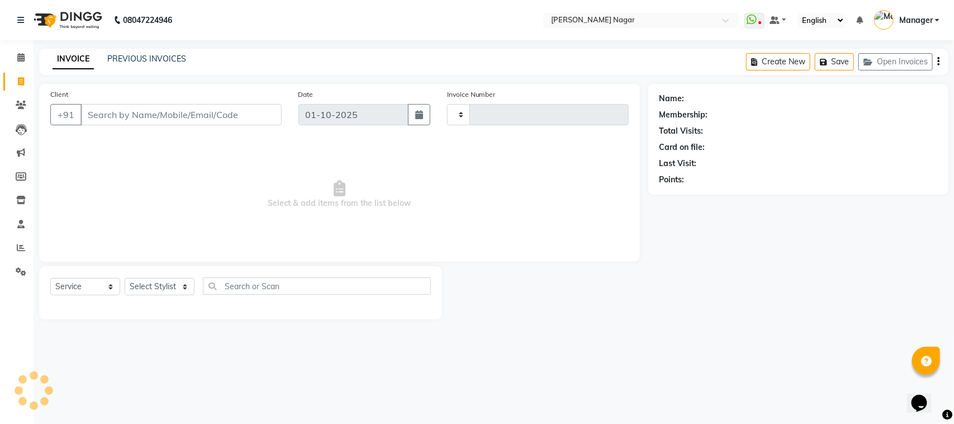
type input "4066"
select select "7349"
select select "membership"
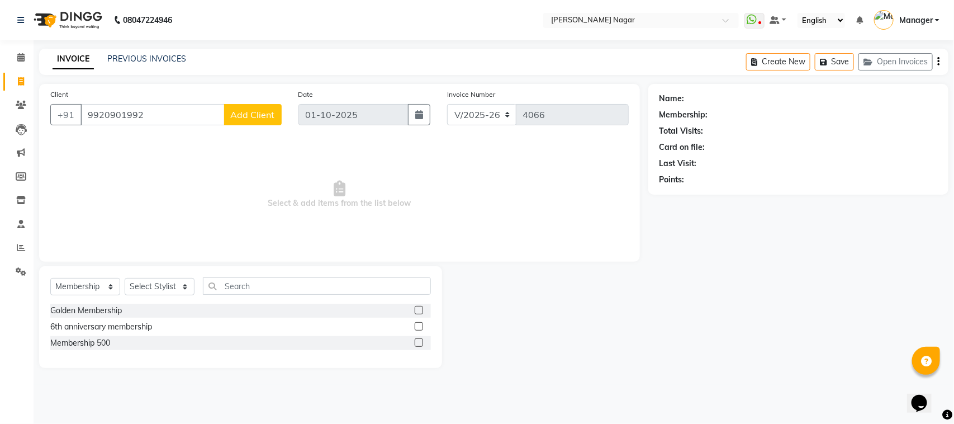
type input "9920901992"
click at [245, 104] on button "Add Client" at bounding box center [253, 114] width 58 height 21
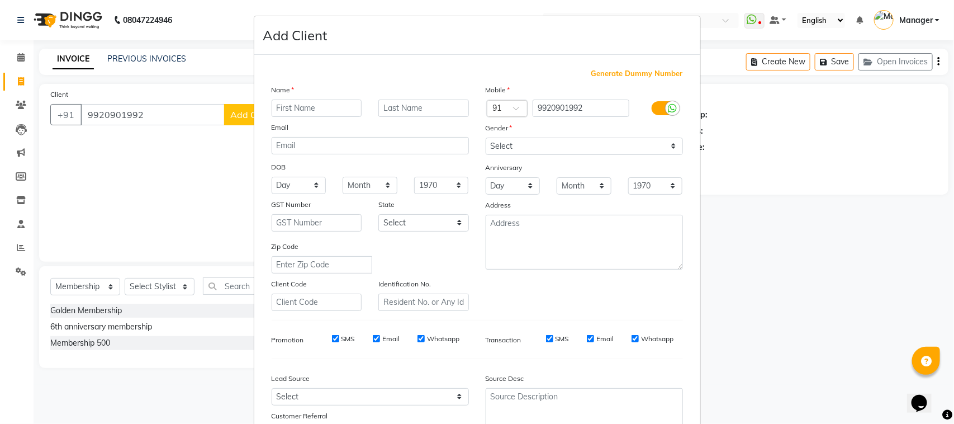
drag, startPoint x: 273, startPoint y: 127, endPoint x: 269, endPoint y: 111, distance: 17.2
drag, startPoint x: 269, startPoint y: 111, endPoint x: 179, endPoint y: 158, distance: 101.0
click at [179, 158] on ngb-modal-window "Add Client Generate Dummy Number Name Email DOB Day 01 02 03 04 05 06 07 08 09 …" at bounding box center [477, 212] width 954 height 424
click at [280, 108] on input "text" at bounding box center [317, 107] width 91 height 17
type input "Kirna"
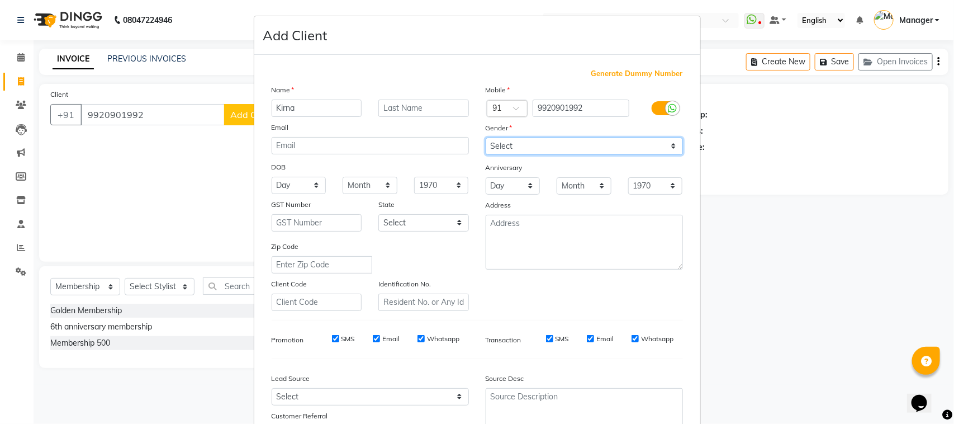
click at [549, 146] on select "Select Male Female Other Prefer Not To Say" at bounding box center [584, 145] width 197 height 17
select select "female"
click at [486, 137] on select "Select Male Female Other Prefer Not To Say" at bounding box center [584, 145] width 197 height 17
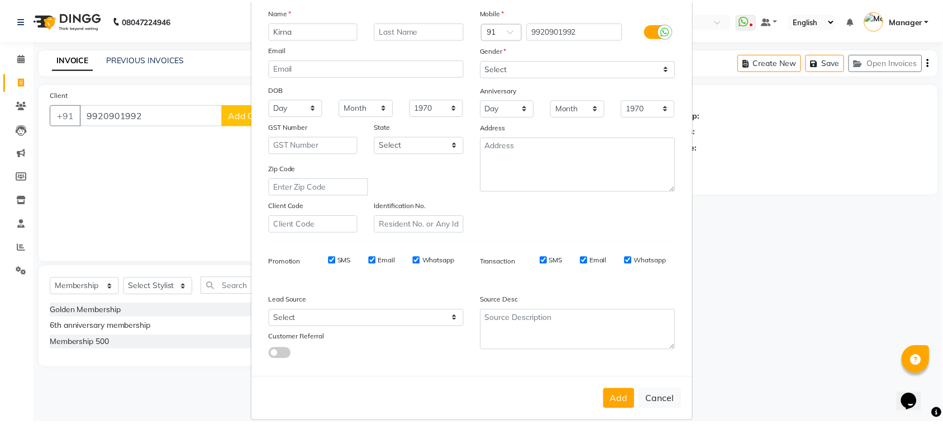
scroll to position [88, 0]
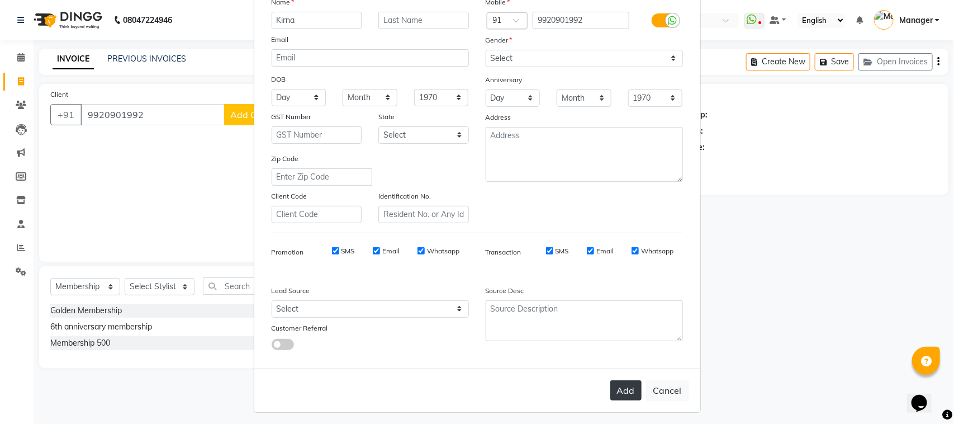
click at [624, 381] on button "Add" at bounding box center [625, 390] width 31 height 20
type input "99******92"
select select
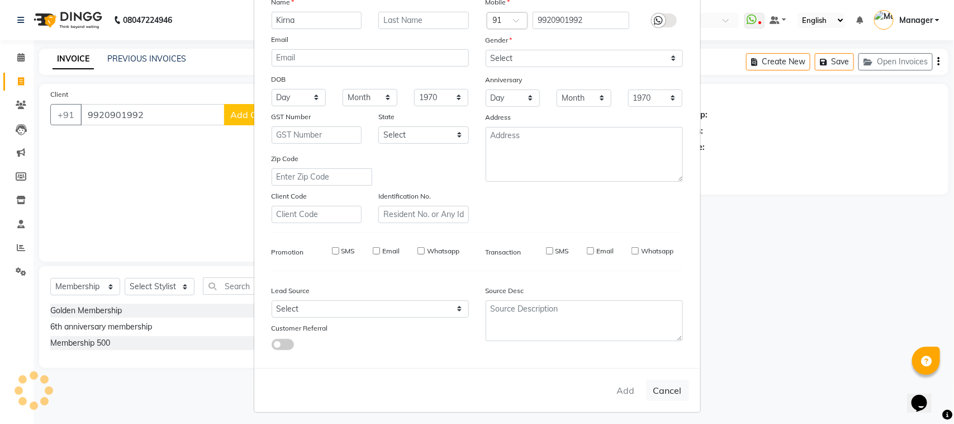
select select
checkbox input "false"
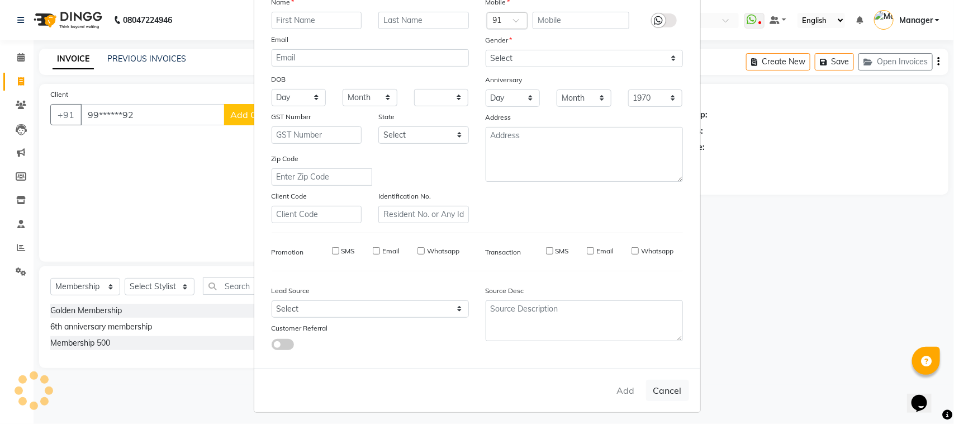
checkbox input "false"
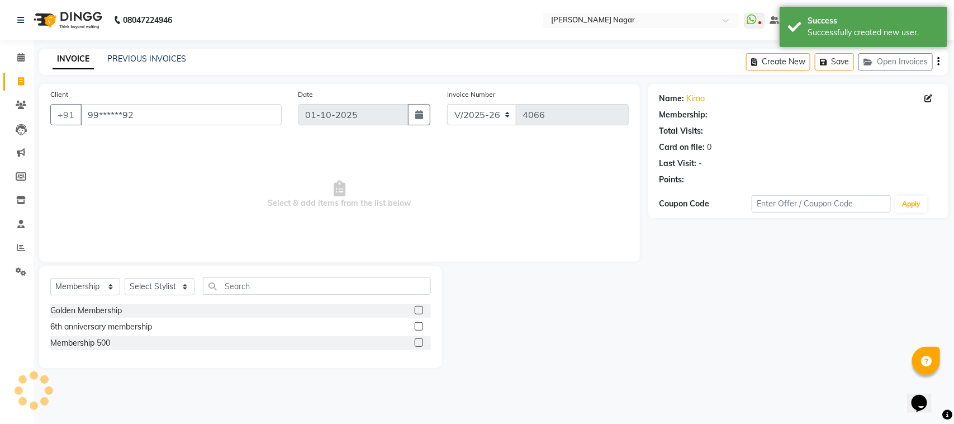
select select "1: Object"
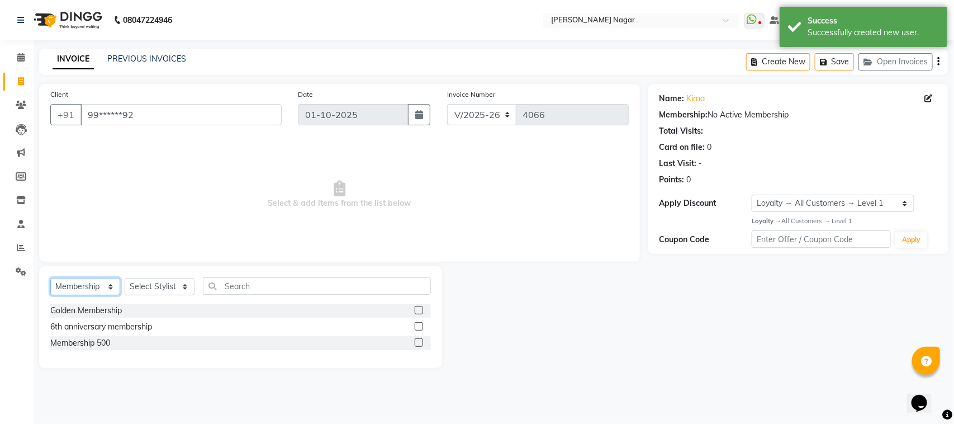
click at [89, 292] on select "Select Service Product Membership Package Voucher Prepaid Gift Card" at bounding box center [85, 286] width 70 height 17
select select "service"
click at [50, 278] on select "Select Service Product Membership Package Voucher Prepaid Gift Card" at bounding box center [85, 286] width 70 height 17
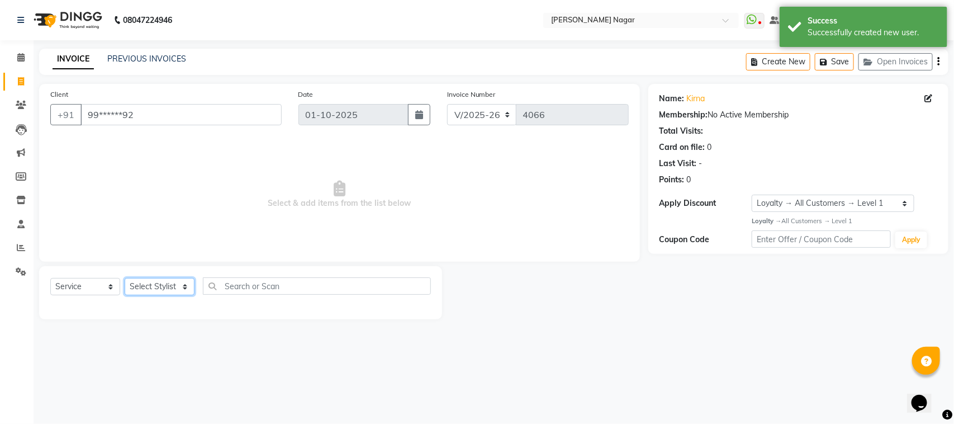
drag, startPoint x: 171, startPoint y: 281, endPoint x: 163, endPoint y: 278, distance: 8.5
click at [171, 281] on select "Select Stylist Alfiya bilkhiya Amir Siddiqui Daraksha Sardar Faizan Shaikh Kanc…" at bounding box center [160, 286] width 70 height 17
select select "85907"
click at [125, 278] on select "Select Stylist Alfiya bilkhiya Amir Siddiqui Daraksha Sardar Faizan Shaikh Kanc…" at bounding box center [160, 286] width 70 height 17
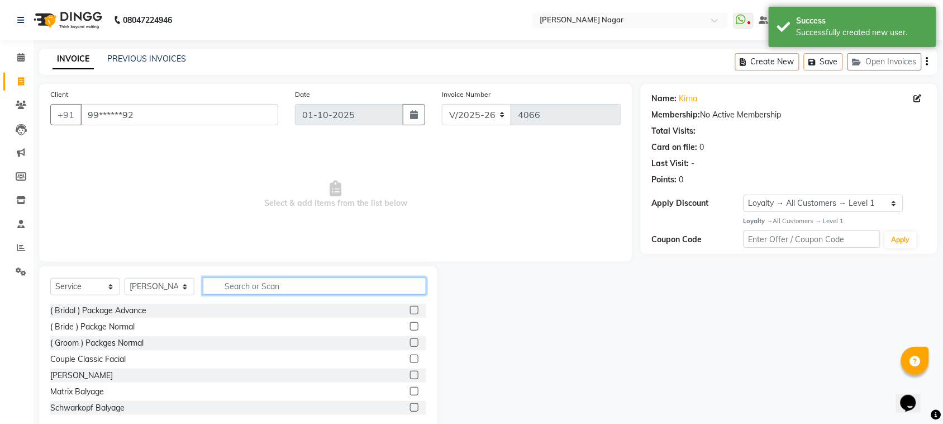
click at [305, 289] on input "text" at bounding box center [315, 285] width 224 height 17
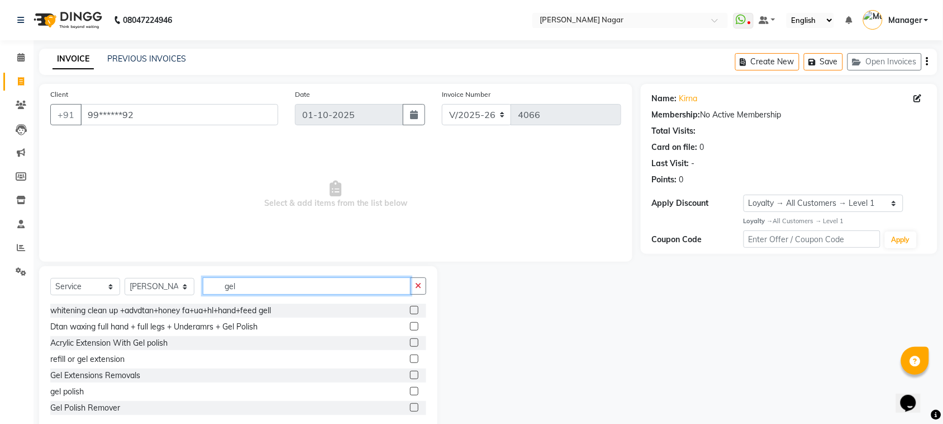
type input "gel"
click at [410, 387] on label at bounding box center [414, 391] width 8 height 8
click at [410, 388] on input "checkbox" at bounding box center [413, 391] width 7 height 7
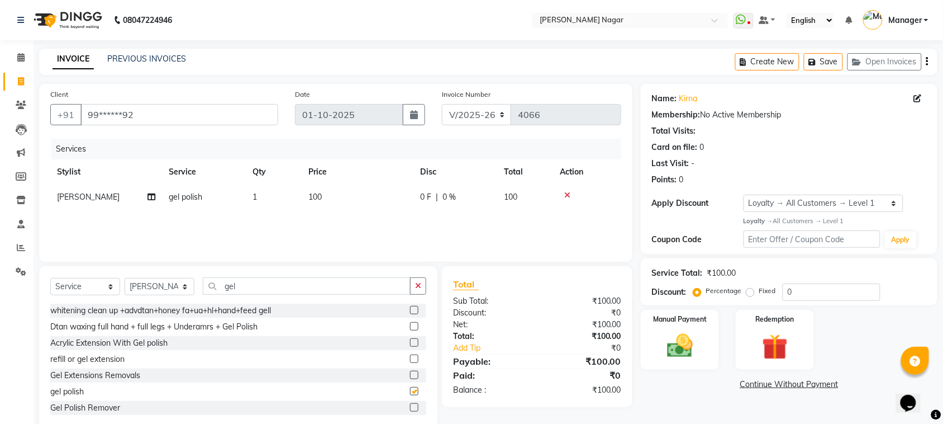
checkbox input "false"
click at [365, 189] on td "100" at bounding box center [358, 196] width 112 height 25
select select "85907"
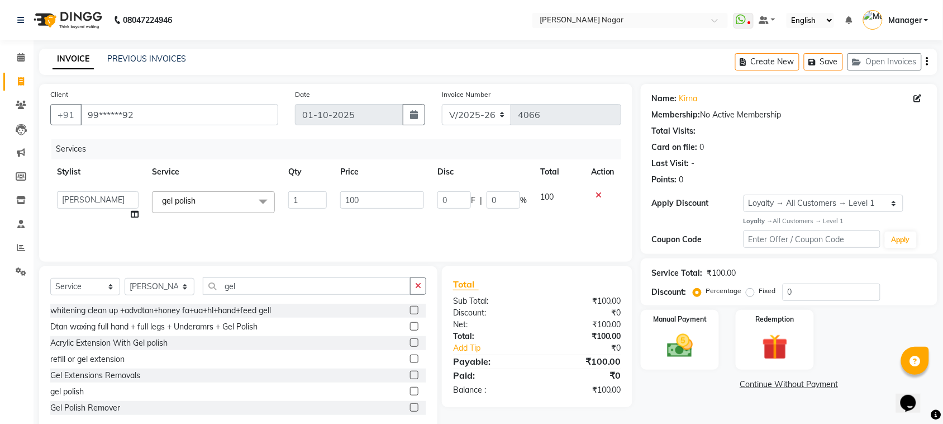
click at [365, 189] on td "100" at bounding box center [382, 205] width 97 height 42
click at [360, 196] on input "100" at bounding box center [382, 199] width 84 height 17
click at [358, 196] on input "100" at bounding box center [382, 199] width 84 height 17
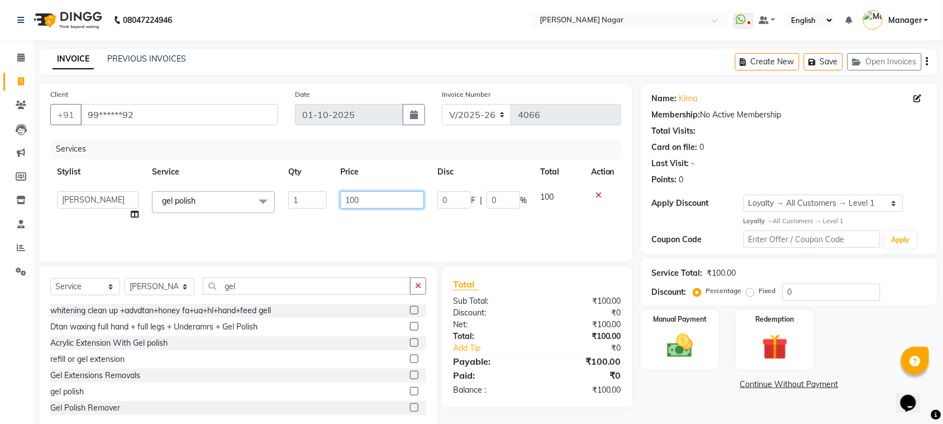
click at [352, 196] on input "100" at bounding box center [382, 199] width 84 height 17
type input "500"
click at [437, 231] on div "Services Stylist Service Qty Price Disc Total Action Alfiya bilkhiya Amir Siddi…" at bounding box center [335, 195] width 571 height 112
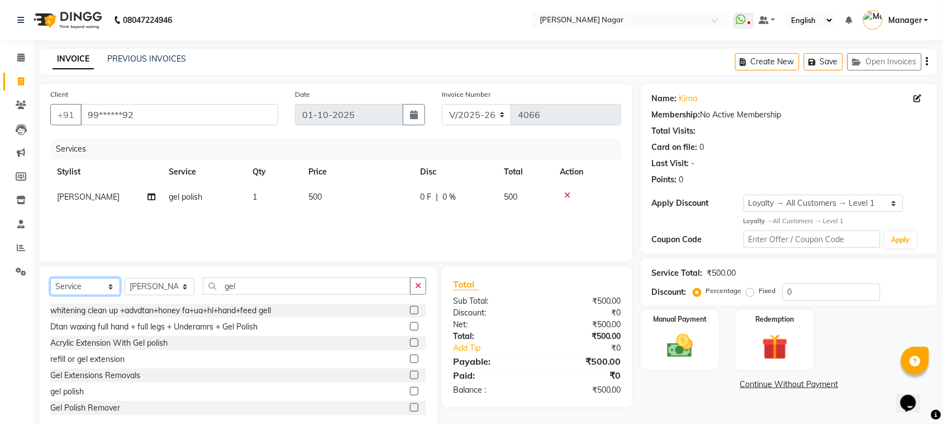
click at [93, 286] on select "Select Service Product Membership Package Voucher Prepaid Gift Card" at bounding box center [85, 286] width 70 height 17
click at [163, 286] on select "Select Stylist Alfiya bilkhiya Amir Siddiqui Daraksha Sardar Faizan Shaikh Kanc…" at bounding box center [160, 286] width 70 height 17
click at [102, 287] on select "Select Service Product Membership Package Voucher Prepaid Gift Card" at bounding box center [85, 286] width 70 height 17
select select "membership"
click at [50, 278] on select "Select Service Product Membership Package Voucher Prepaid Gift Card" at bounding box center [85, 286] width 70 height 17
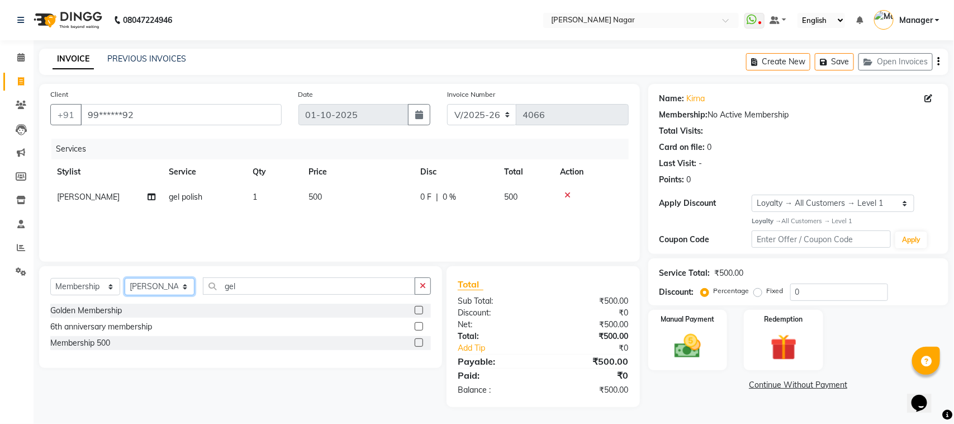
click at [163, 286] on select "Select Stylist Alfiya bilkhiya Amir Siddiqui Daraksha Sardar Faizan Shaikh Kanc…" at bounding box center [160, 286] width 70 height 17
select select "65550"
click at [125, 278] on select "Select Stylist Alfiya bilkhiya Amir Siddiqui Daraksha Sardar Faizan Shaikh Kanc…" at bounding box center [160, 286] width 70 height 17
click at [419, 330] on label at bounding box center [419, 326] width 8 height 8
click at [419, 330] on input "checkbox" at bounding box center [418, 326] width 7 height 7
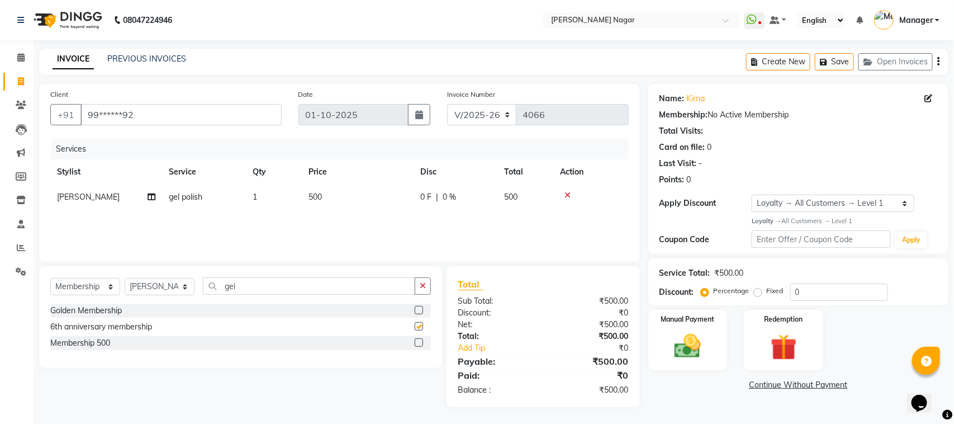
select select "select"
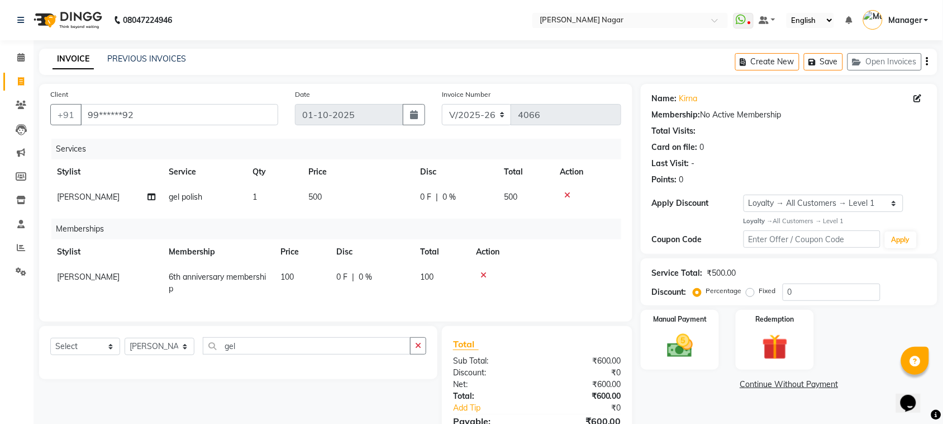
click at [146, 197] on td "[PERSON_NAME]" at bounding box center [106, 196] width 112 height 25
select select "85907"
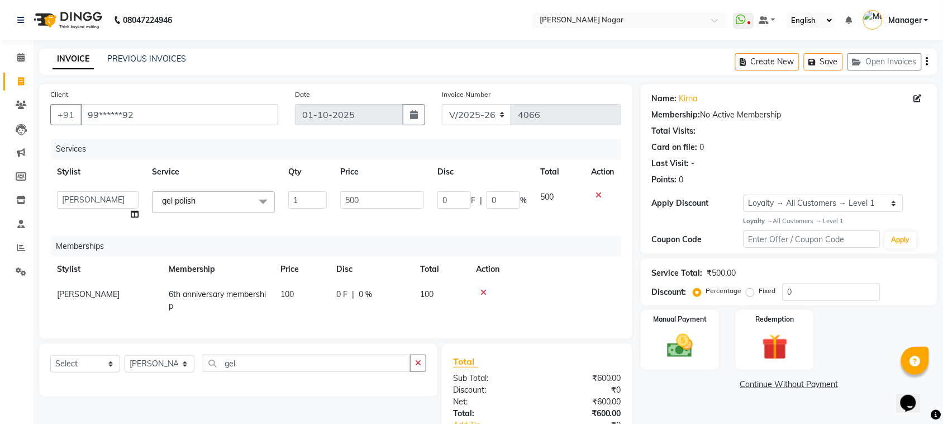
click at [133, 211] on icon at bounding box center [135, 214] width 8 height 8
select select "85907"
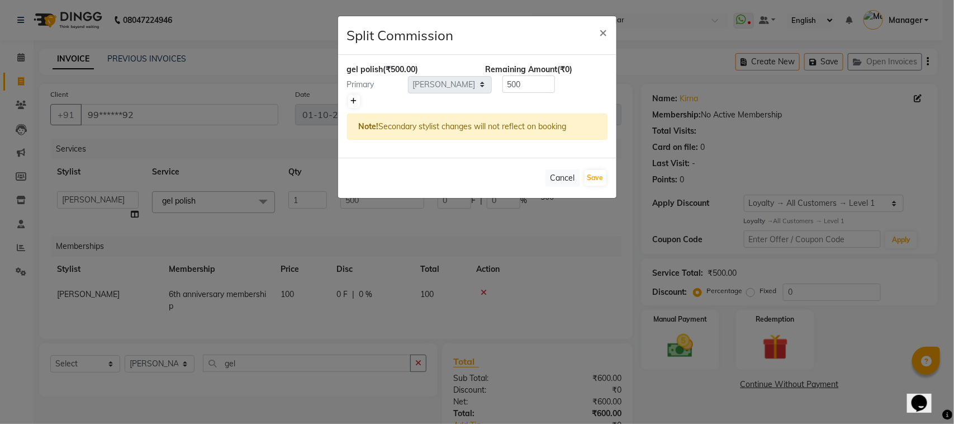
click at [353, 101] on icon at bounding box center [354, 101] width 6 height 7
type input "250"
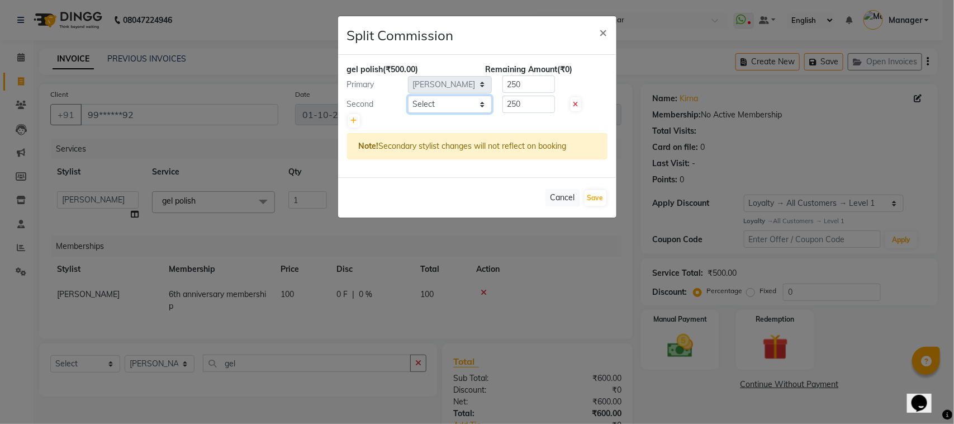
click at [436, 106] on select "Select Alfiya bilkhiya Amir Siddiqui Daraksha Sardar Faizan Shaikh Kanchan Chau…" at bounding box center [450, 104] width 84 height 17
select select "92838"
click at [408, 96] on select "Select Alfiya bilkhiya Amir Siddiqui Daraksha Sardar Faizan Shaikh Kanchan Chau…" at bounding box center [450, 104] width 84 height 17
click at [602, 198] on button "Save" at bounding box center [596, 198] width 22 height 16
select select "Select"
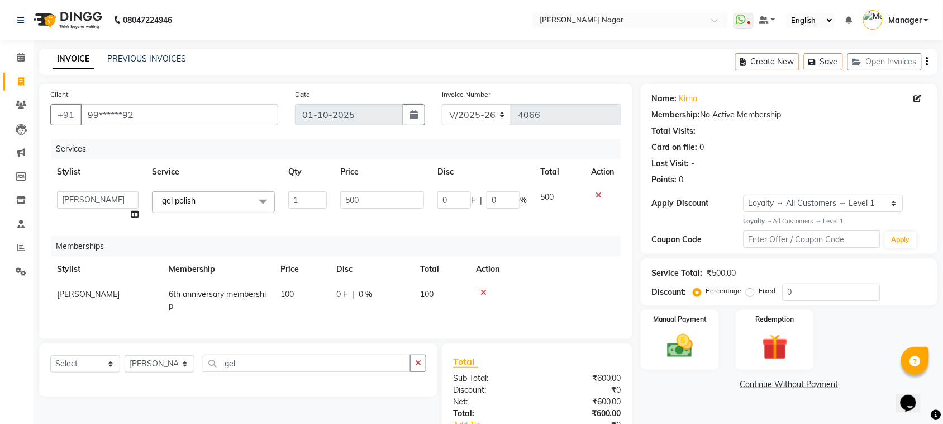
click at [727, 344] on div "Manual Payment Redemption" at bounding box center [790, 340] width 314 height 60
click at [715, 344] on div "Manual Payment" at bounding box center [680, 340] width 82 height 63
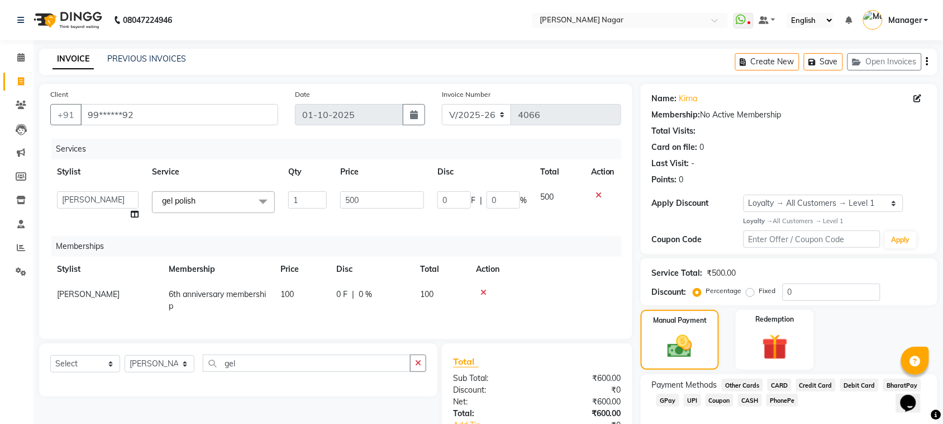
drag, startPoint x: 927, startPoint y: 225, endPoint x: 925, endPoint y: 307, distance: 82.2
click at [925, 307] on div "Name: Kirna Membership: No Active Membership Total Visits: Card on file: 0 Last…" at bounding box center [793, 284] width 305 height 400
click at [928, 301] on div "Service Total: ₹500.00 Discount: Percentage Fixed 0" at bounding box center [789, 281] width 297 height 47
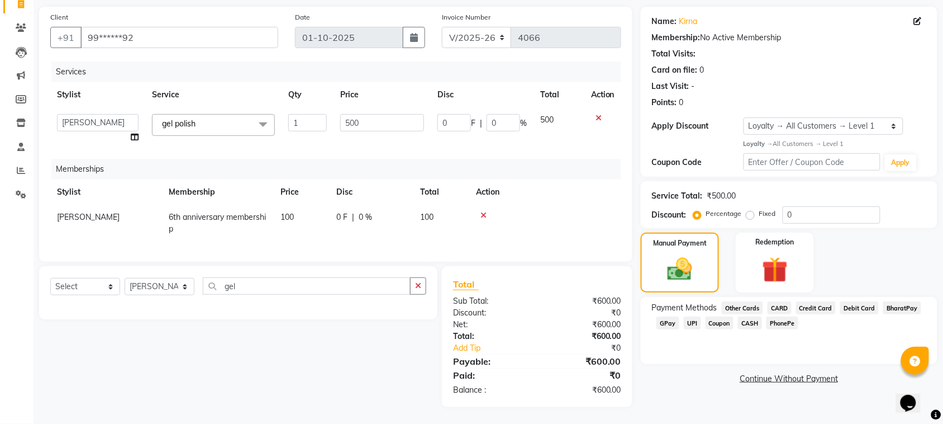
click at [753, 322] on span "CASH" at bounding box center [750, 322] width 24 height 13
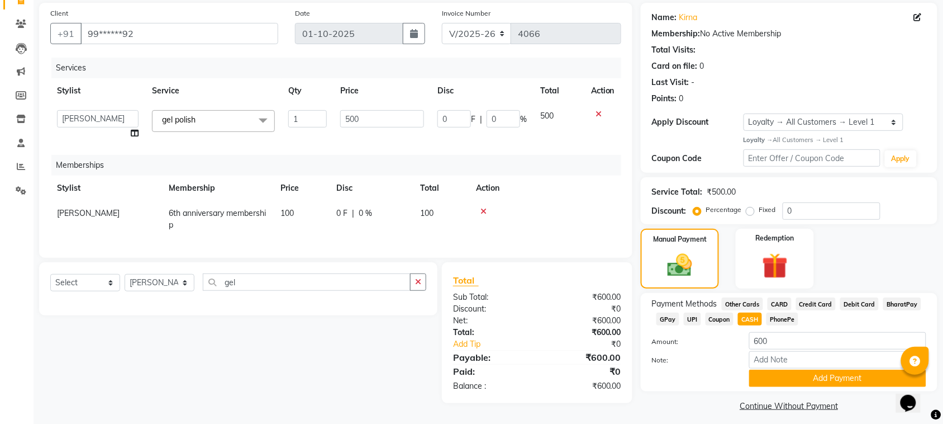
scroll to position [87, 0]
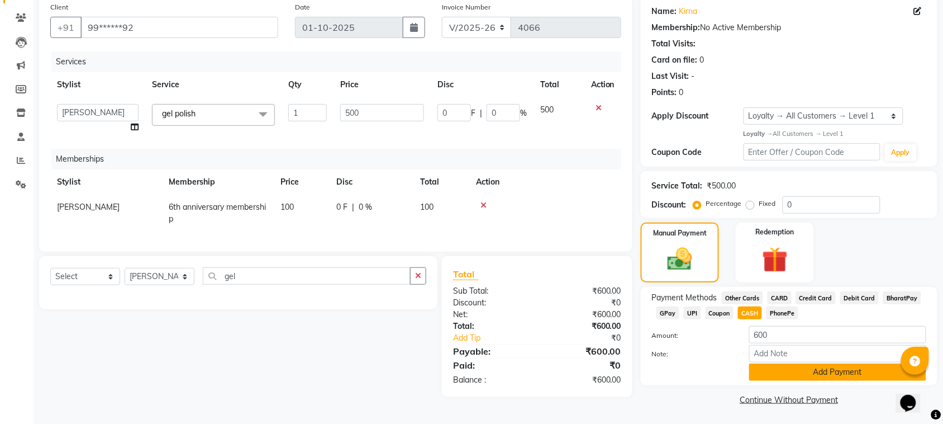
click at [777, 367] on button "Add Payment" at bounding box center [837, 371] width 177 height 17
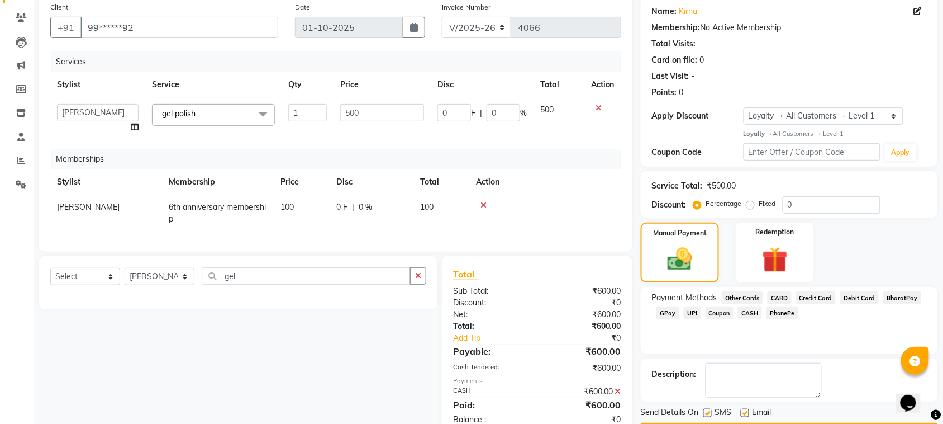
click at [834, 423] on button "Checkout" at bounding box center [789, 431] width 297 height 17
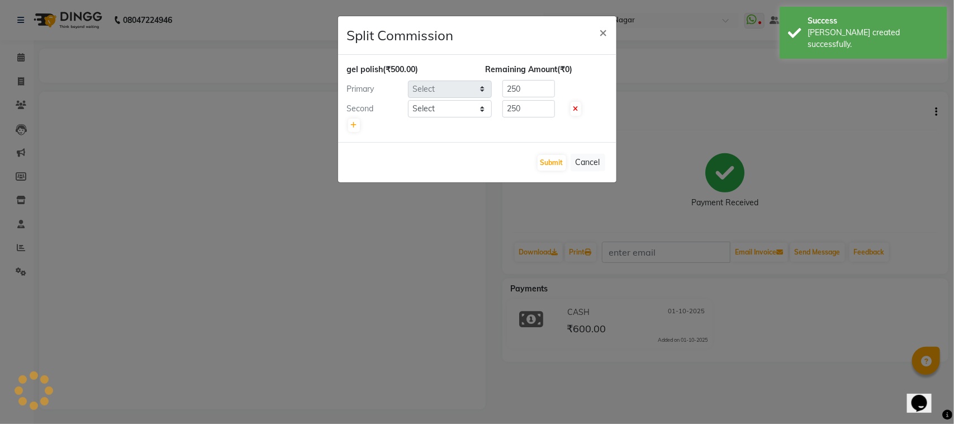
select select "85907"
select select "92838"
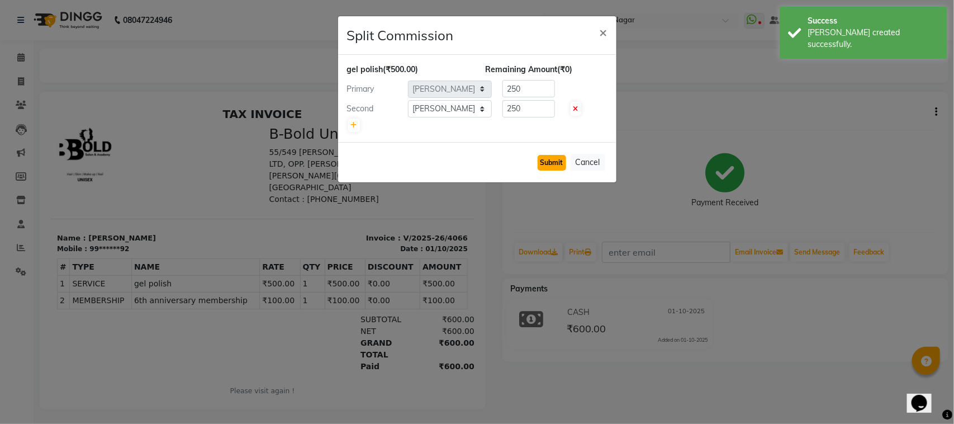
click at [543, 163] on button "Submit" at bounding box center [552, 163] width 29 height 16
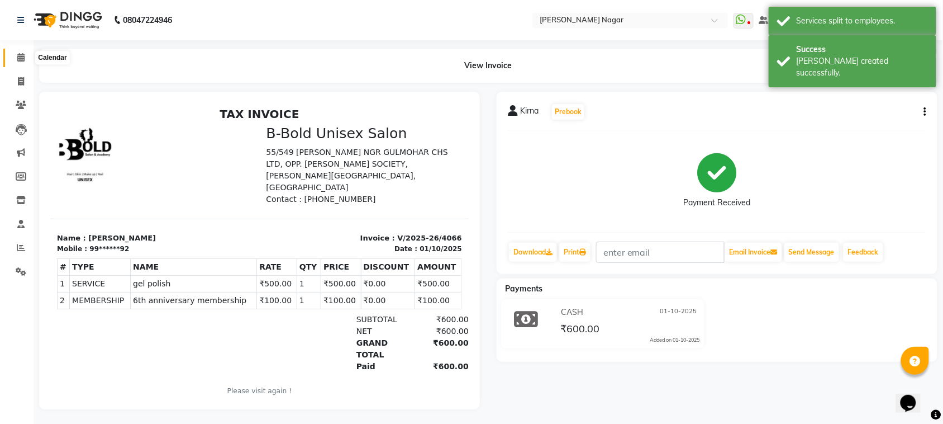
click at [22, 54] on icon at bounding box center [20, 57] width 7 height 8
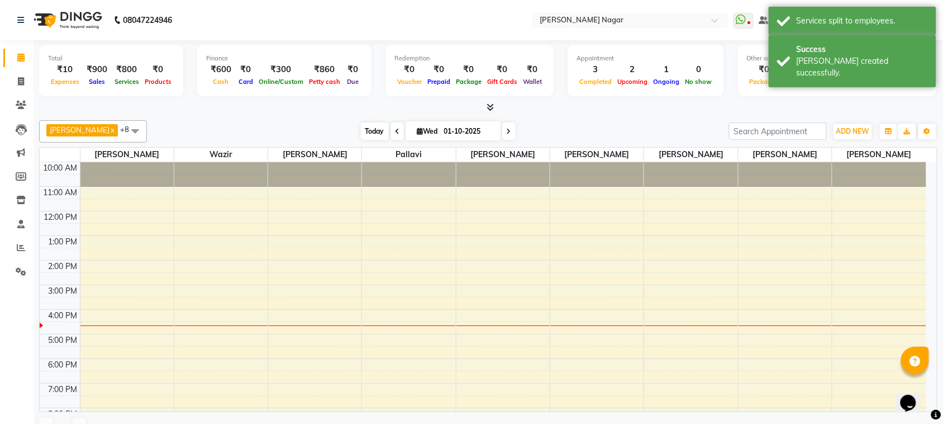
click at [361, 129] on span "Today" at bounding box center [375, 130] width 28 height 17
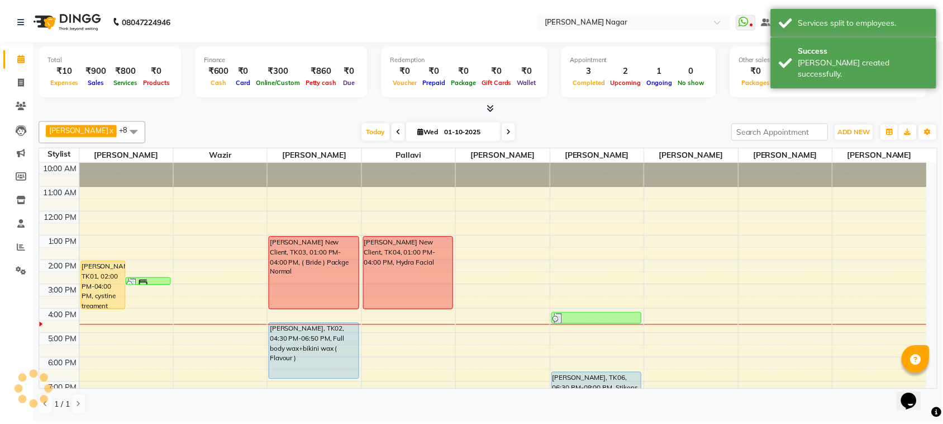
scroll to position [120, 0]
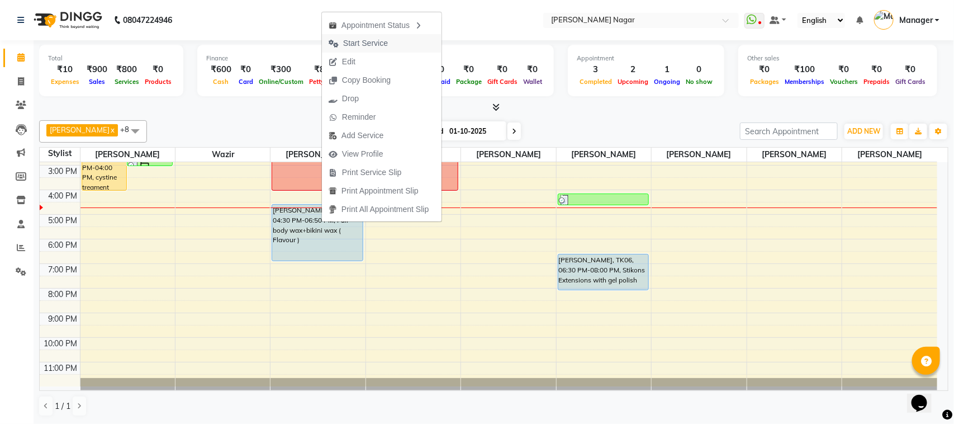
click at [344, 43] on span "Start Service" at bounding box center [365, 43] width 45 height 12
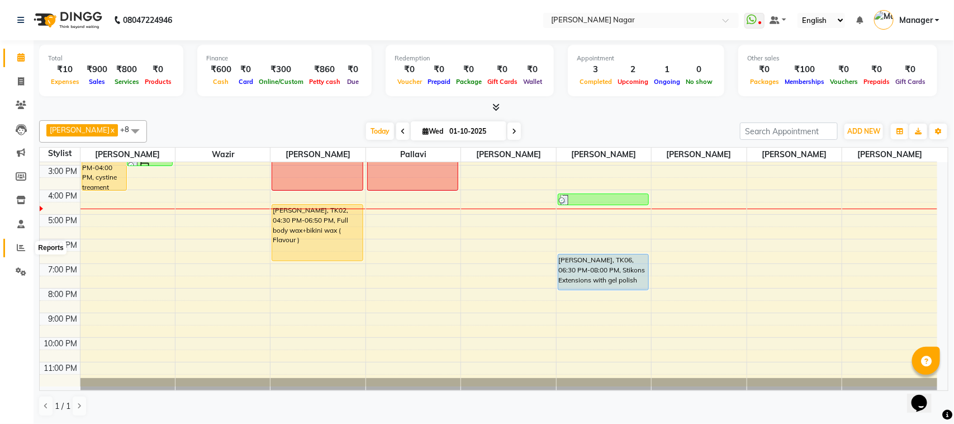
click at [23, 246] on icon at bounding box center [21, 247] width 8 height 8
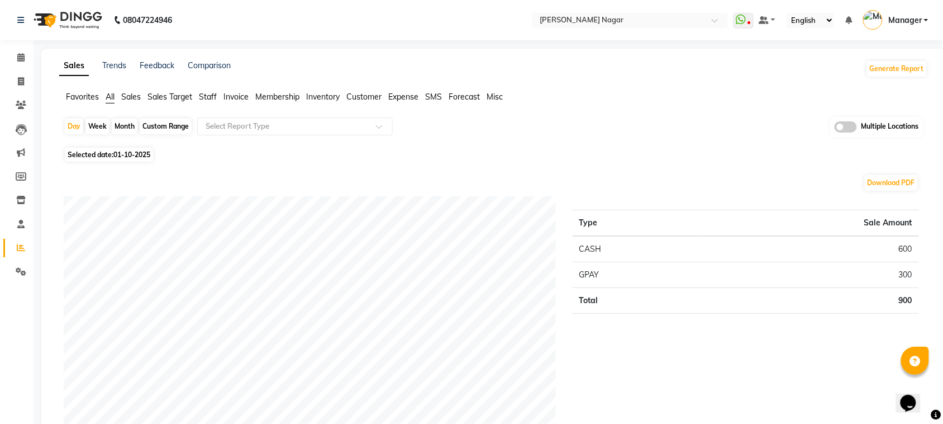
click at [205, 94] on span "Staff" at bounding box center [208, 97] width 18 height 10
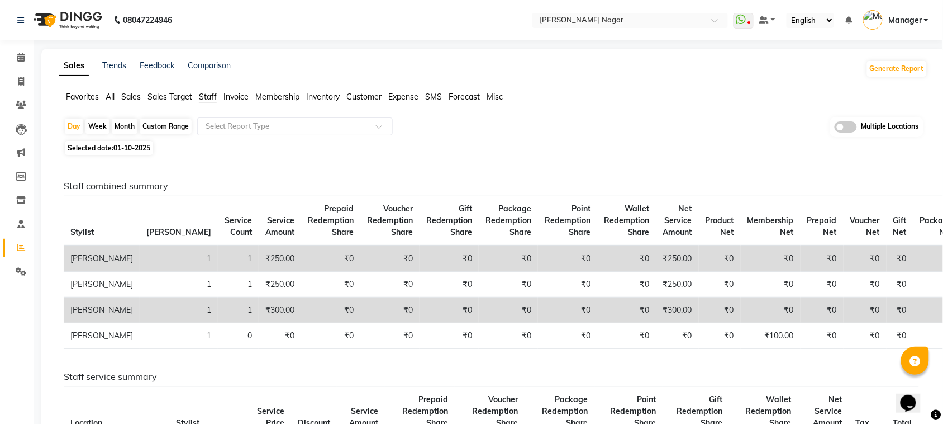
click at [124, 127] on div "Month" at bounding box center [125, 126] width 26 height 16
select select "10"
select select "2025"
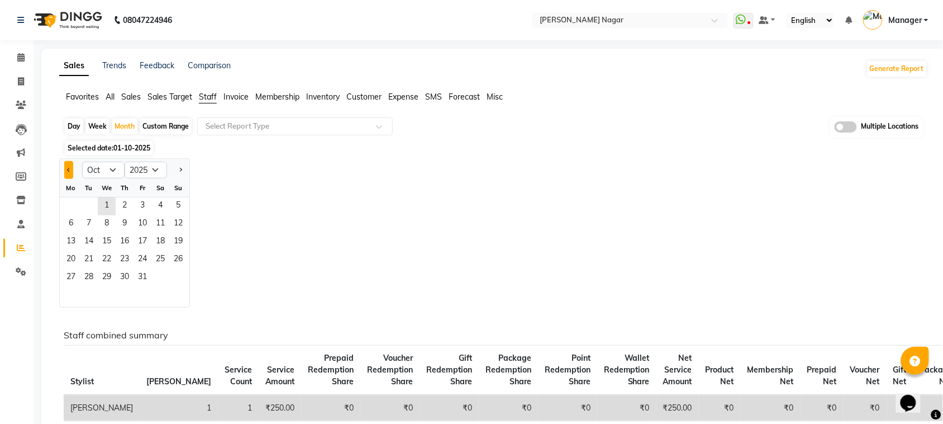
click at [68, 175] on button "Previous month" at bounding box center [68, 170] width 9 height 18
select select "9"
click at [69, 207] on span "1" at bounding box center [71, 206] width 18 height 18
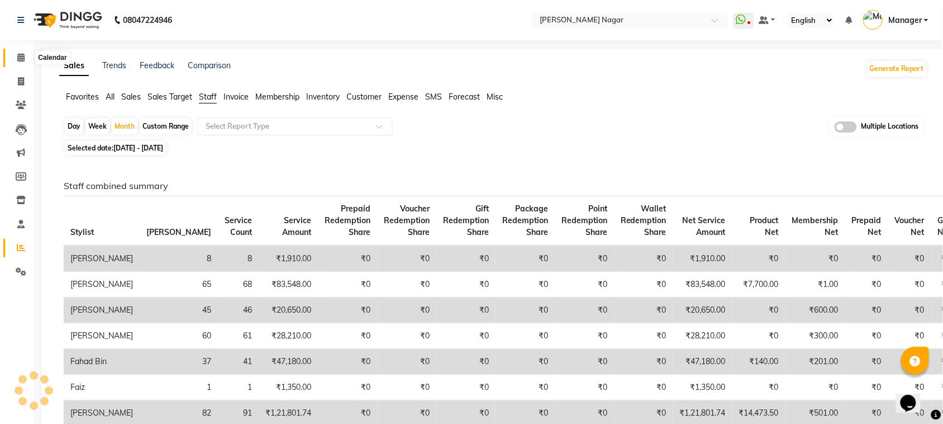
click at [21, 57] on icon at bounding box center [20, 57] width 7 height 8
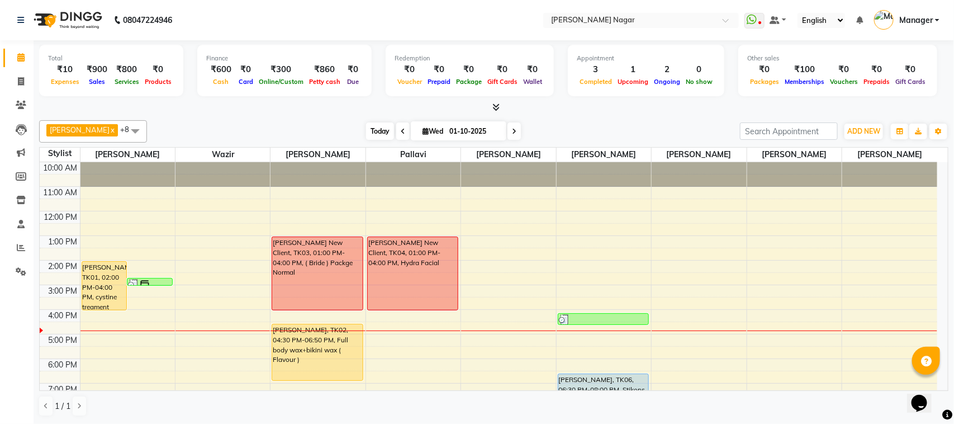
click at [376, 138] on span "Today" at bounding box center [380, 130] width 28 height 17
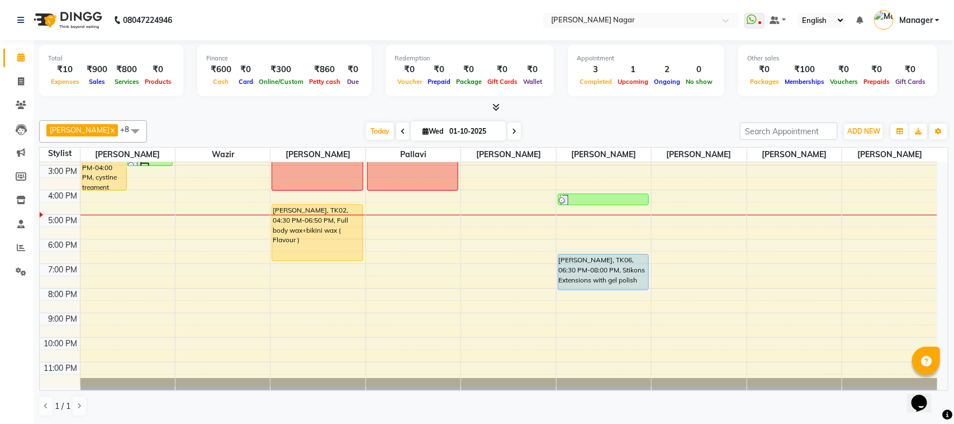
click at [371, 143] on div "Faizan Shaikh x Wazir x Minal x pallavi x Riya Saroj x Daraksha Sardar x Kanika…" at bounding box center [493, 131] width 909 height 22
click at [370, 127] on span "Today" at bounding box center [380, 130] width 28 height 17
click at [874, 239] on div "10:00 AM 11:00 AM 12:00 PM 1:00 PM 2:00 PM 3:00 PM 4:00 PM 5:00 PM 6:00 PM 7:00…" at bounding box center [489, 214] width 898 height 344
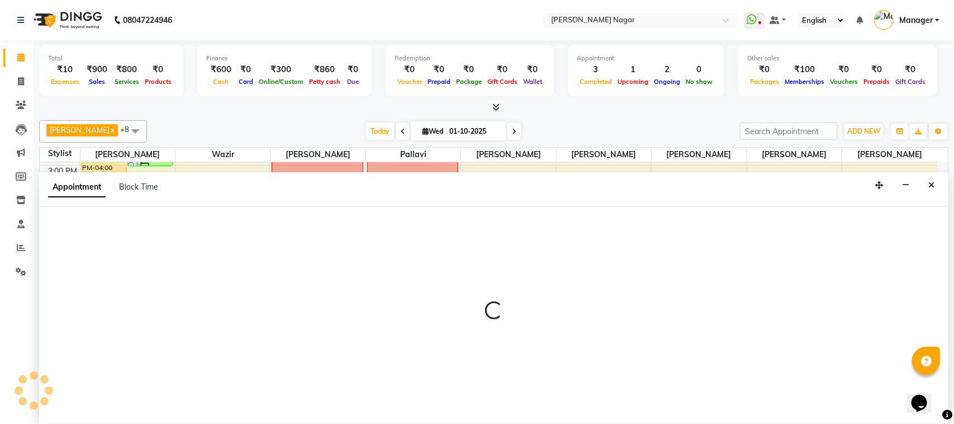
select select "92838"
select select "tentative"
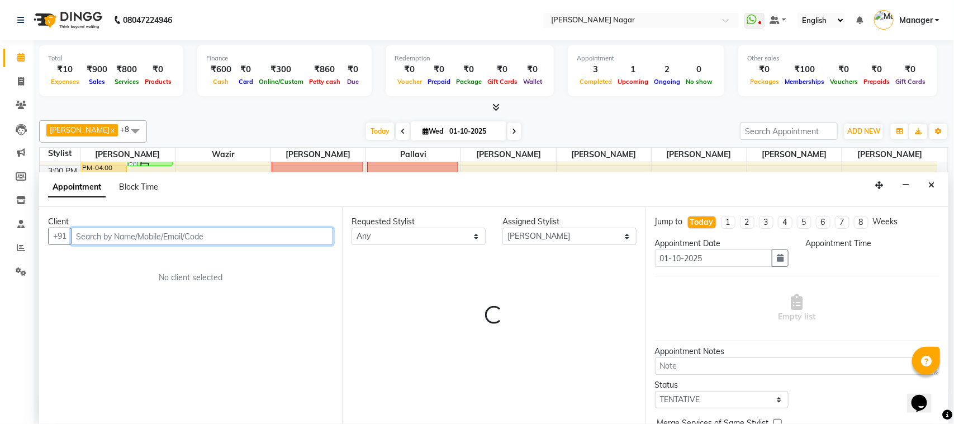
select select "1050"
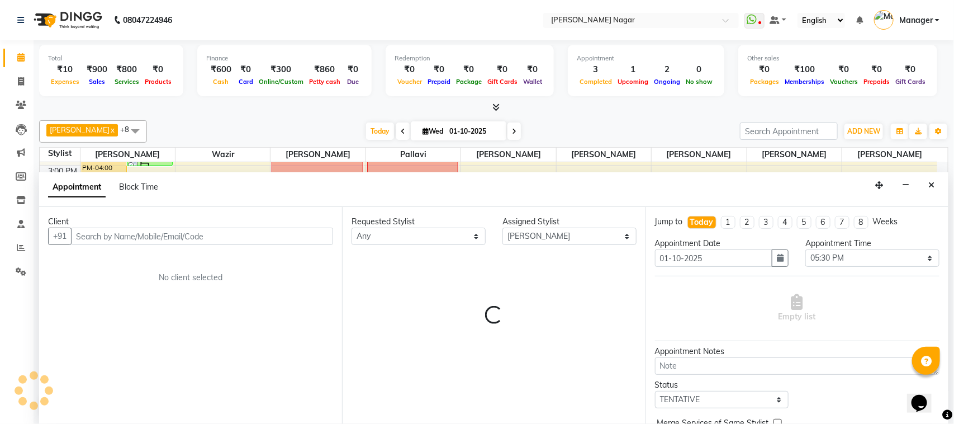
click at [927, 185] on button "Close" at bounding box center [931, 185] width 16 height 17
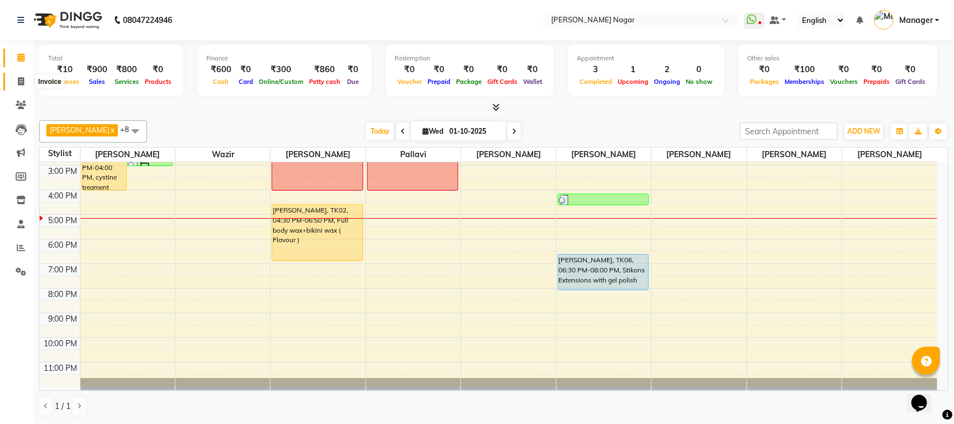
click at [26, 82] on span at bounding box center [21, 81] width 20 height 13
select select "service"
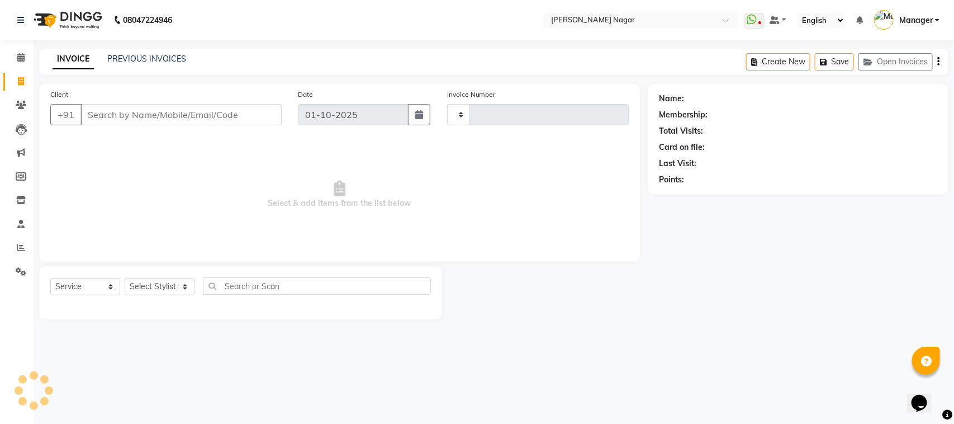
click at [136, 69] on div "INVOICE PREVIOUS INVOICES Create New Save Open Invoices" at bounding box center [493, 62] width 909 height 26
click at [145, 60] on link "PREVIOUS INVOICES" at bounding box center [146, 59] width 79 height 10
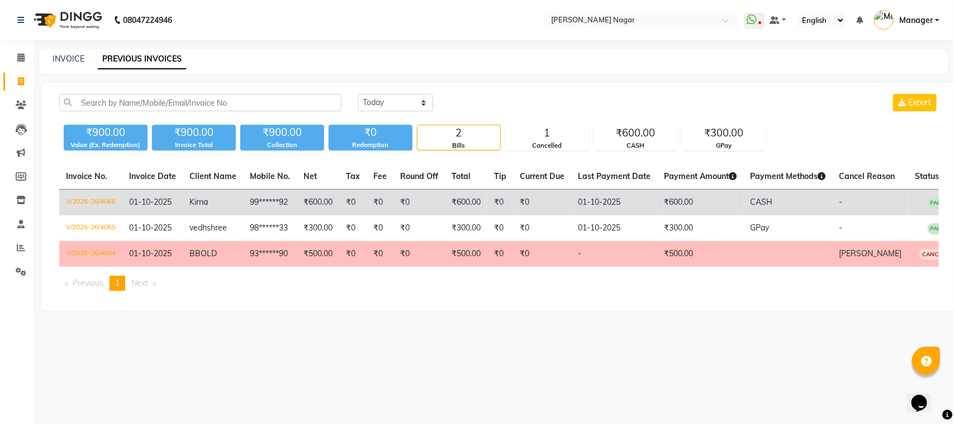
click at [690, 210] on td "₹600.00" at bounding box center [700, 202] width 86 height 26
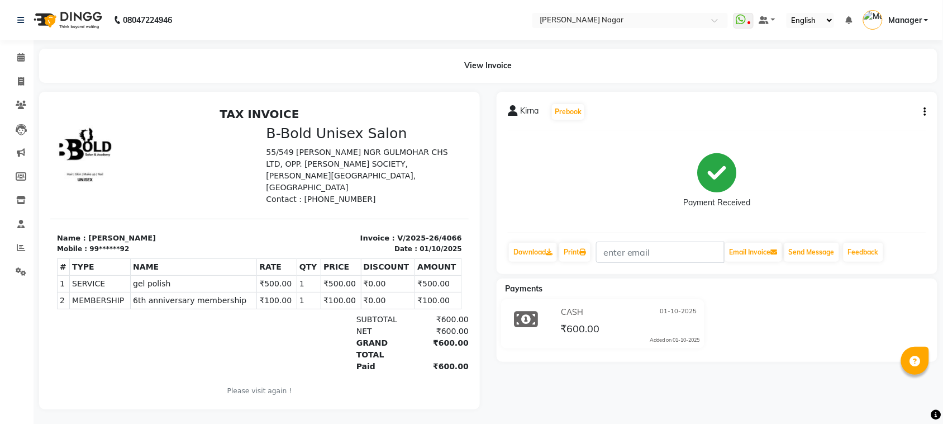
click at [925, 112] on icon "button" at bounding box center [925, 112] width 2 height 1
click at [20, 60] on icon at bounding box center [20, 57] width 7 height 8
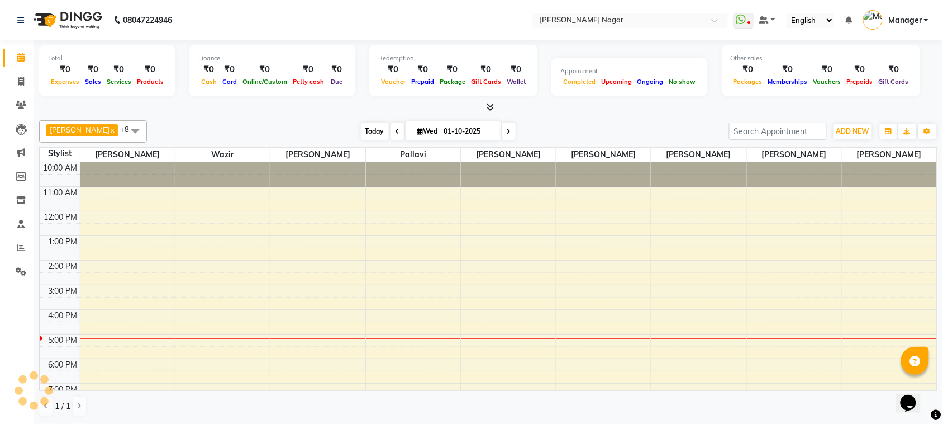
click at [375, 132] on span "Today" at bounding box center [375, 130] width 28 height 17
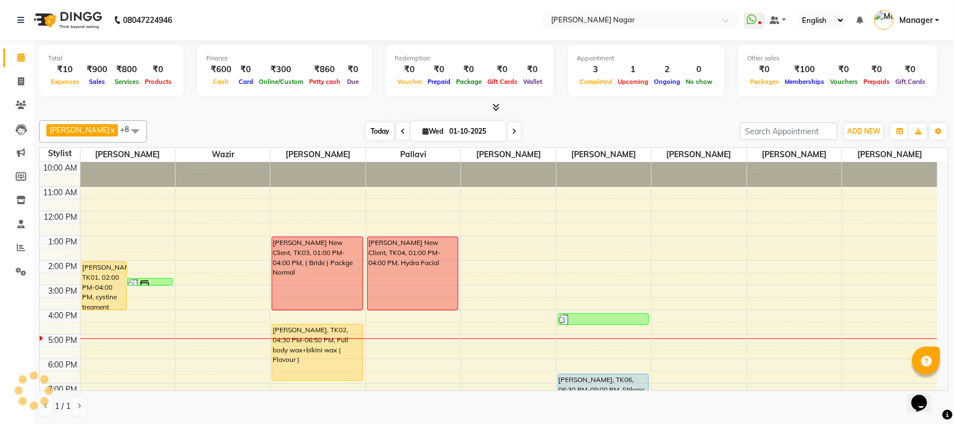
scroll to position [120, 0]
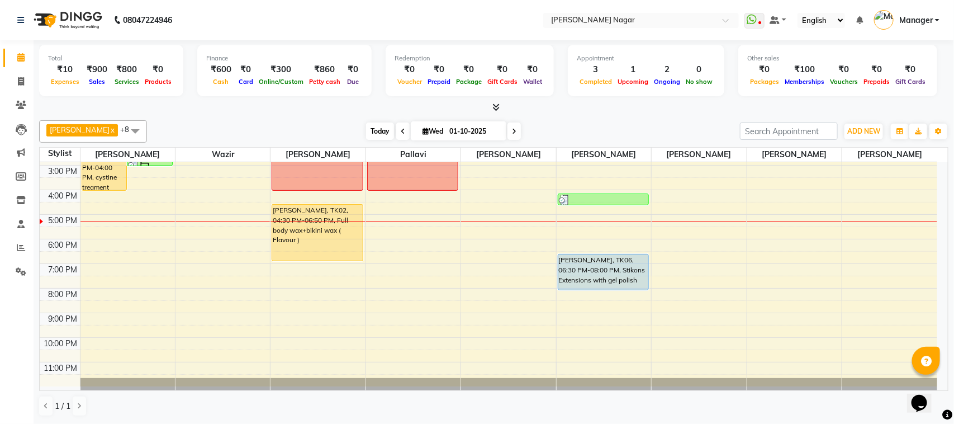
click at [375, 132] on span "Today" at bounding box center [380, 130] width 28 height 17
click at [377, 130] on span "Today" at bounding box center [380, 130] width 28 height 17
click at [378, 124] on span "Today" at bounding box center [380, 130] width 28 height 17
click at [366, 135] on span "Today" at bounding box center [380, 130] width 28 height 17
